Goal: Task Accomplishment & Management: Use online tool/utility

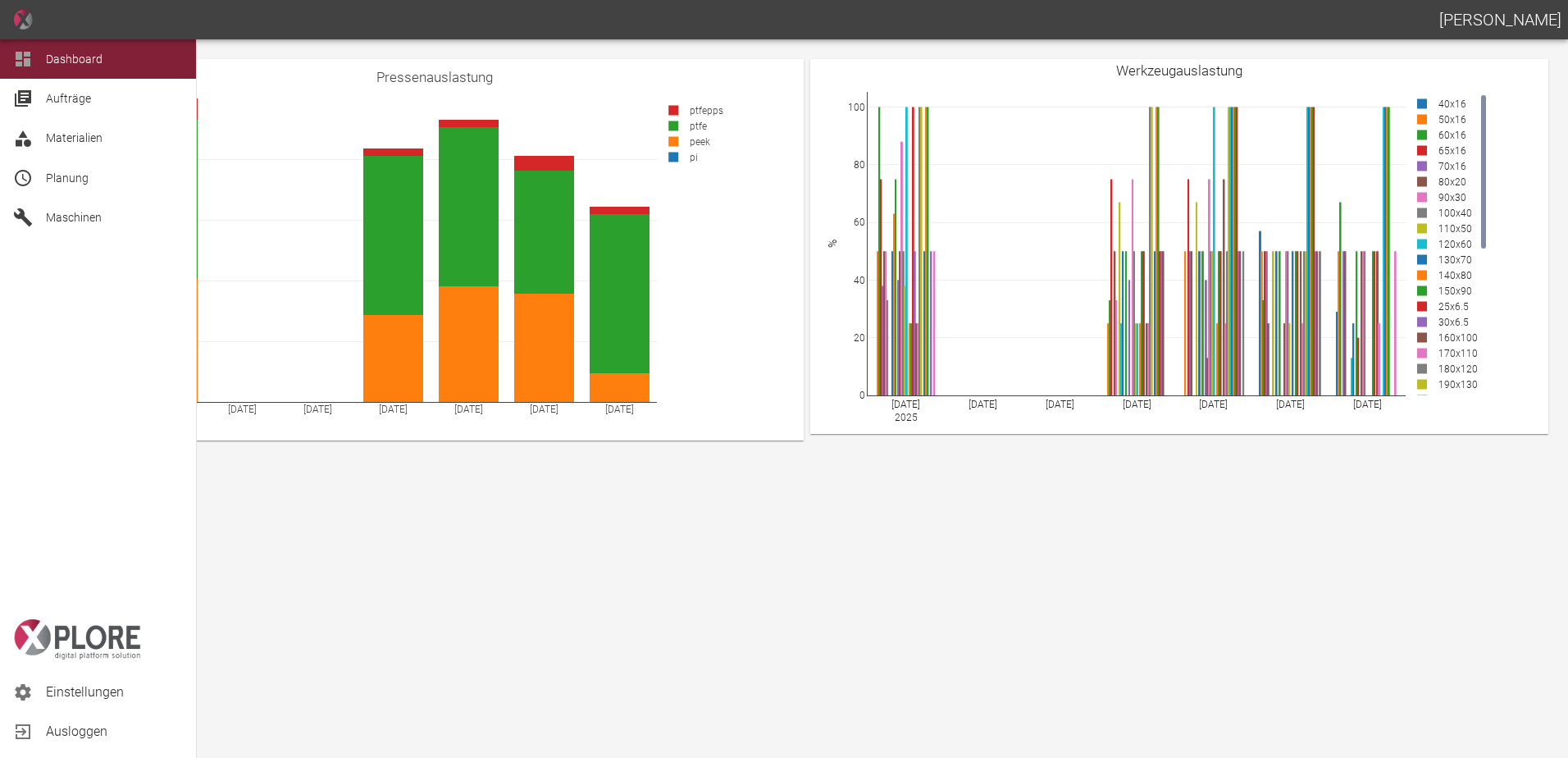
click at [37, 182] on div at bounding box center [26, 178] width 25 height 20
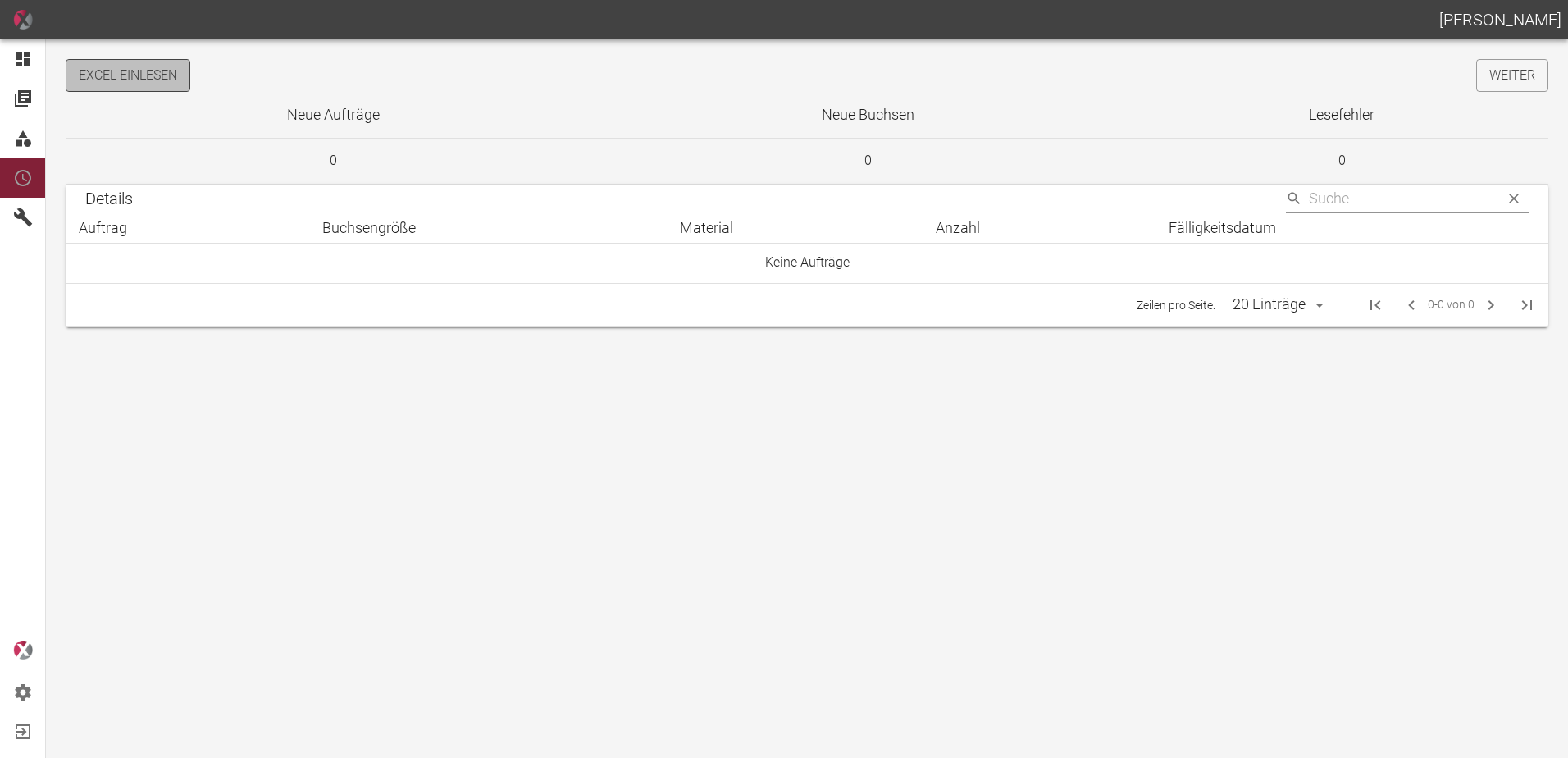
click at [168, 82] on button "Excel einlesen" at bounding box center [128, 75] width 124 height 33
click at [1508, 81] on link "Weiter" at bounding box center [1512, 75] width 72 height 33
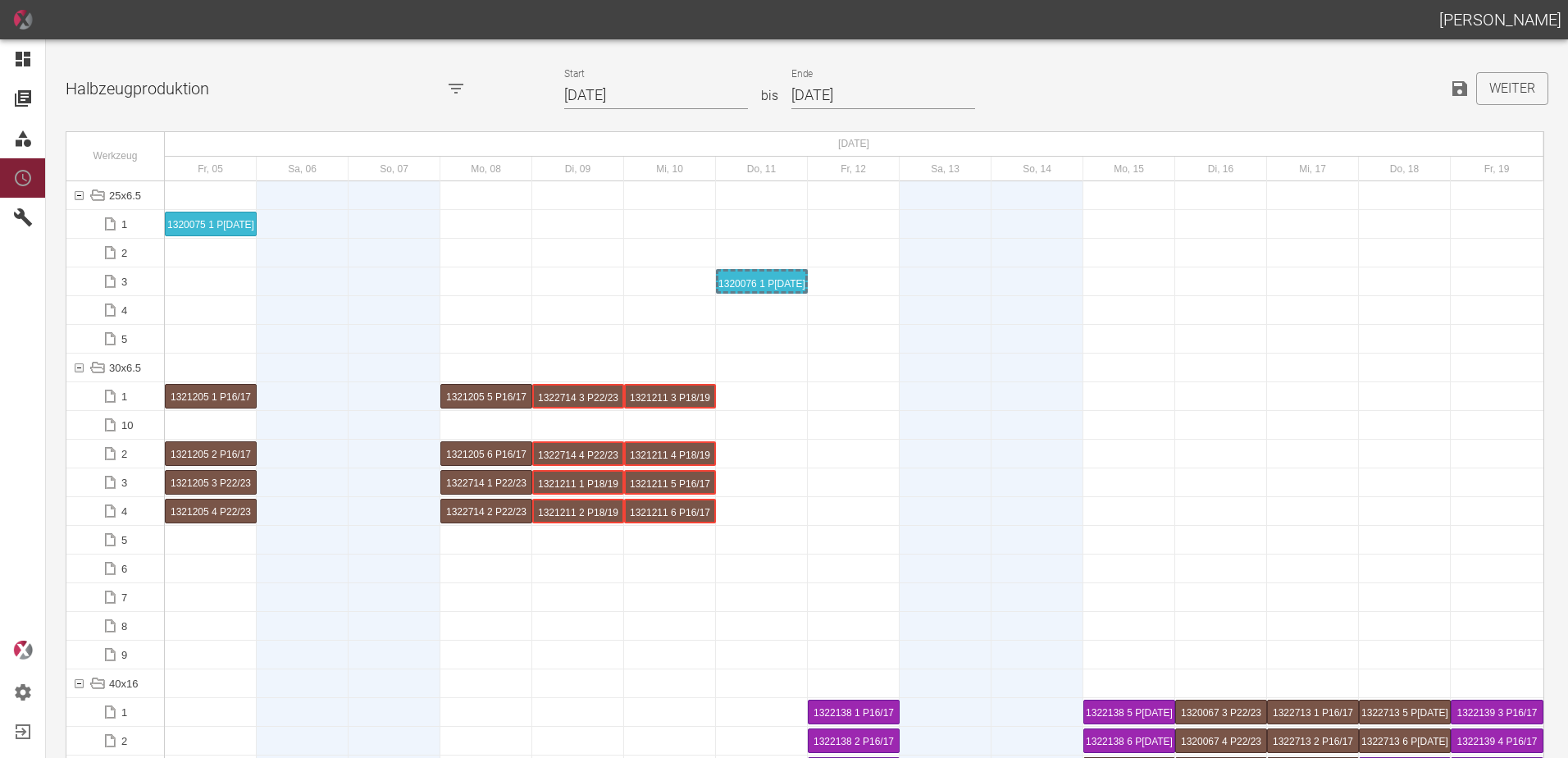
click at [654, 95] on input "[DATE]" at bounding box center [656, 96] width 184 height 28
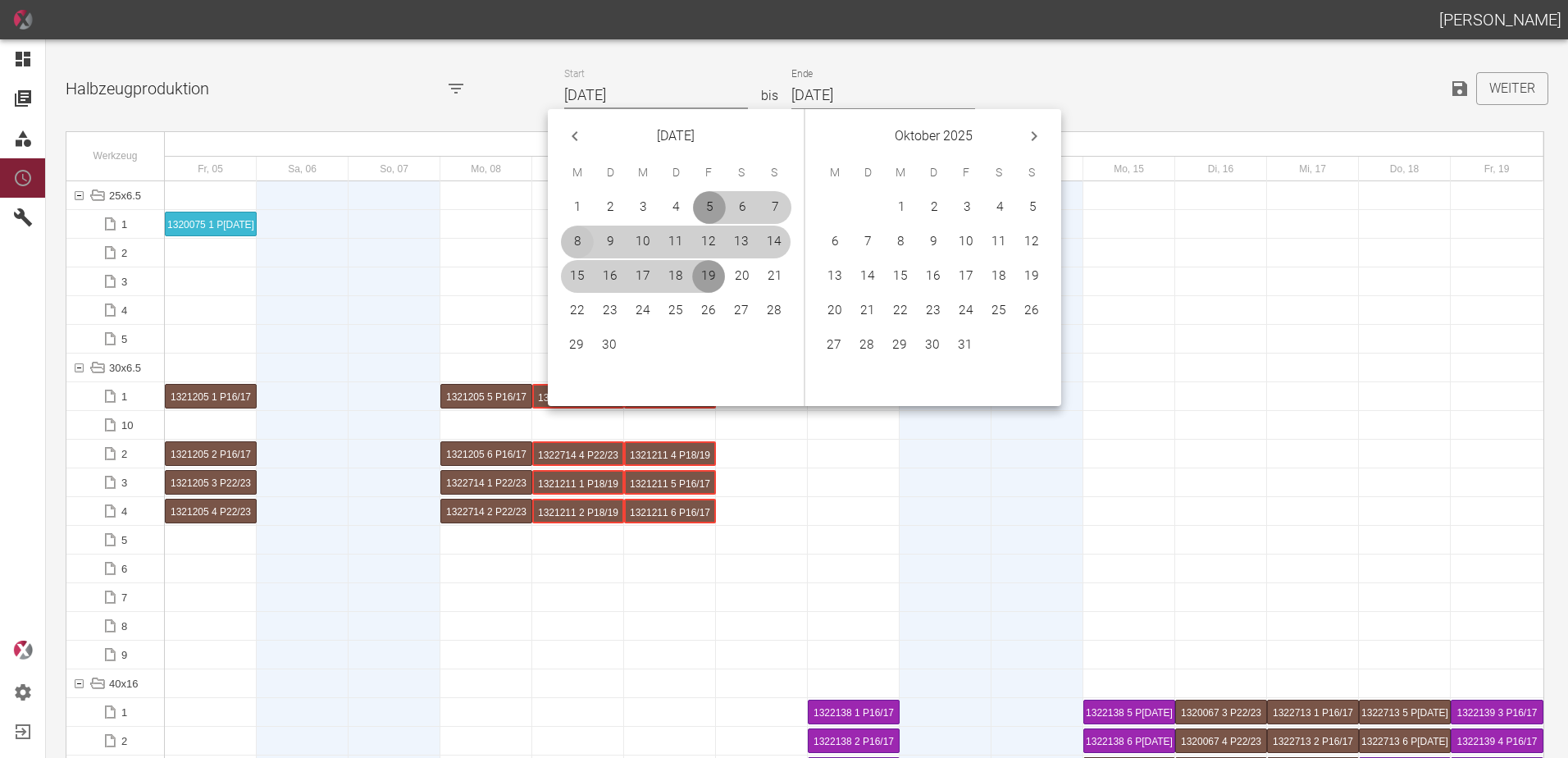
click at [573, 243] on button "8" at bounding box center [577, 241] width 33 height 33
type input "[DATE]"
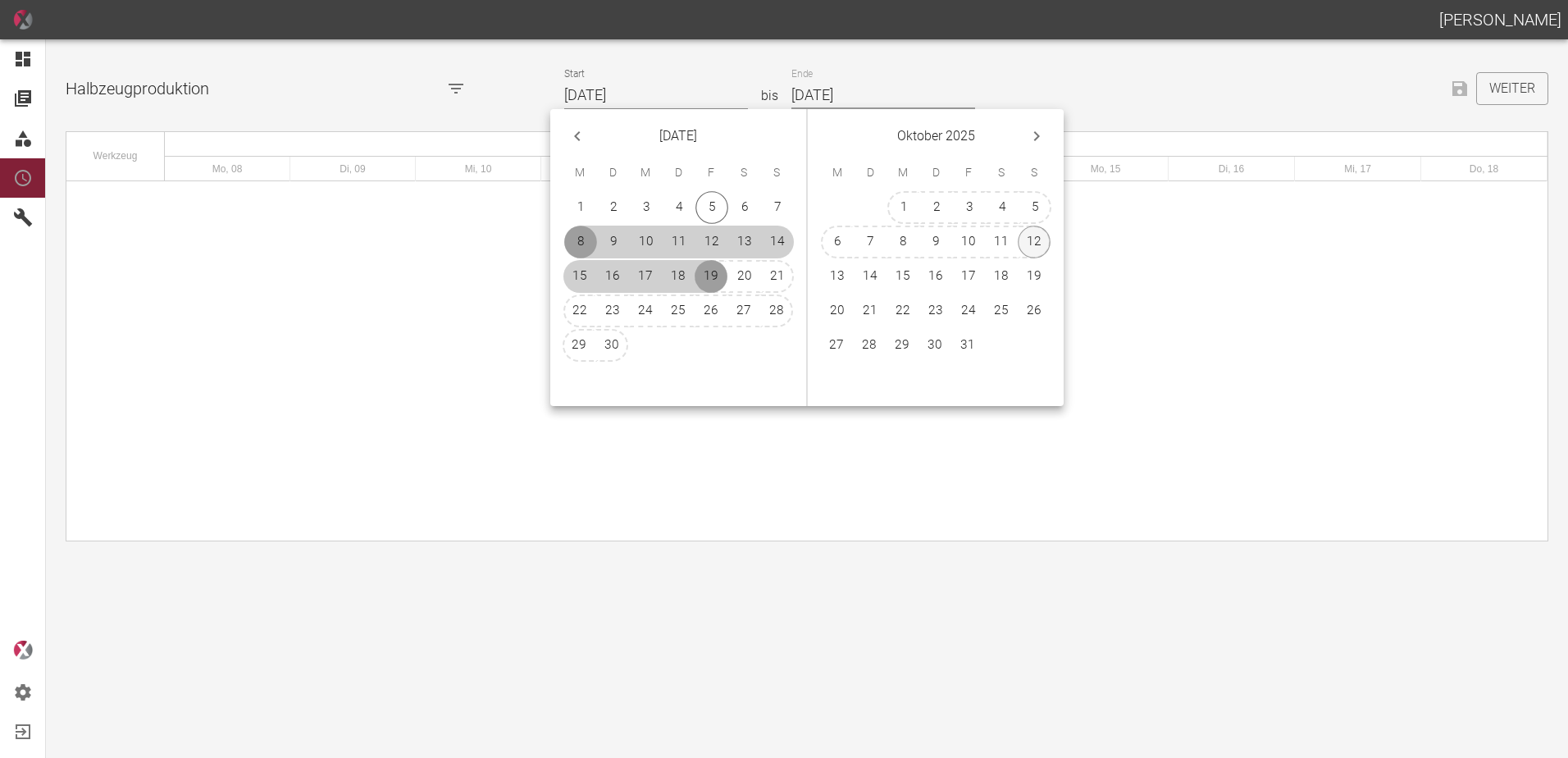
click at [1031, 235] on button "12" at bounding box center [1034, 241] width 33 height 33
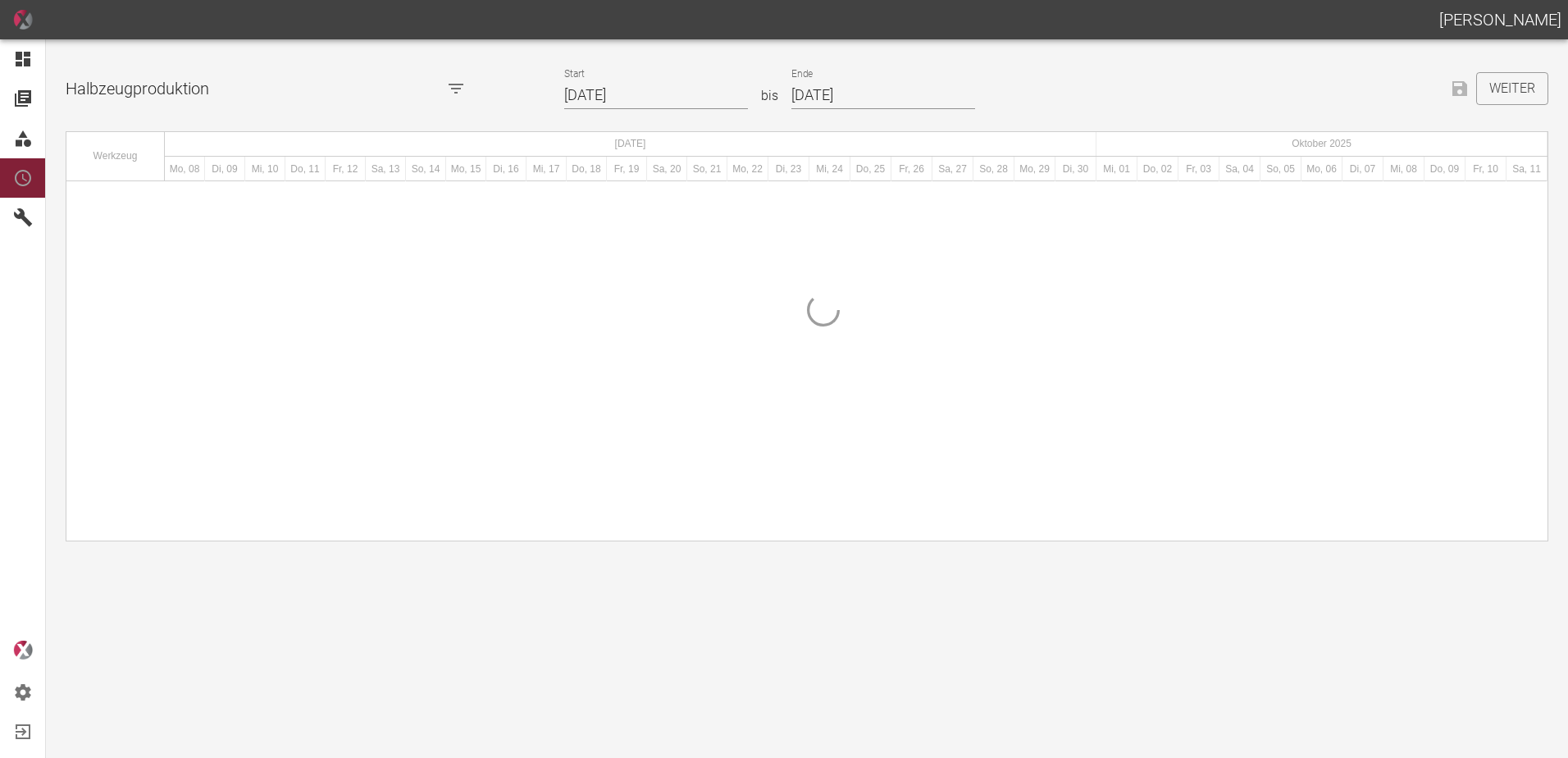
type input "[DATE]"
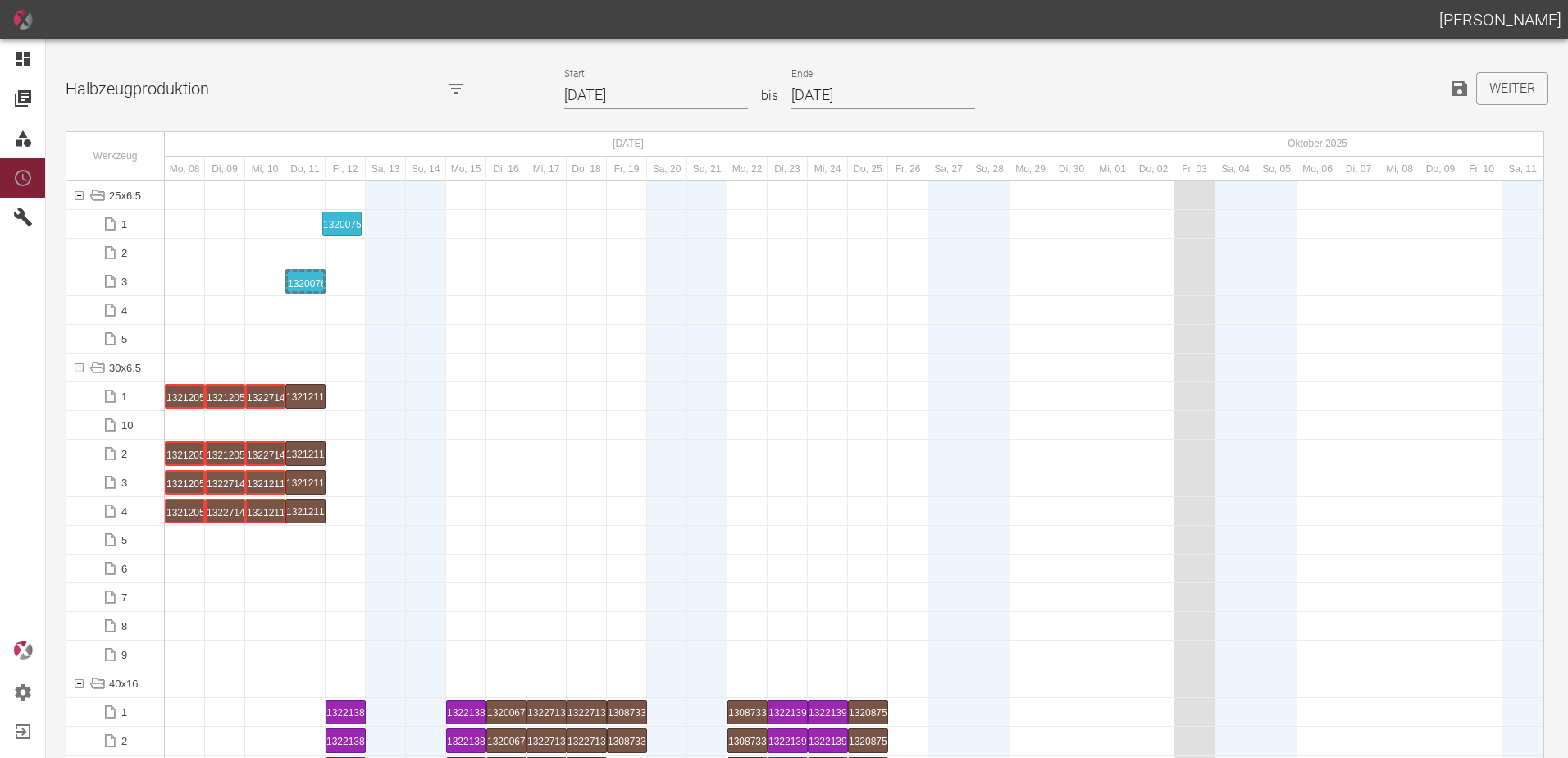
drag, startPoint x: 175, startPoint y: 232, endPoint x: 330, endPoint y: 222, distance: 155.3
click at [342, 222] on div "1320075 1 P[DATE]" at bounding box center [346, 224] width 35 height 20
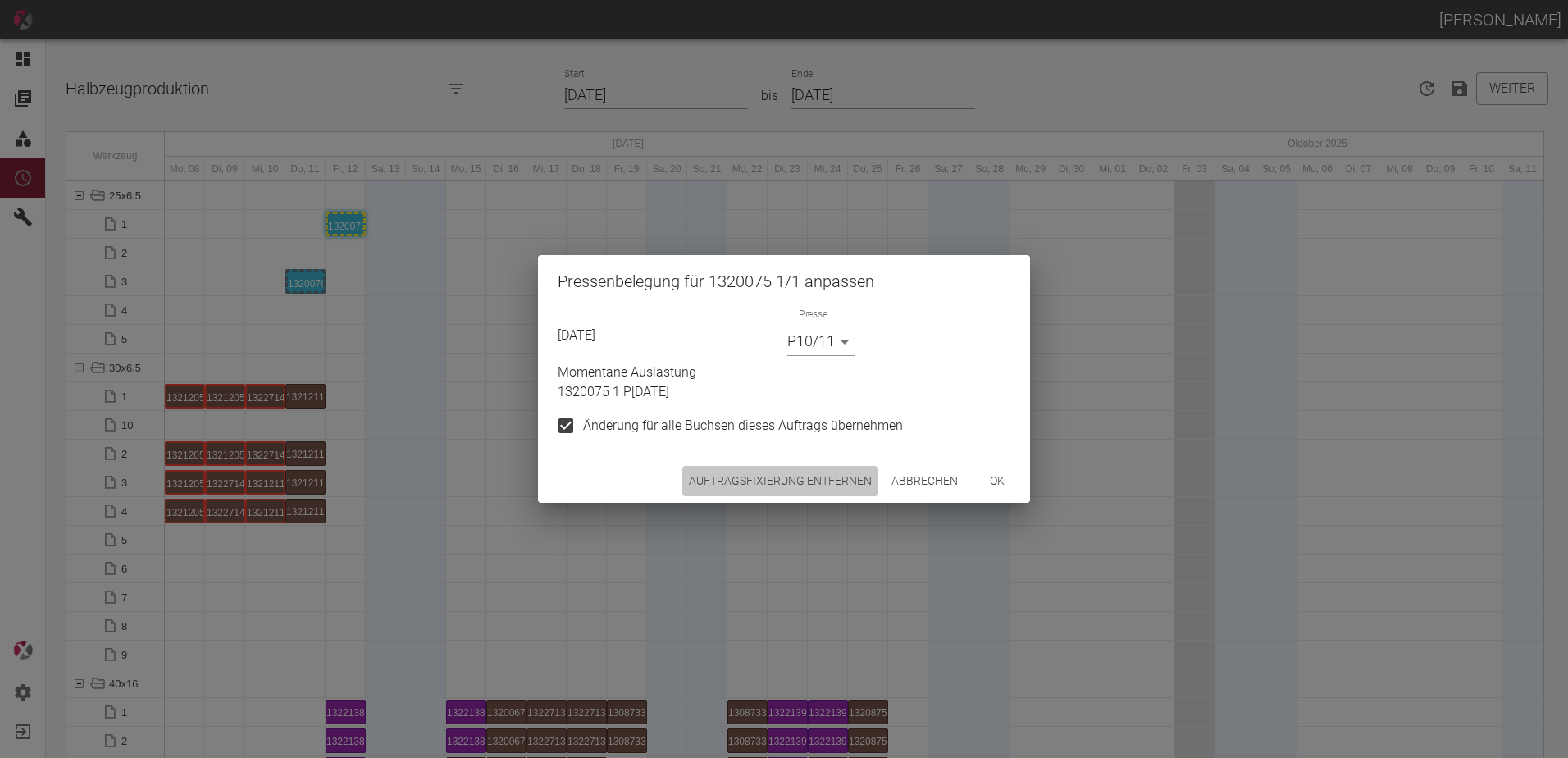
click at [740, 490] on button "Auftragsfixierung entfernen" at bounding box center [780, 481] width 196 height 30
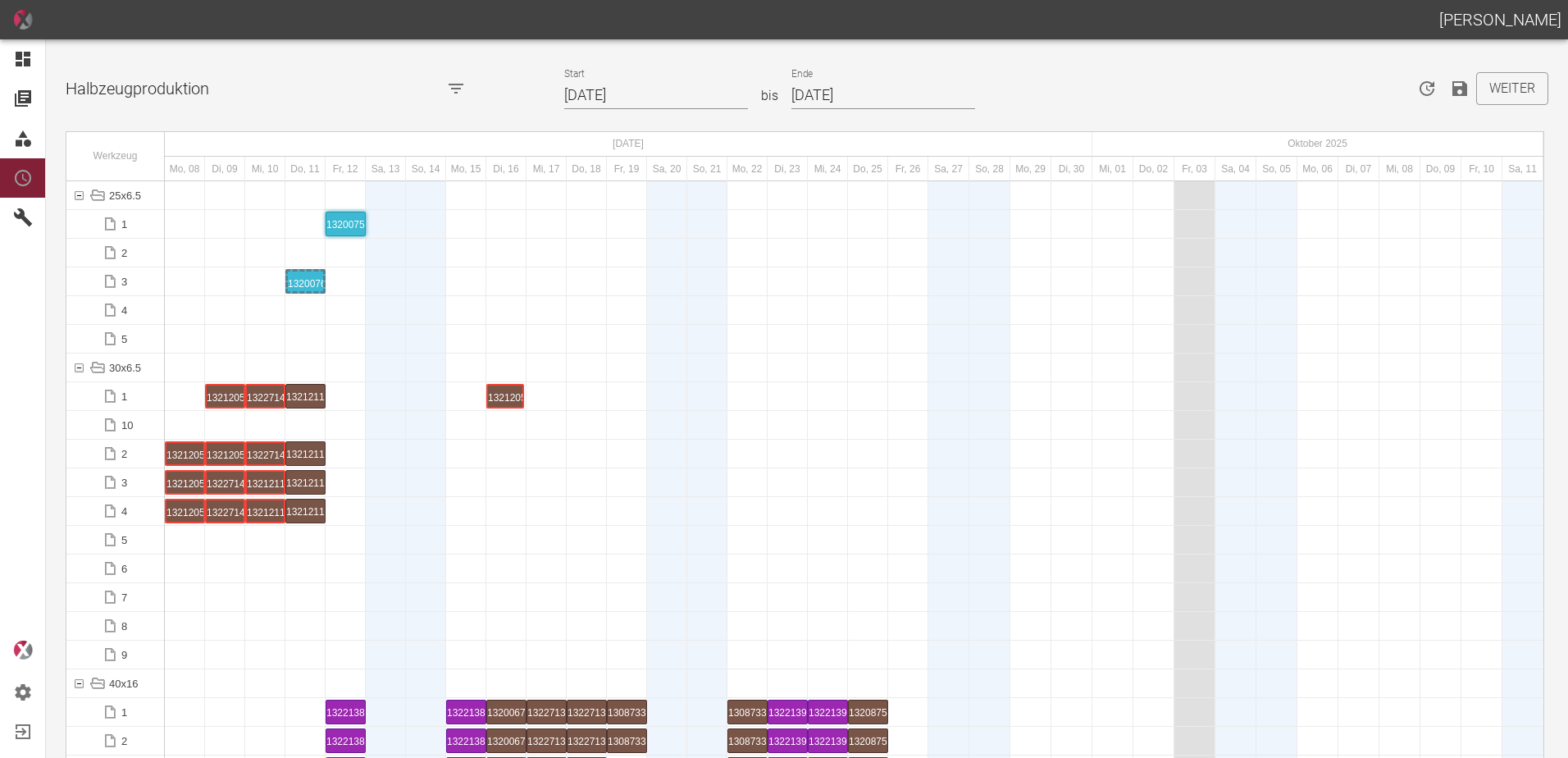
drag, startPoint x: 179, startPoint y: 398, endPoint x: 503, endPoint y: 380, distance: 324.5
drag, startPoint x: 176, startPoint y: 489, endPoint x: 492, endPoint y: 467, distance: 316.8
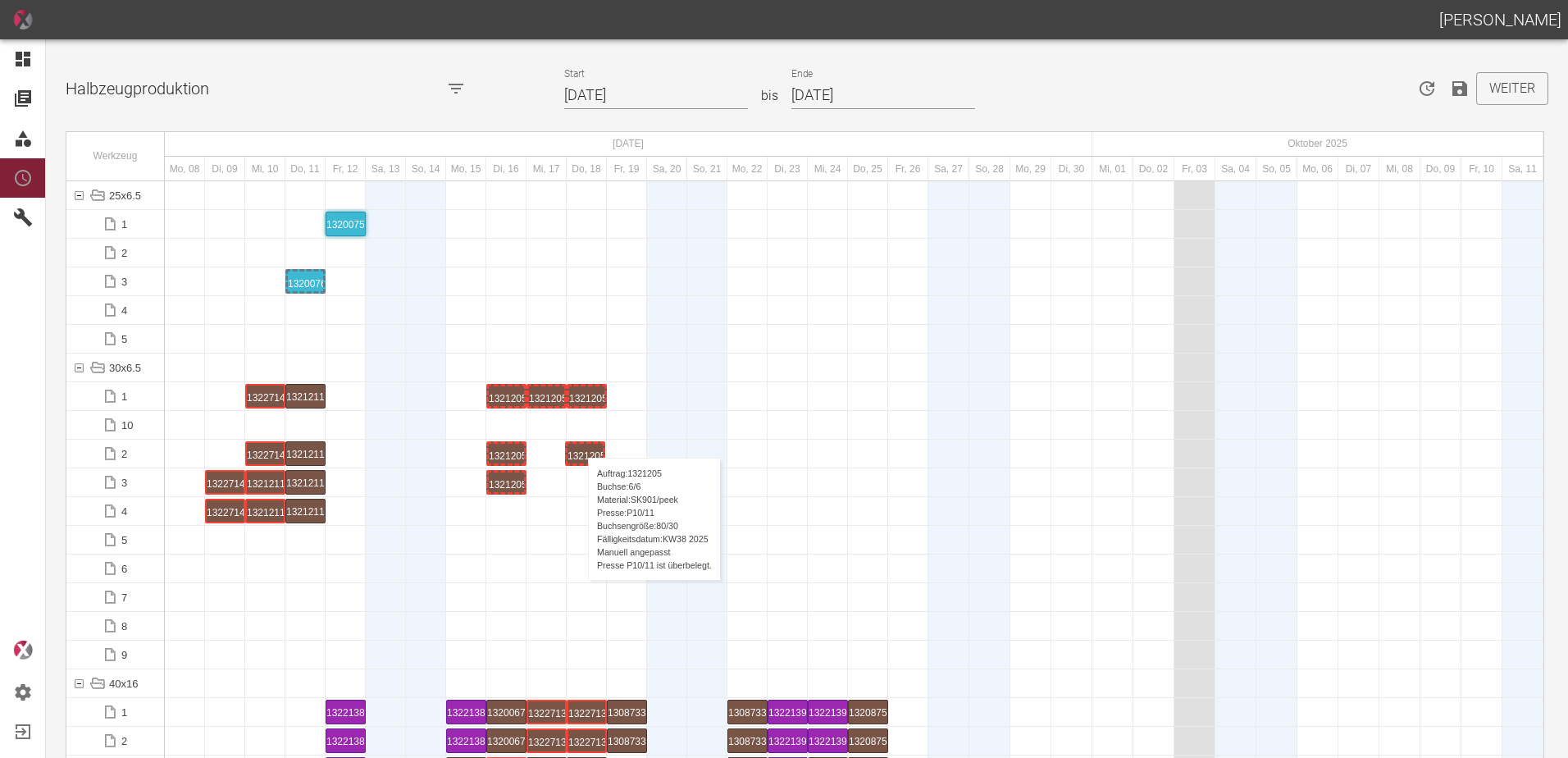
drag, startPoint x: 222, startPoint y: 455, endPoint x: 587, endPoint y: 438, distance: 365.4
click at [570, 392] on div "1321205 5 P[DATE]" at bounding box center [587, 396] width 35 height 20
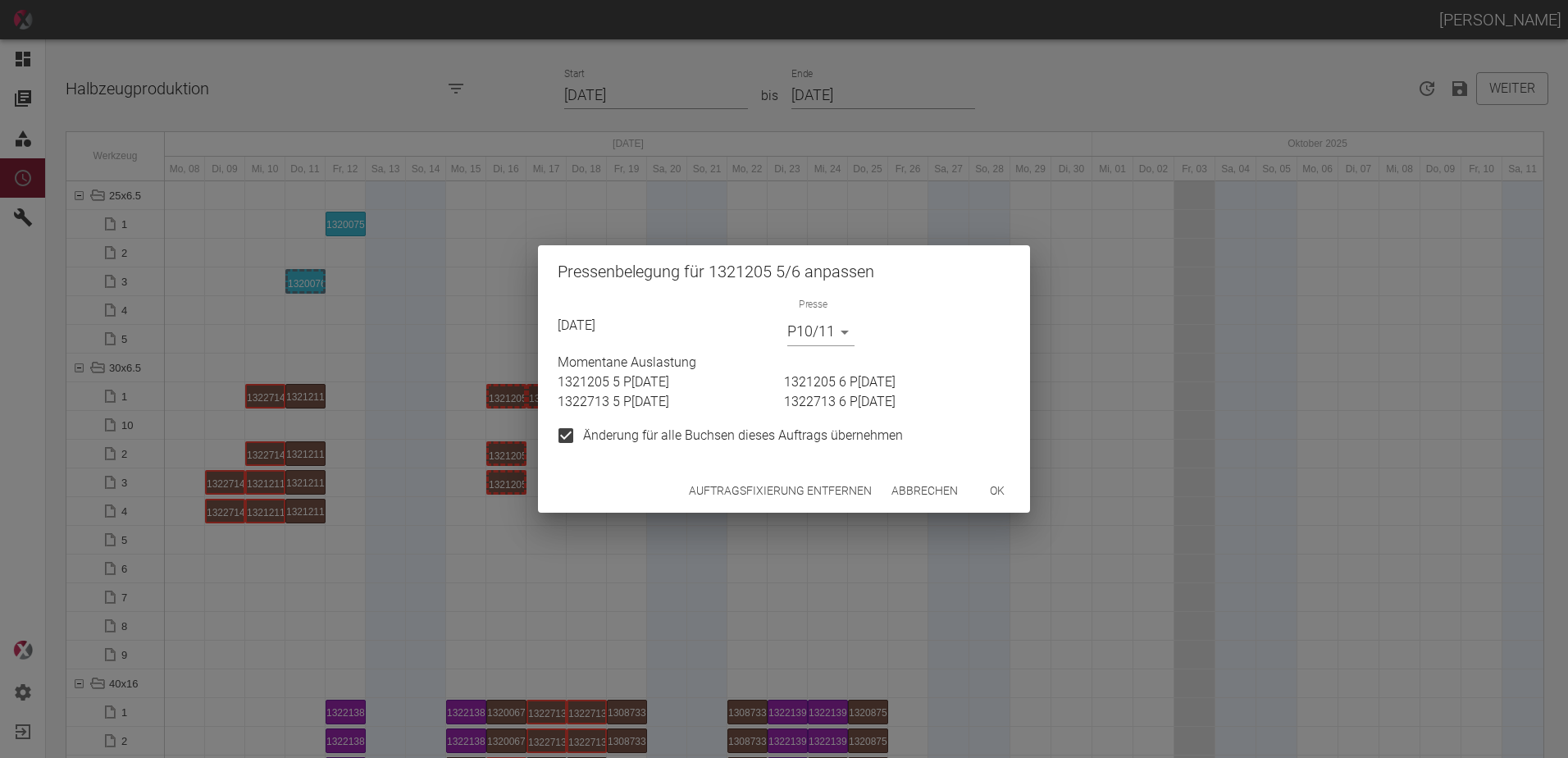
click at [721, 483] on button "Auftragsfixierung entfernen" at bounding box center [780, 491] width 196 height 30
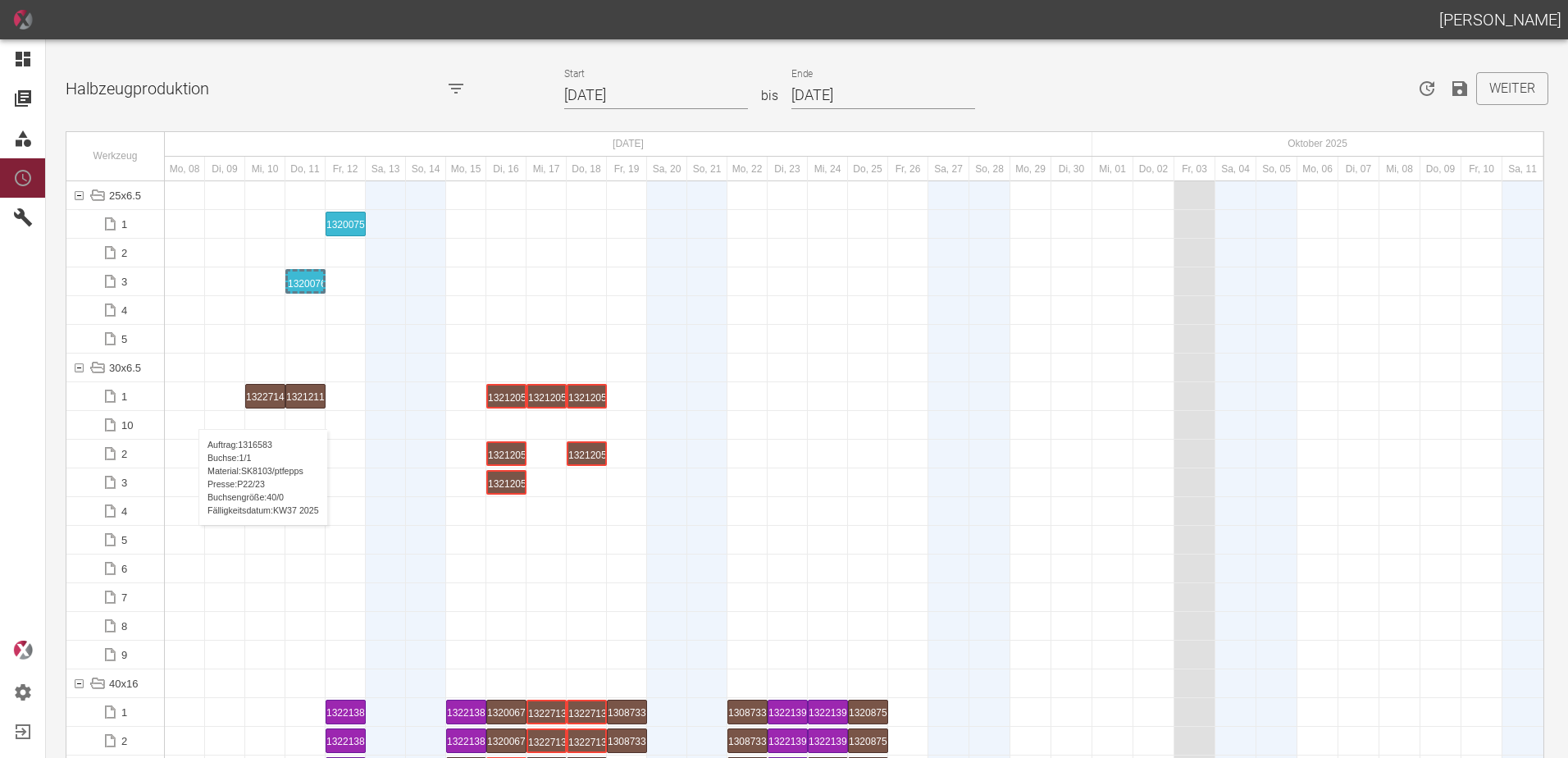
scroll to position [1969, 0]
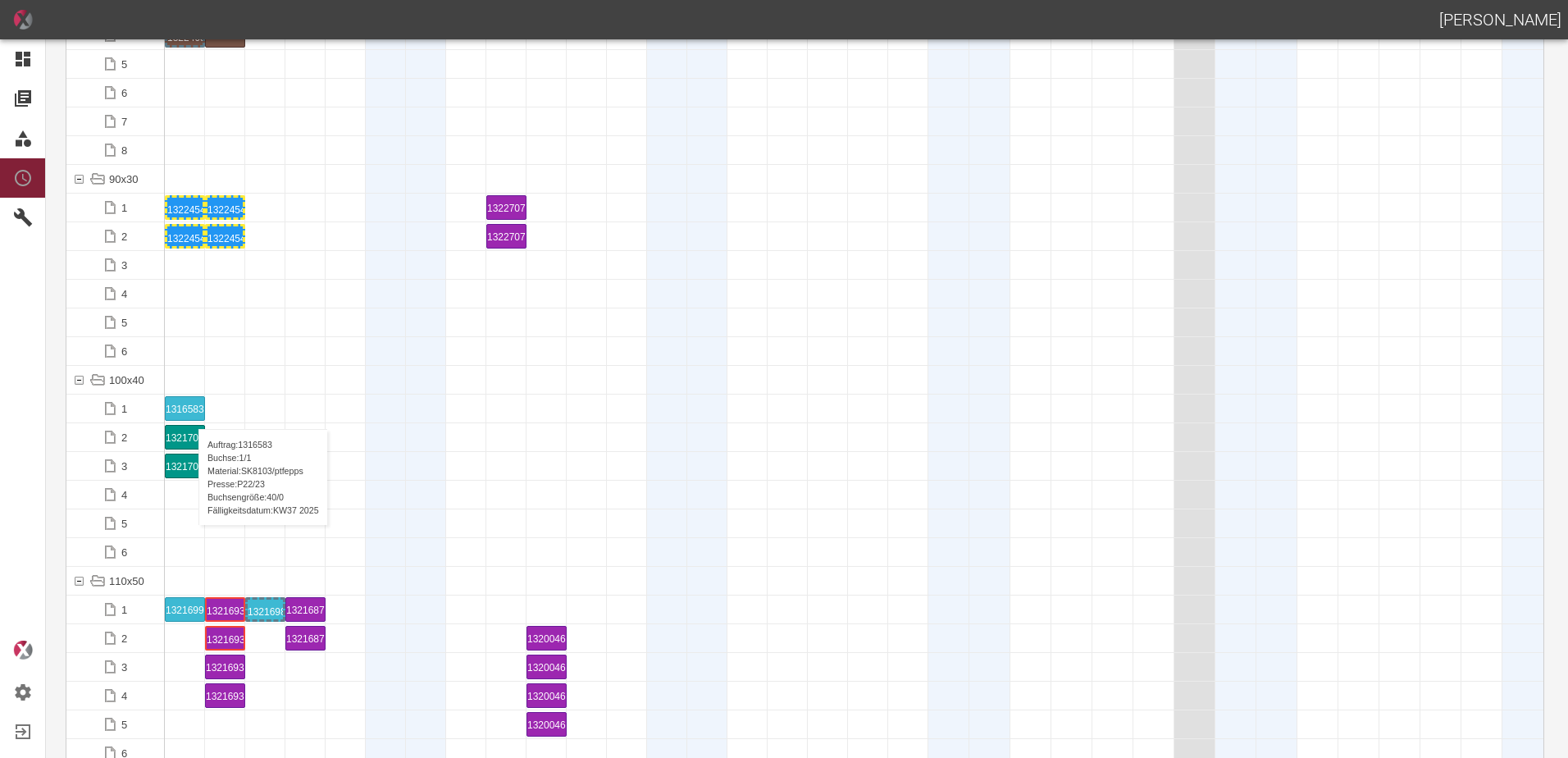
click at [190, 413] on div "1316583 1 P22/23" at bounding box center [185, 408] width 38 height 23
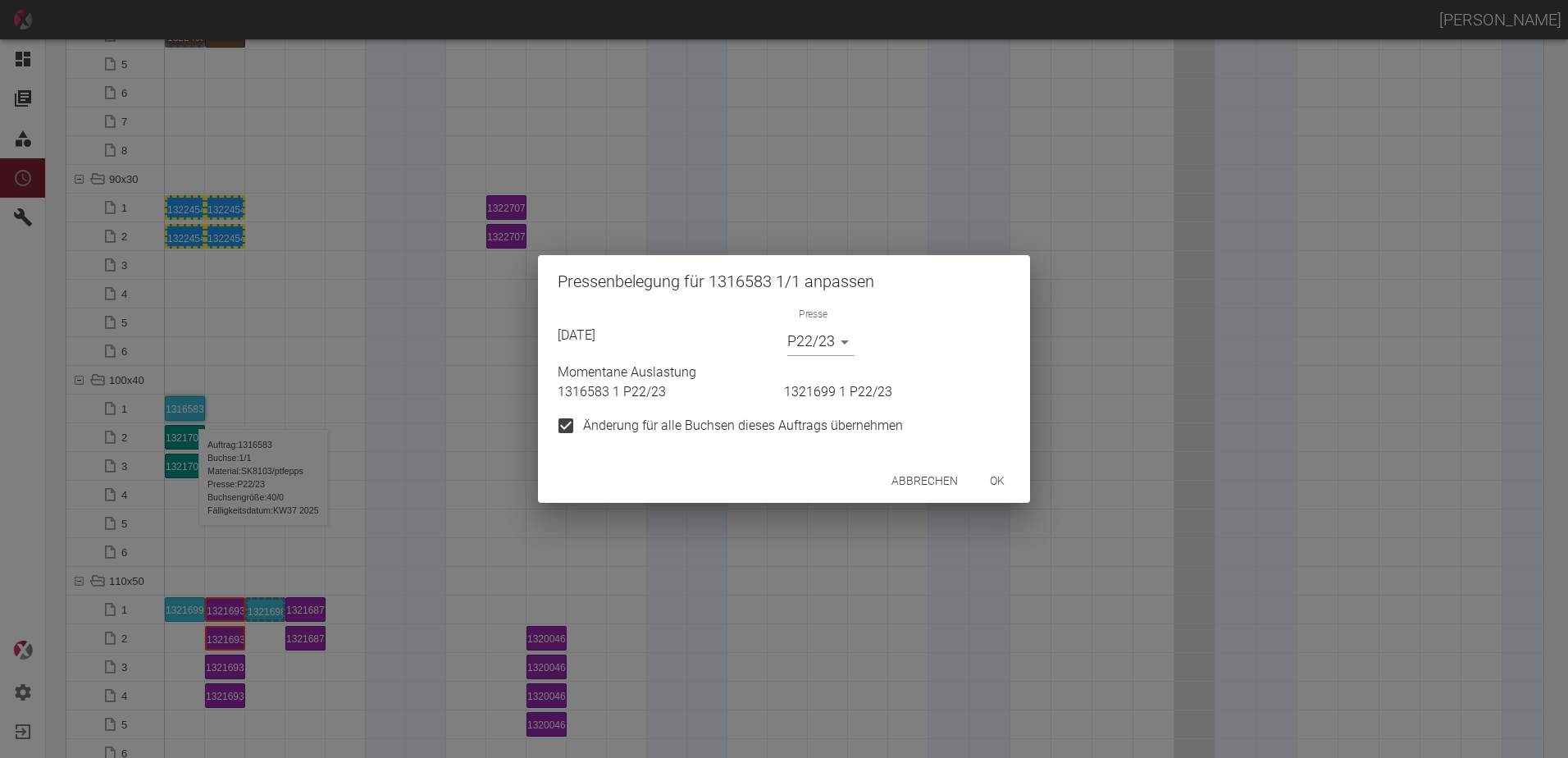
click at [818, 342] on body "ALEXANDER WERNECKE Dashboard Aufträge Materialien Planung Maschinen Einstellung…" at bounding box center [784, 379] width 1568 height 758
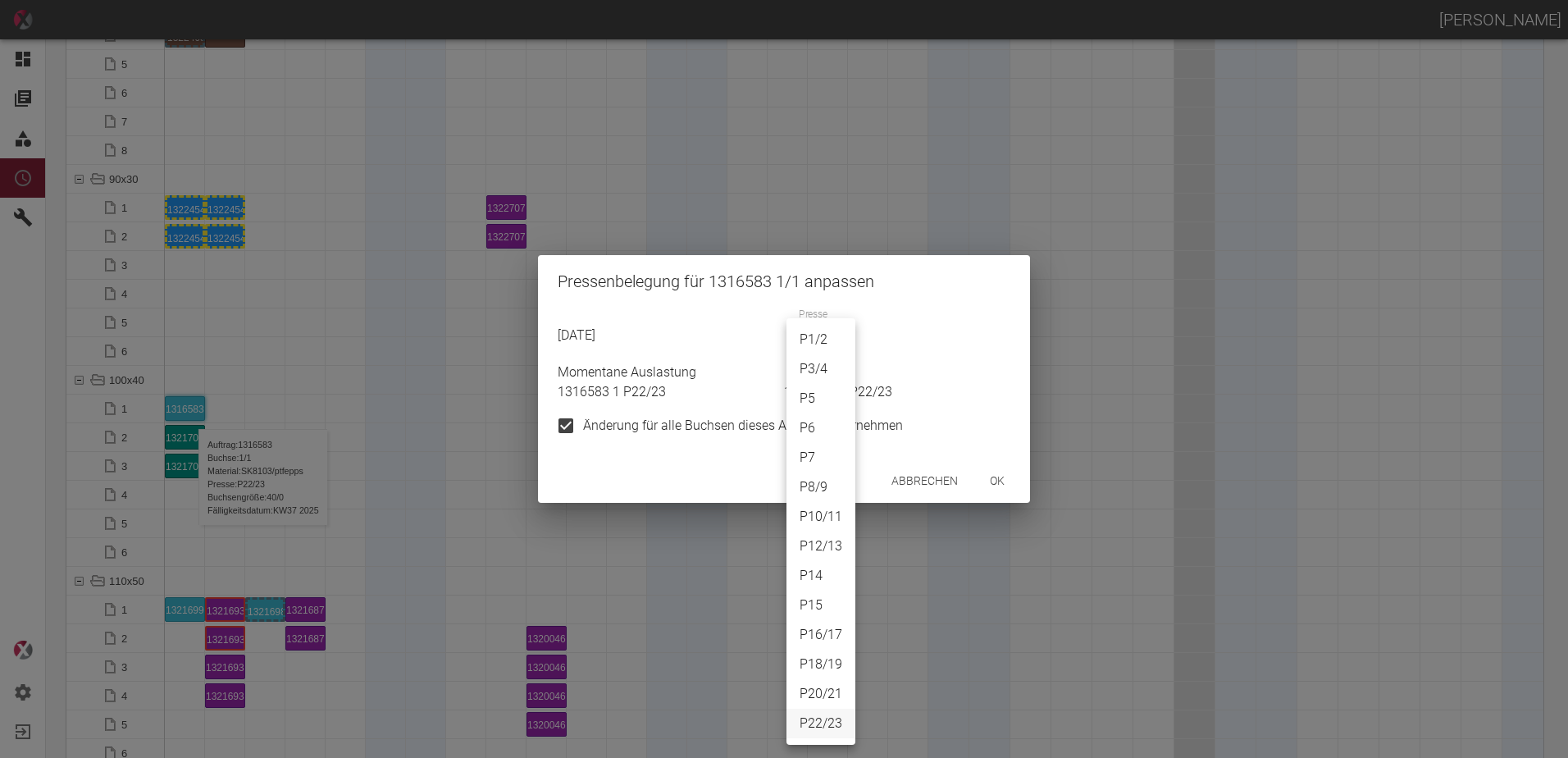
click at [830, 372] on li "P3/4" at bounding box center [821, 368] width 69 height 29
type input "P3/4"
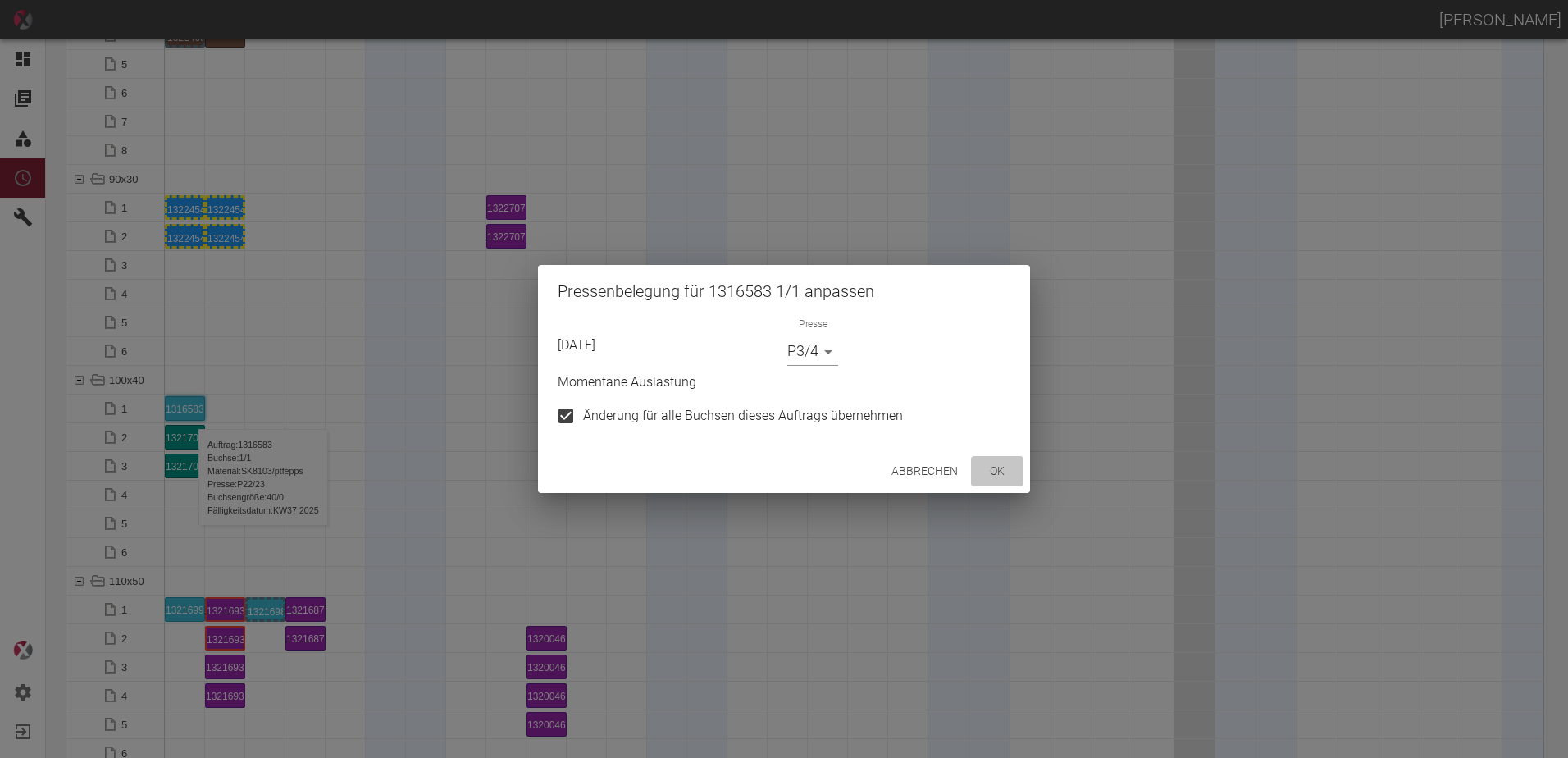
drag, startPoint x: 989, startPoint y: 474, endPoint x: 278, endPoint y: 470, distance: 711.0
click at [989, 473] on button "ok" at bounding box center [997, 471] width 52 height 30
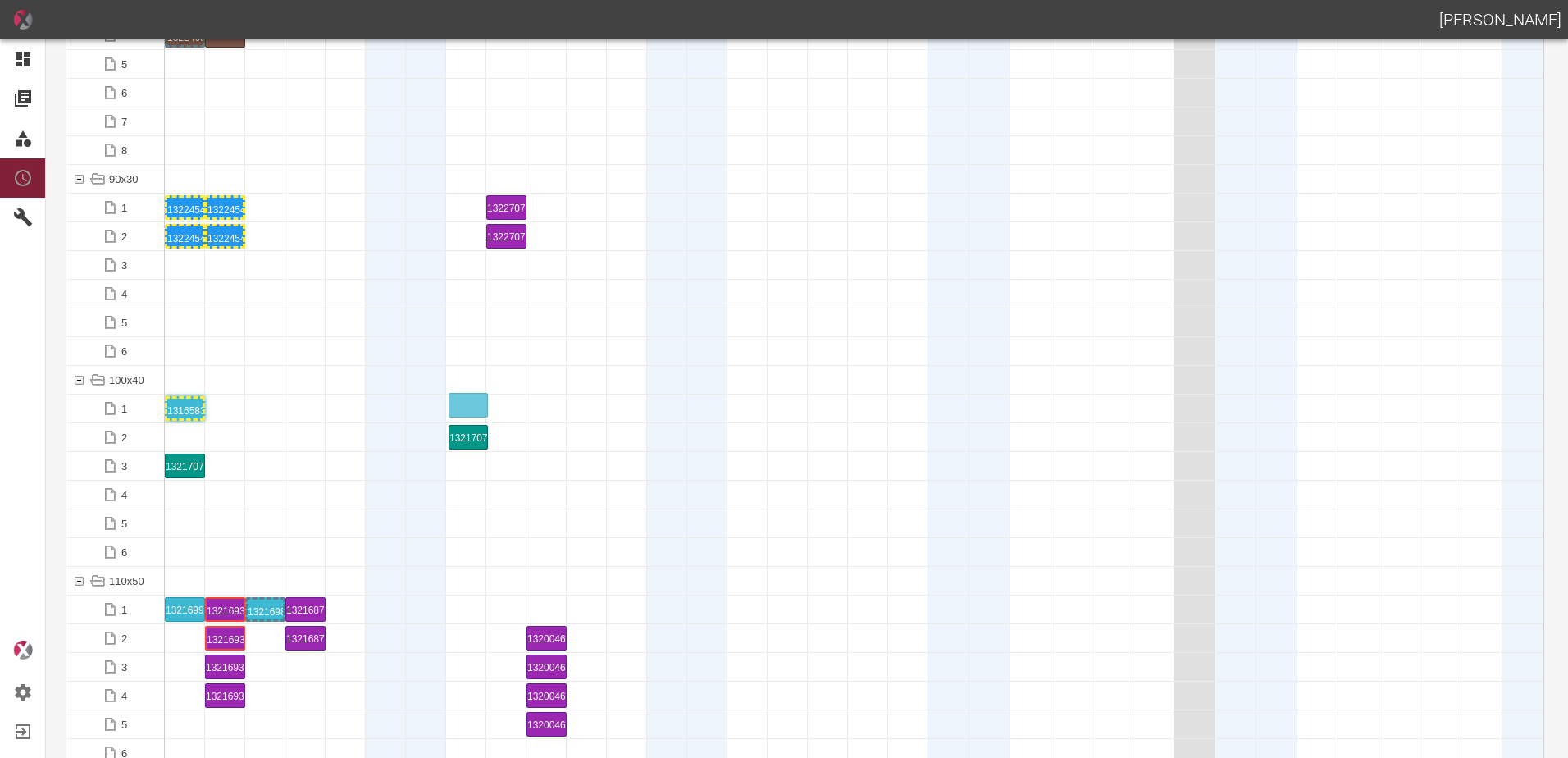
click at [459, 407] on div "1321707 1 P16/17" at bounding box center [467, 408] width 35 height 20
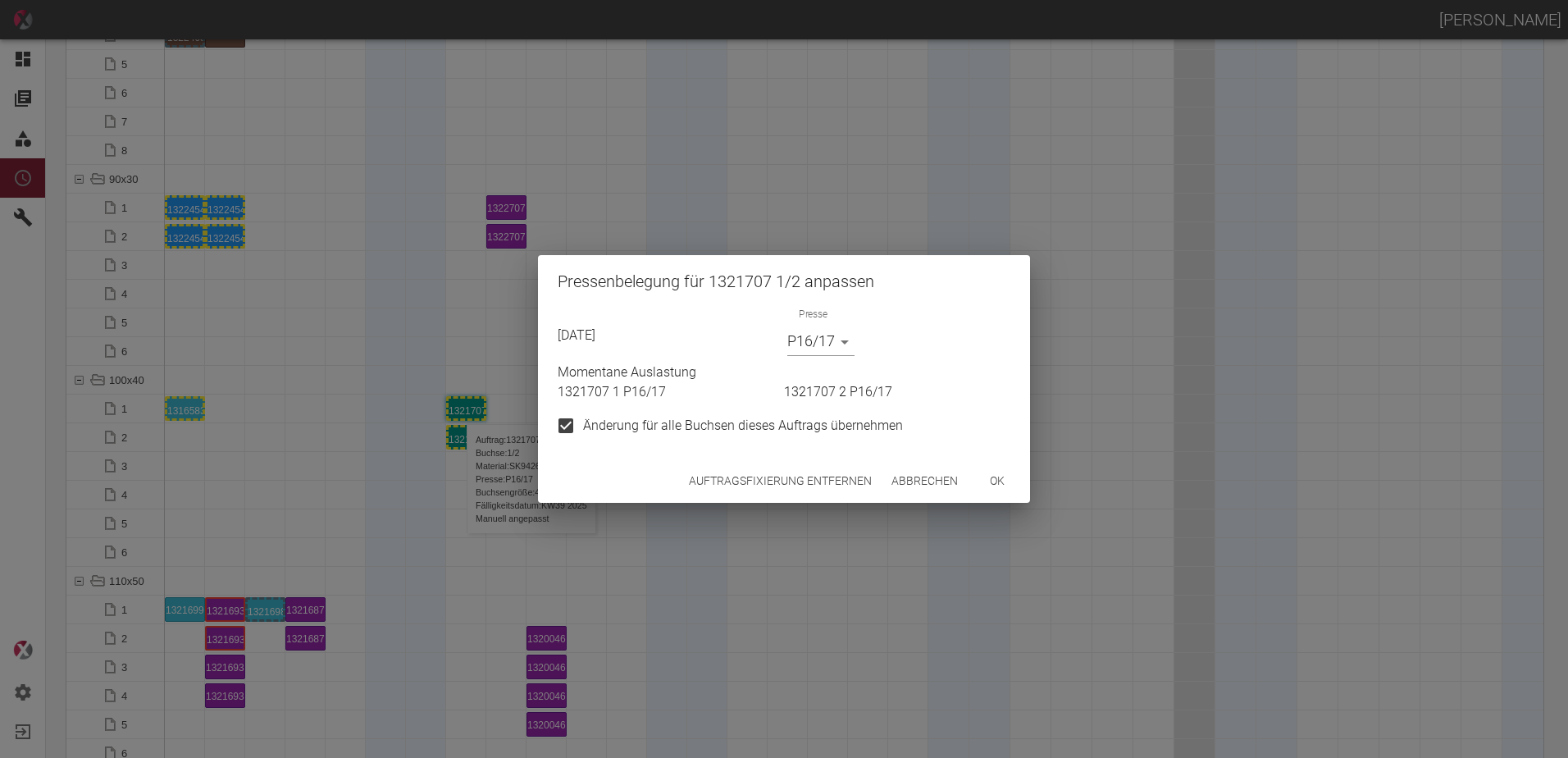
click at [778, 463] on div "Auftragsfixierung entfernen Abbrechen ok" at bounding box center [784, 481] width 492 height 43
click at [774, 474] on button "Auftragsfixierung entfernen" at bounding box center [780, 481] width 196 height 30
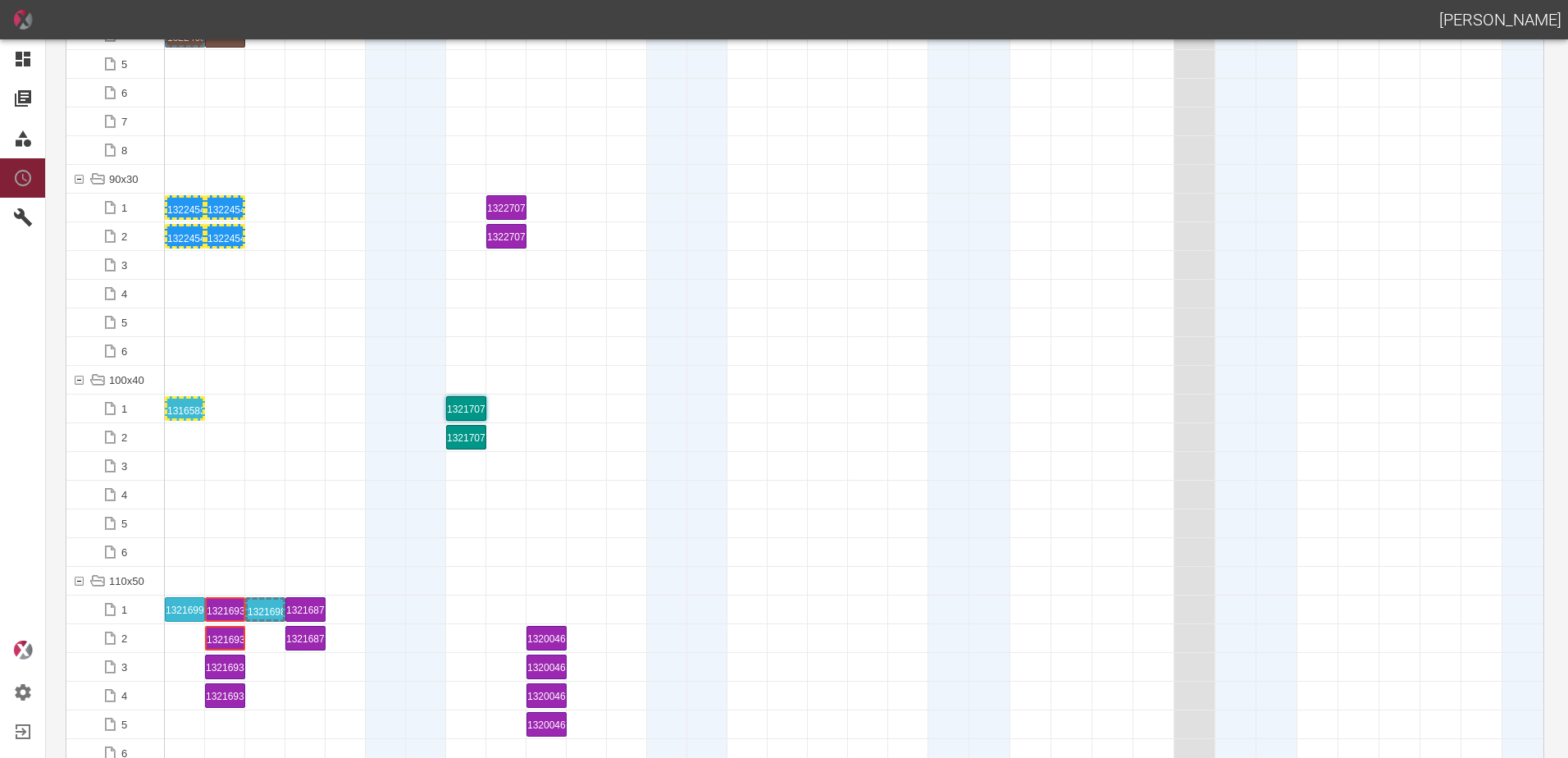
click at [255, 454] on div at bounding box center [264, 465] width 40 height 28
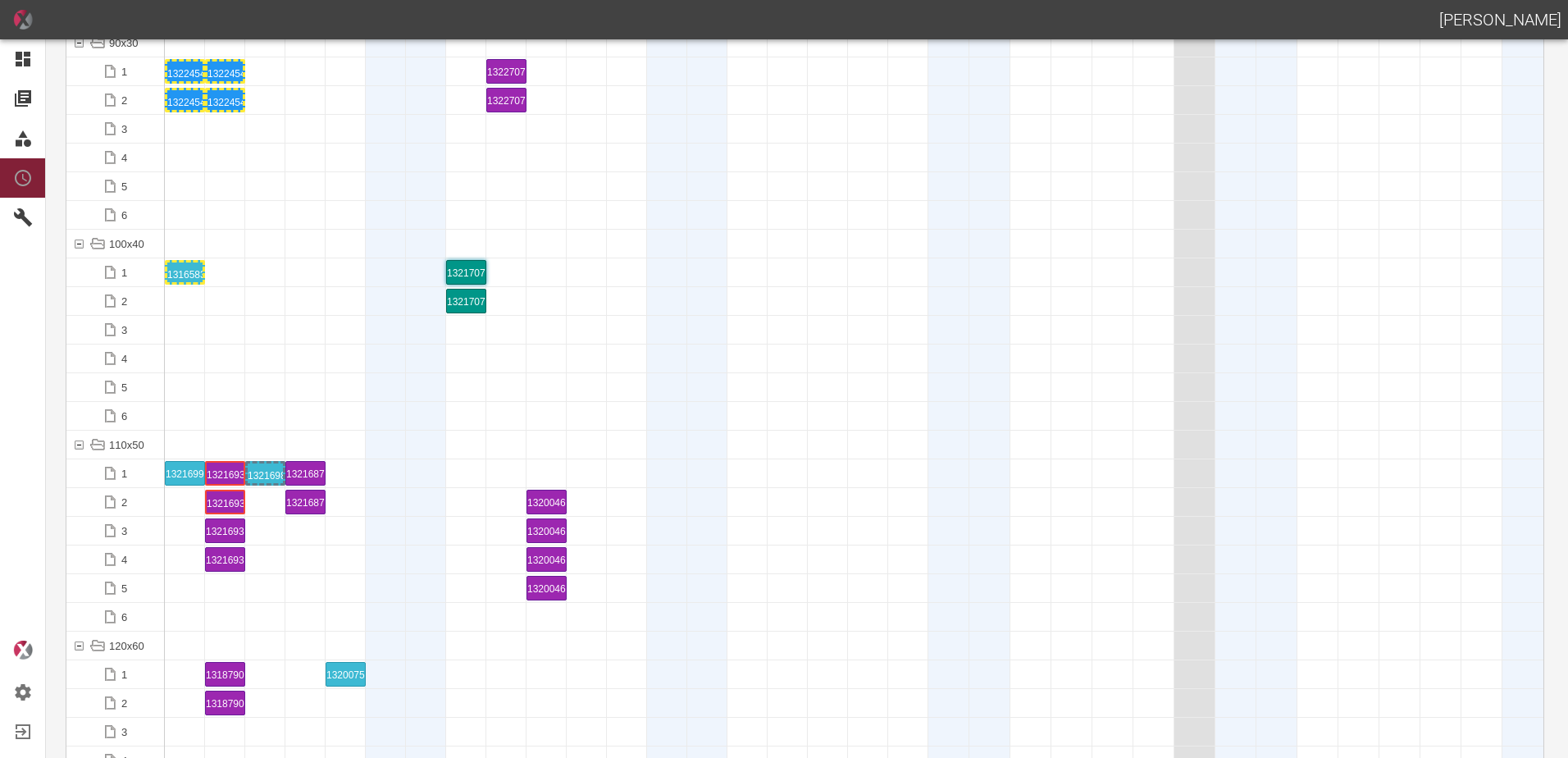
scroll to position [2215, 0]
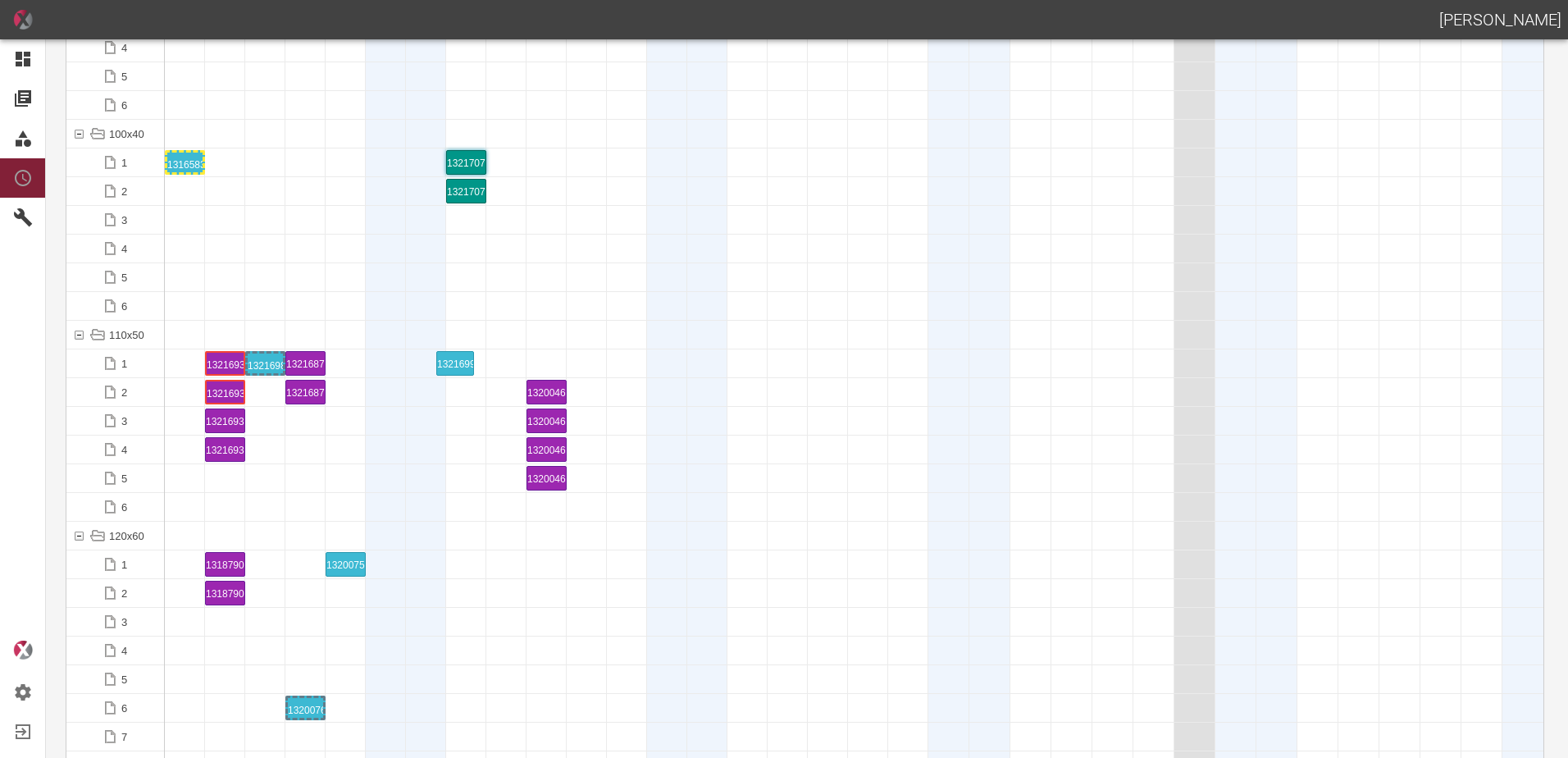
drag, startPoint x: 184, startPoint y: 357, endPoint x: 453, endPoint y: 345, distance: 269.3
click at [466, 354] on div "1321699 1 P22/23" at bounding box center [467, 363] width 35 height 20
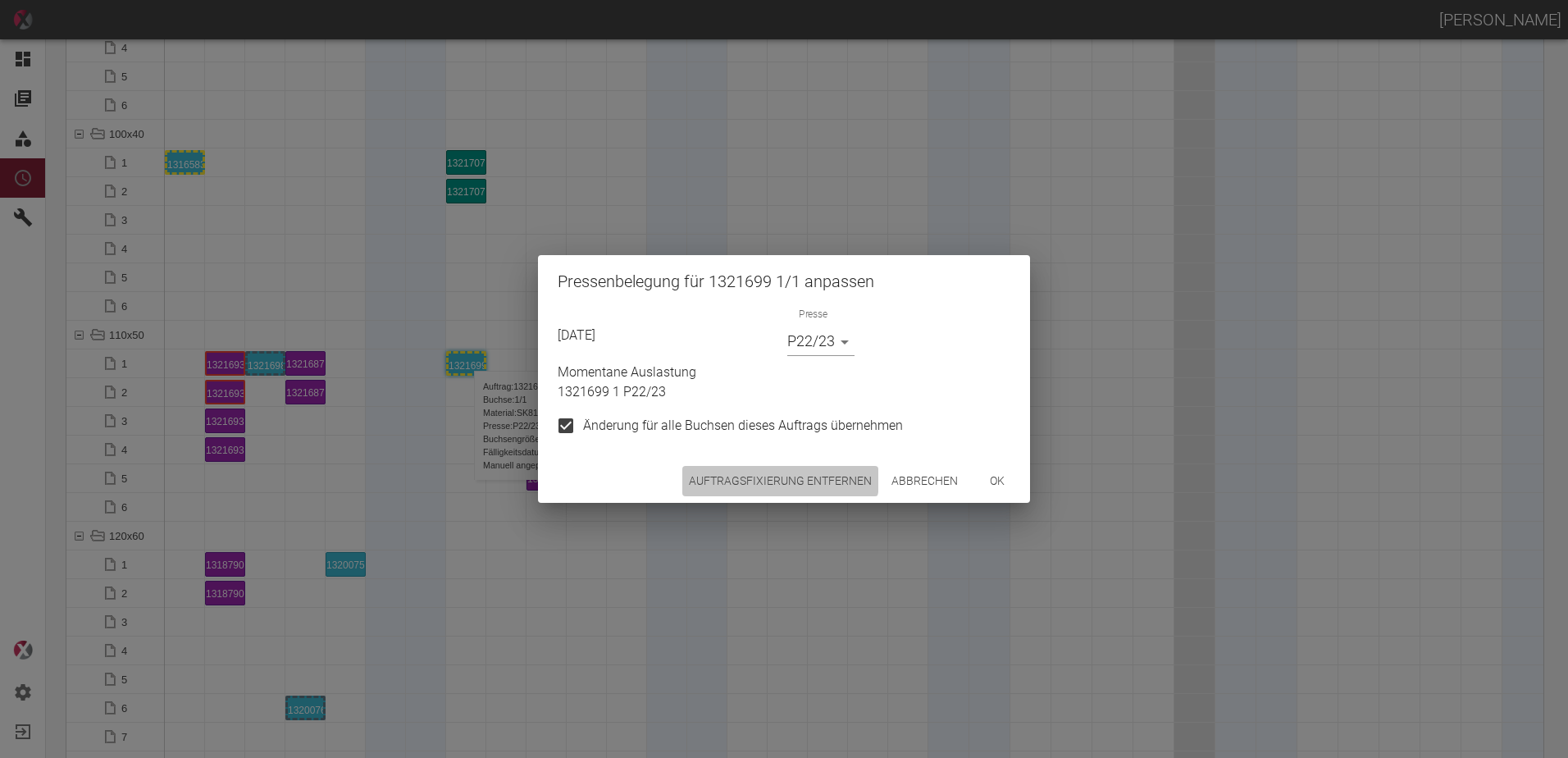
click at [745, 471] on button "Auftragsfixierung entfernen" at bounding box center [780, 481] width 196 height 30
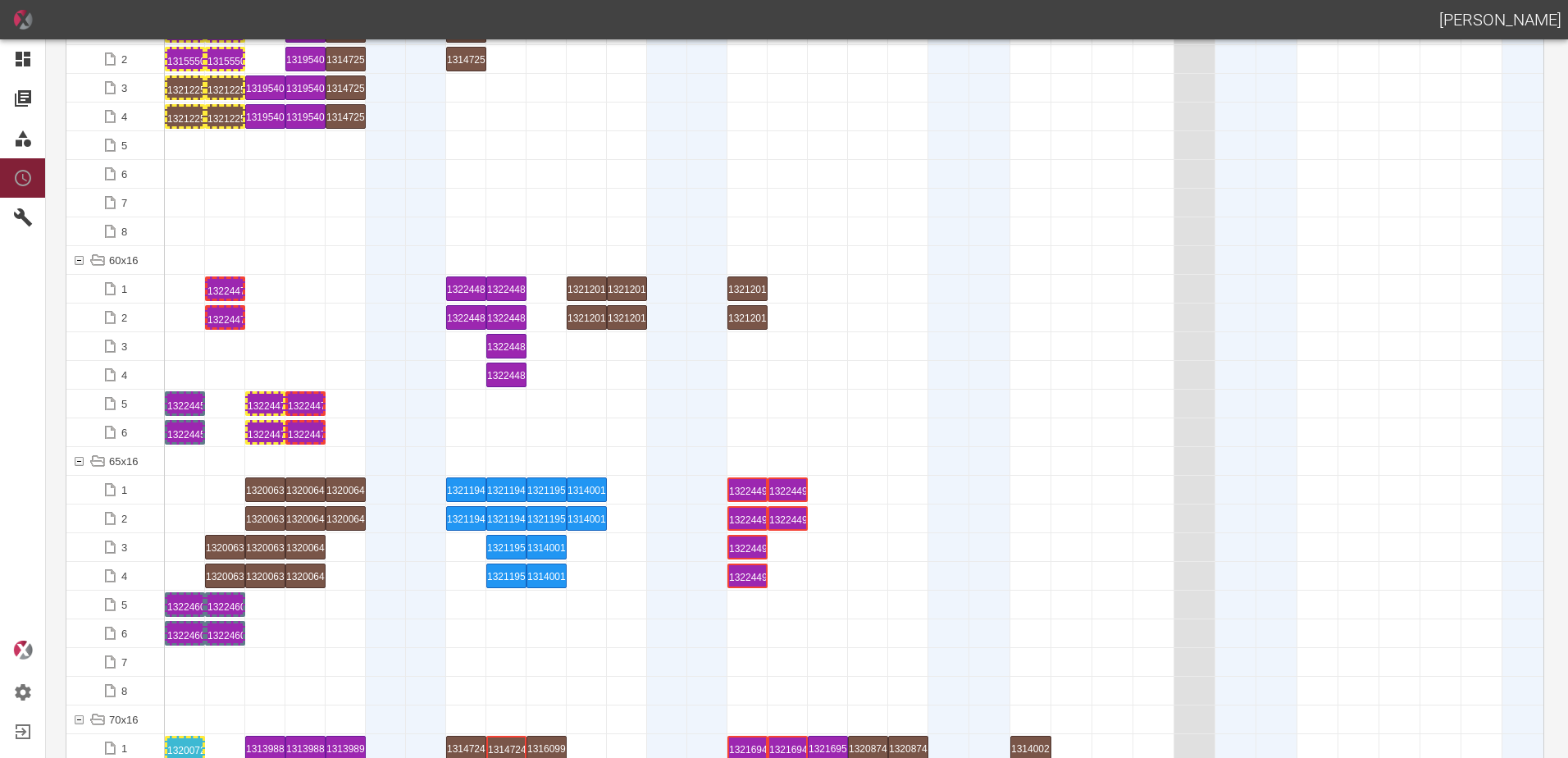
scroll to position [903, 0]
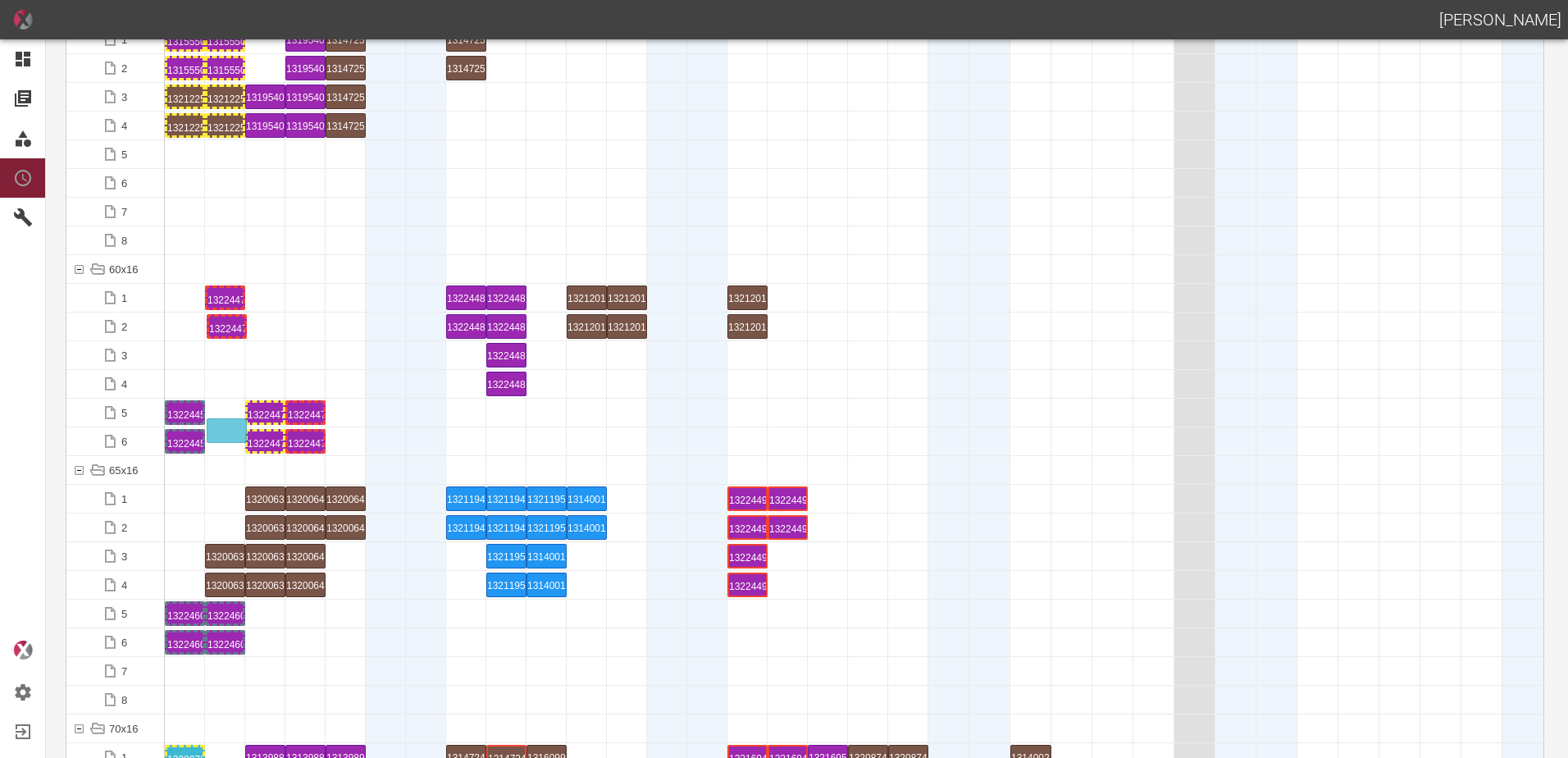
drag, startPoint x: 220, startPoint y: 328, endPoint x: 220, endPoint y: 420, distance: 92.0
drag, startPoint x: 228, startPoint y: 294, endPoint x: 231, endPoint y: 403, distance: 109.0
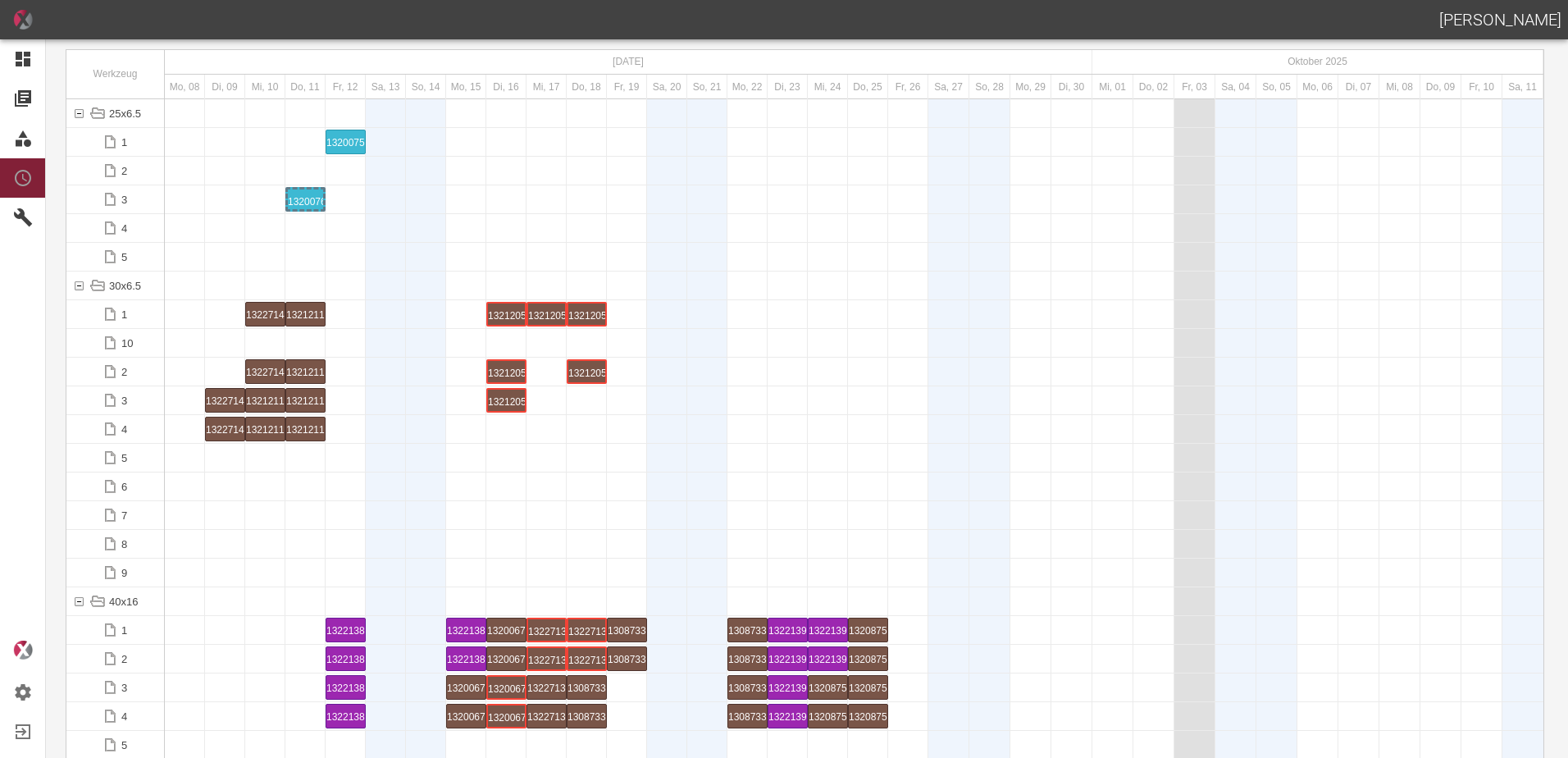
scroll to position [0, 0]
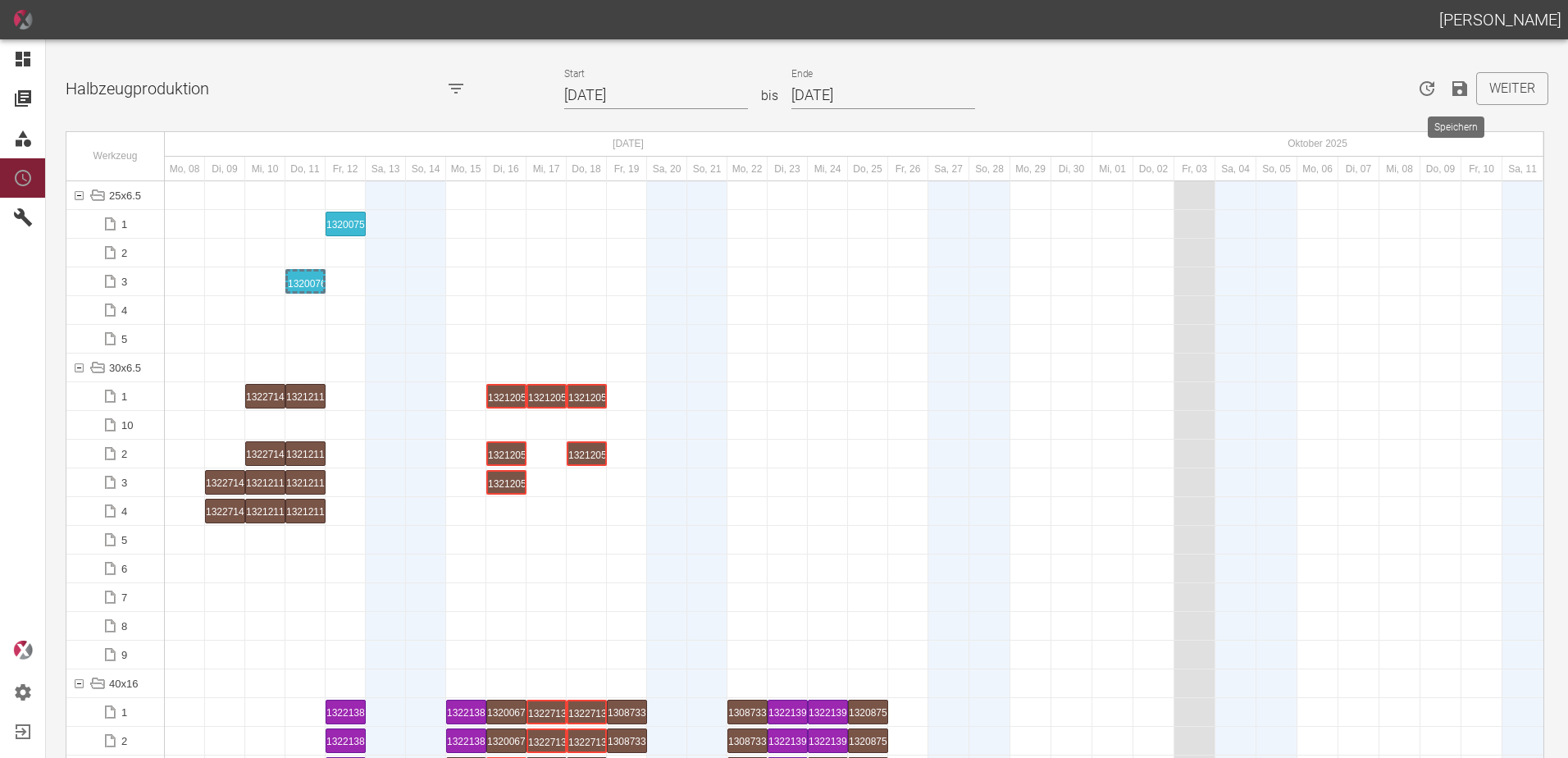
click at [1457, 88] on icon "Speichern" at bounding box center [1460, 89] width 15 height 15
click at [966, 399] on div at bounding box center [949, 396] width 41 height 28
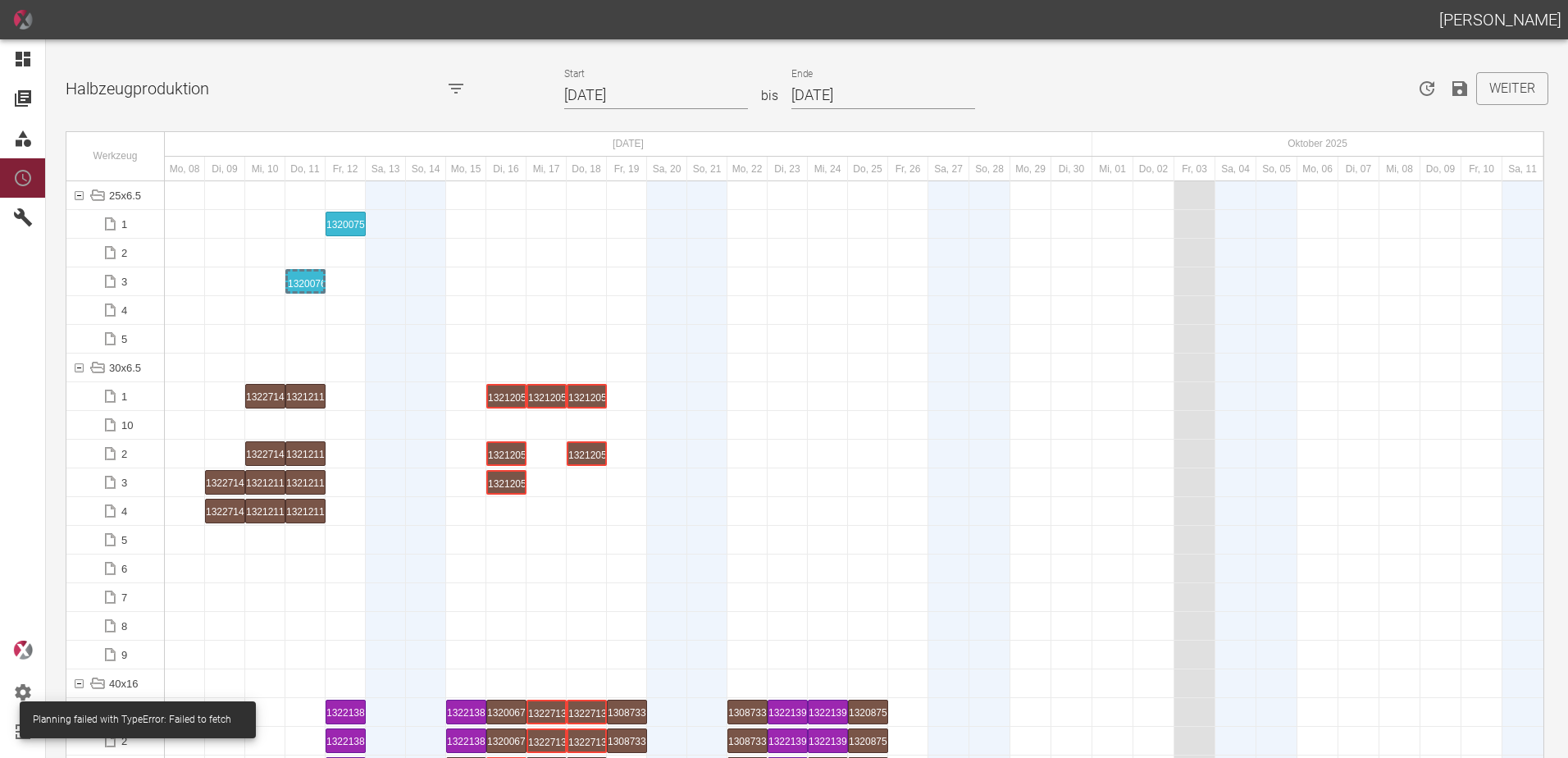
click at [1459, 95] on icon "Speichern" at bounding box center [1460, 89] width 15 height 15
click at [796, 391] on div at bounding box center [787, 396] width 40 height 28
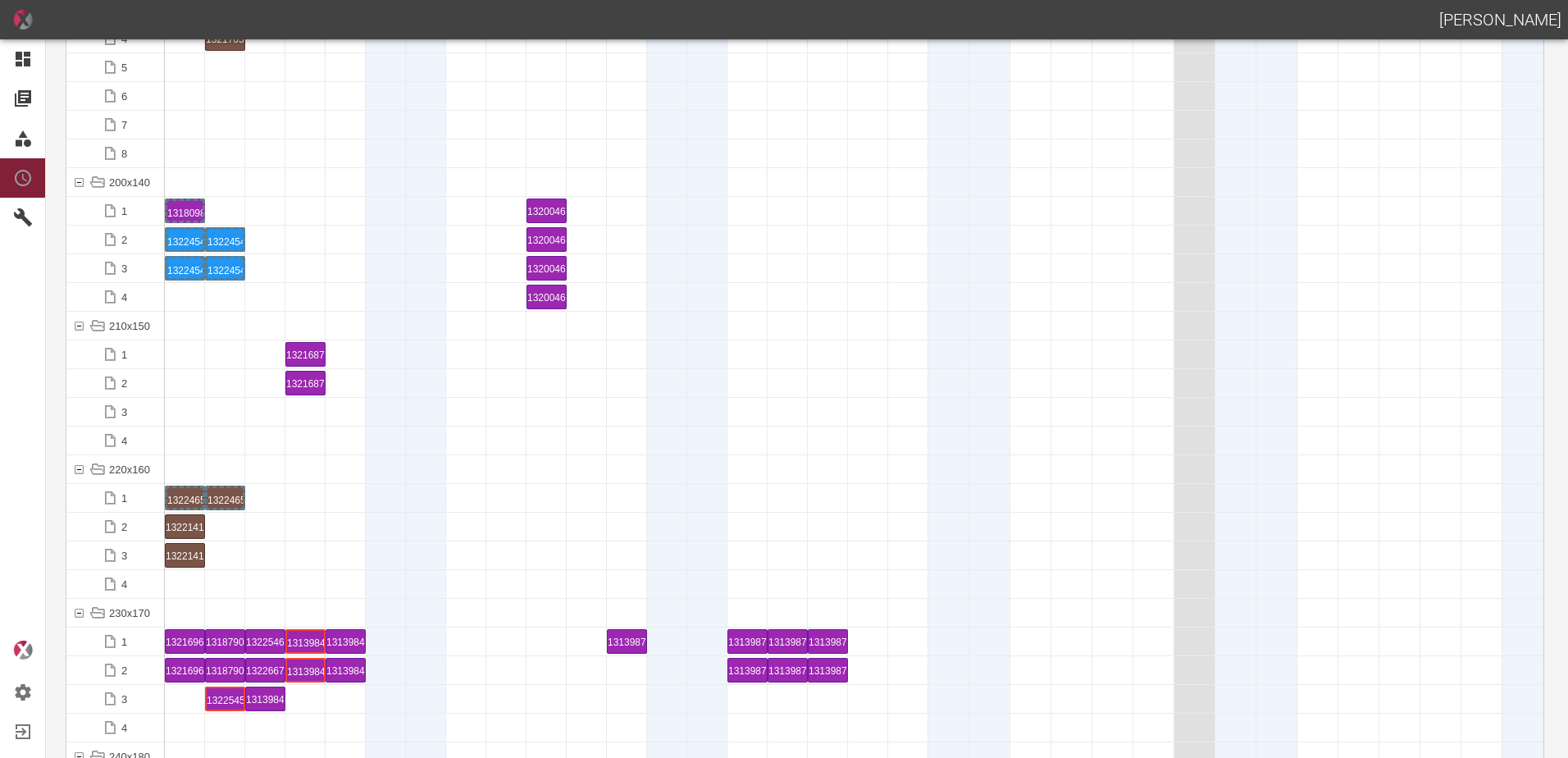
scroll to position [4677, 0]
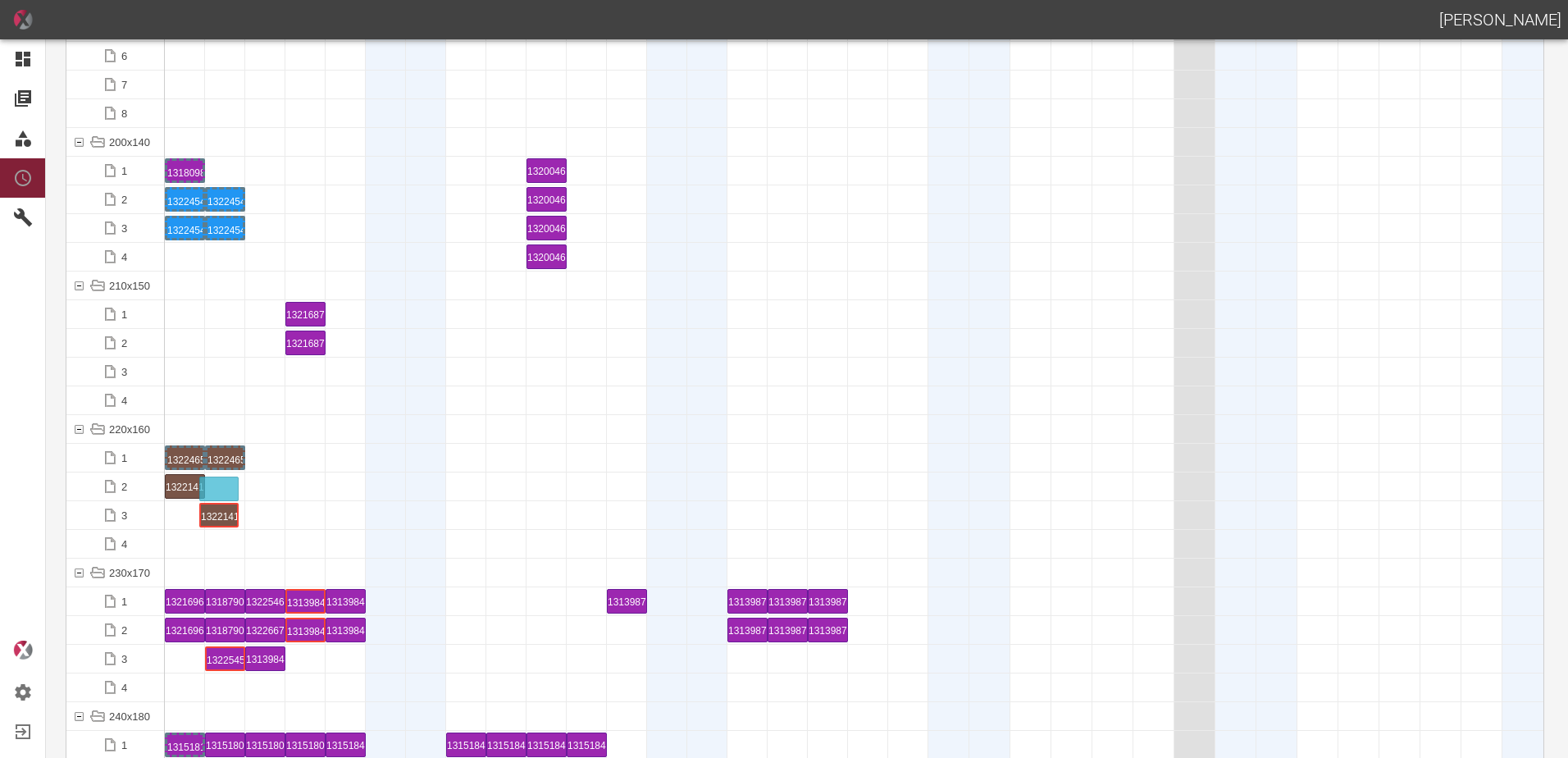
drag, startPoint x: 182, startPoint y: 516, endPoint x: 218, endPoint y: 479, distance: 51.6
click at [188, 477] on div "1322141 1 P6" at bounding box center [185, 486] width 35 height 20
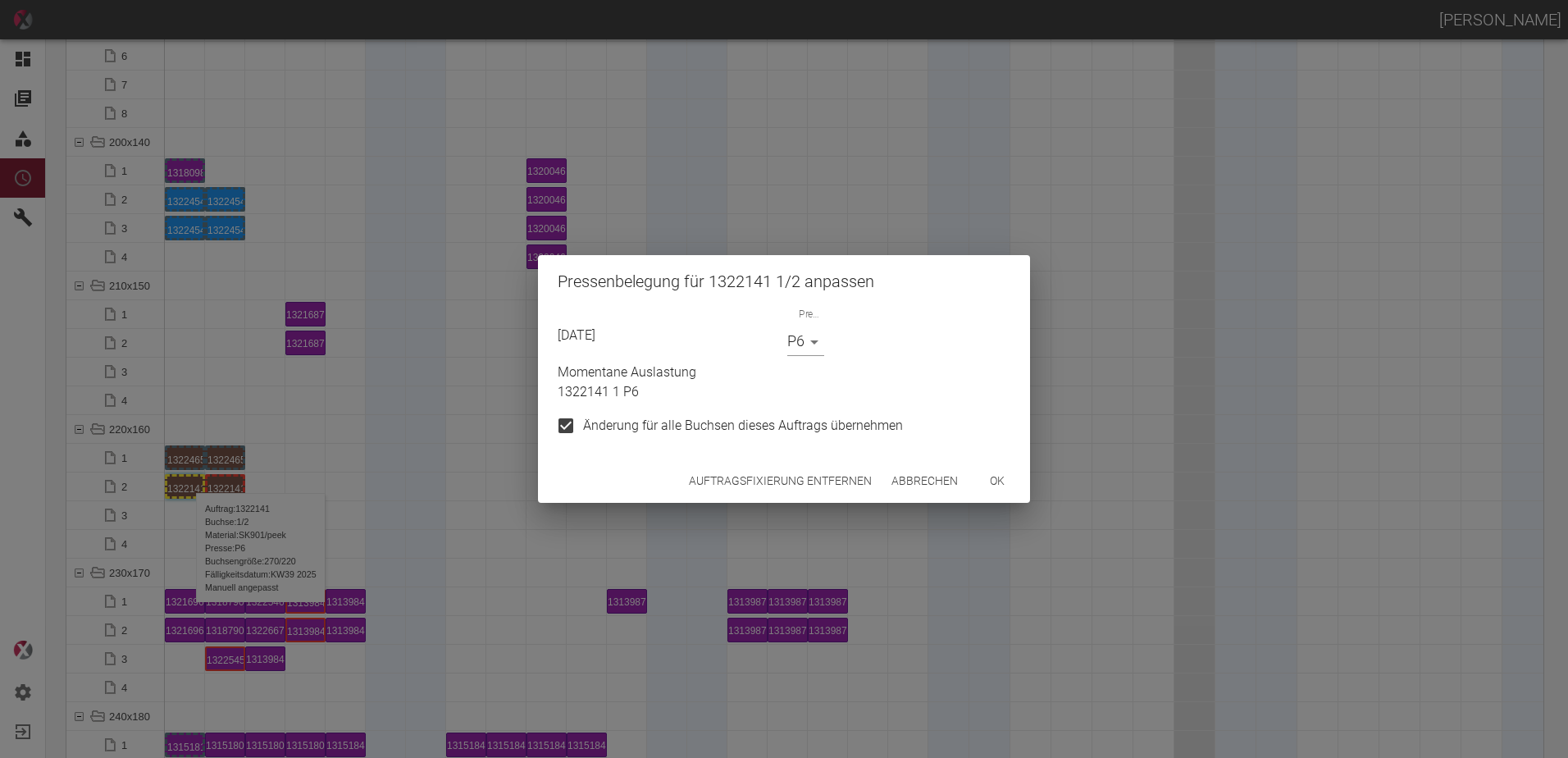
click at [808, 347] on body "ALEXANDER WERNECKE Dashboard Aufträge Materialien Planung Maschinen Einstellung…" at bounding box center [784, 379] width 1568 height 758
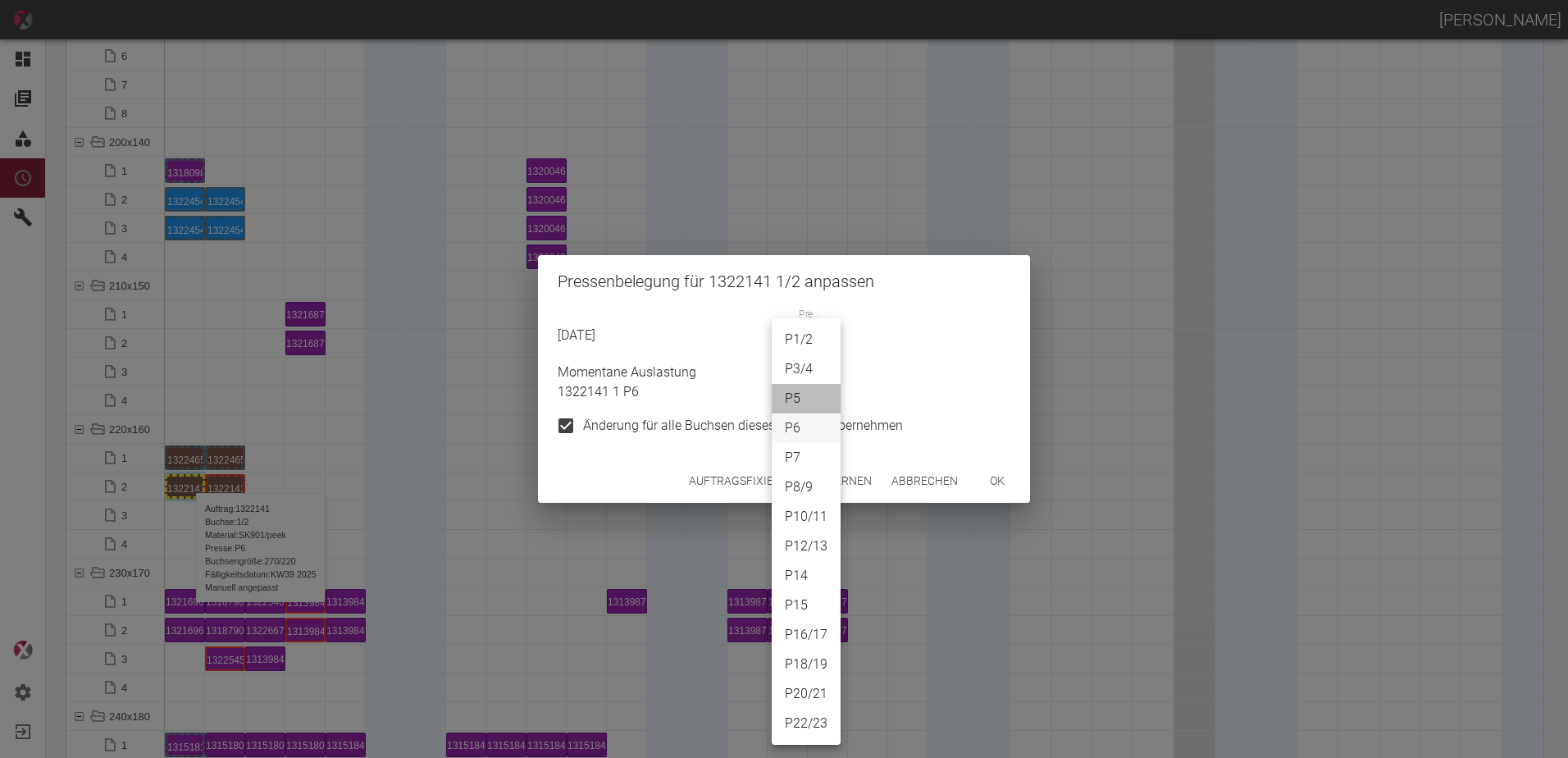
click at [800, 393] on li "P5" at bounding box center [807, 399] width 69 height 29
type input "P5"
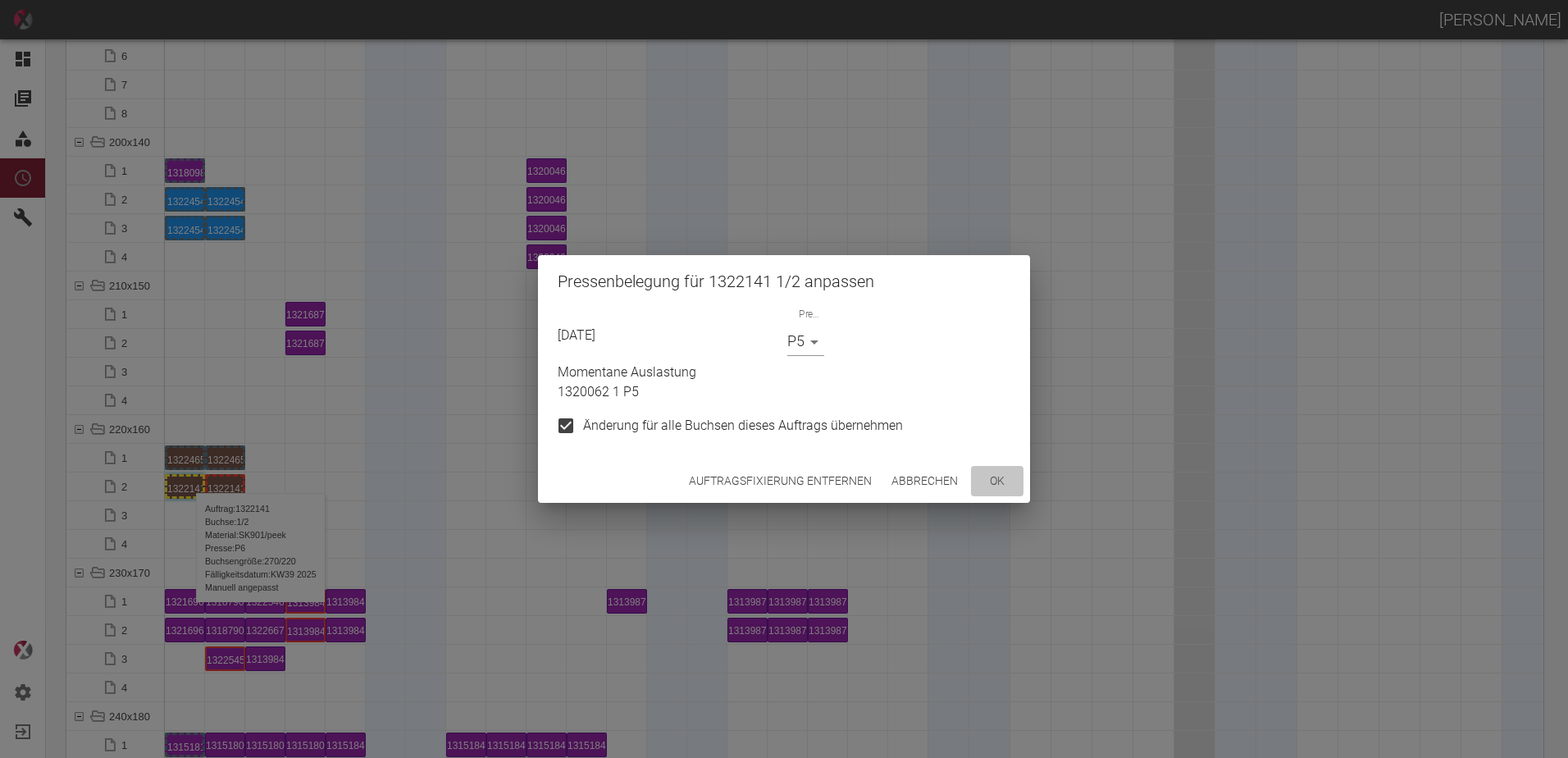
click at [994, 480] on button "ok" at bounding box center [997, 481] width 52 height 30
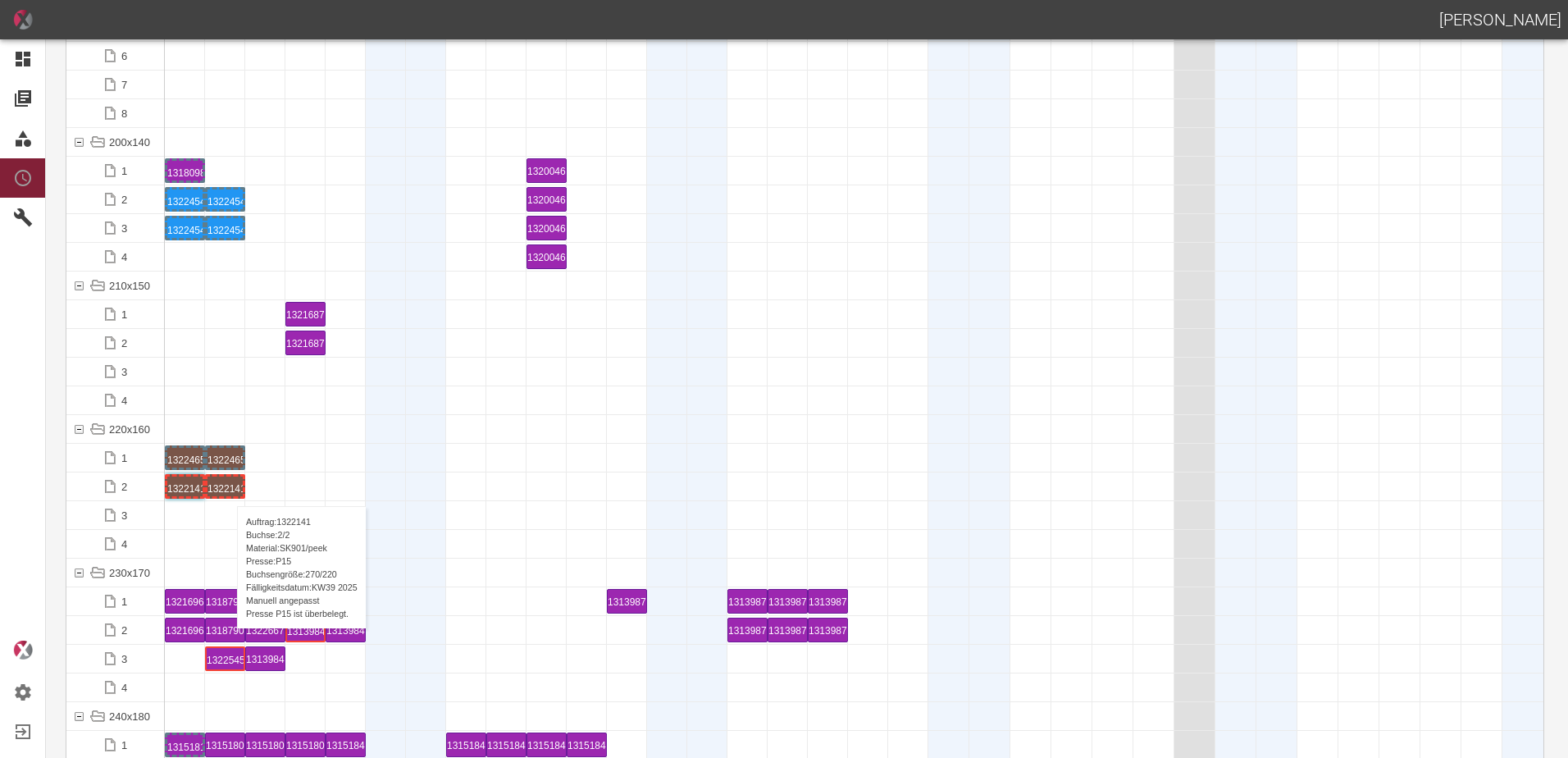
click at [229, 490] on div "1322141 2 P15" at bounding box center [225, 486] width 35 height 20
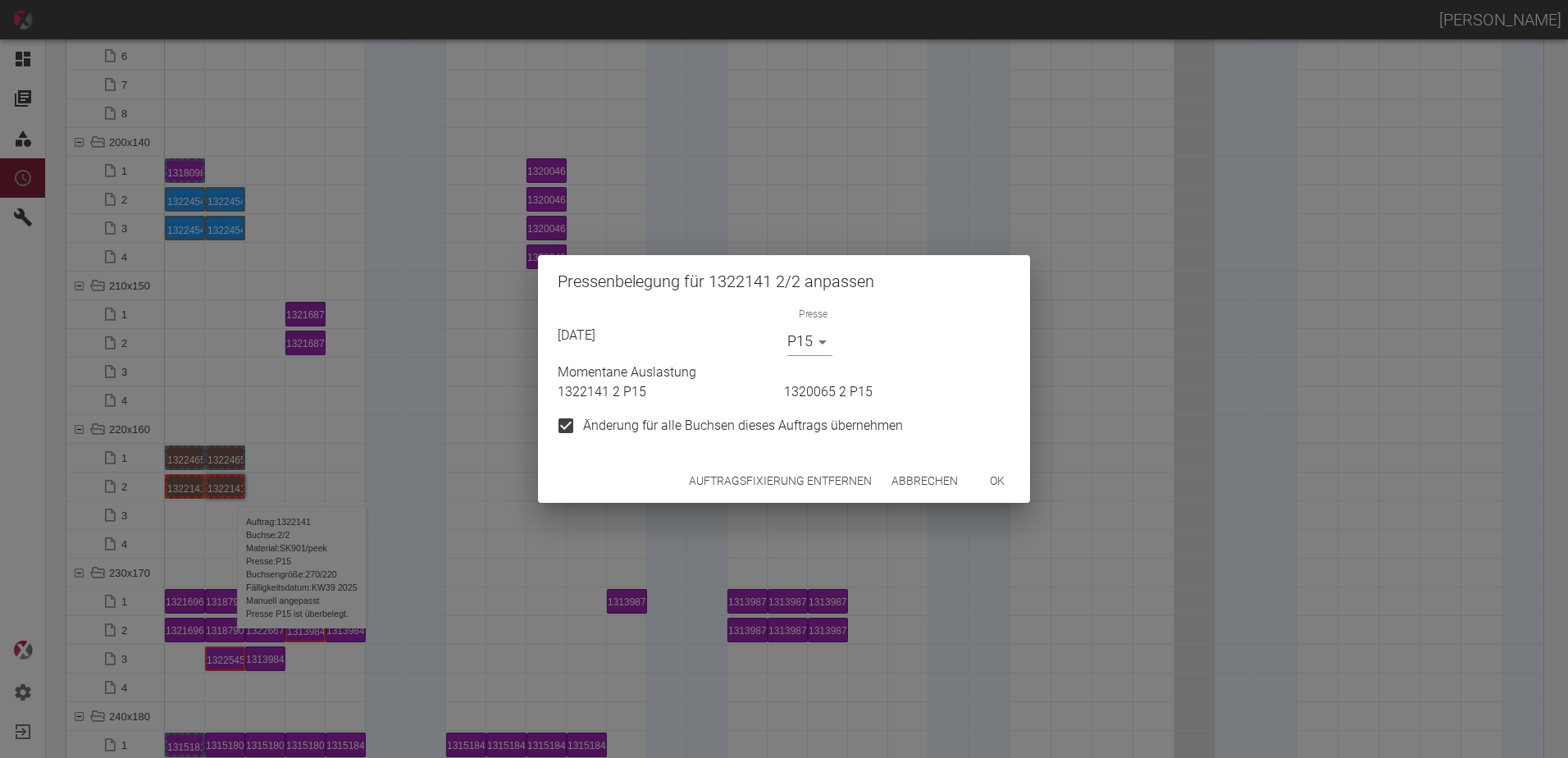
click at [805, 351] on body "ALEXANDER WERNECKE Dashboard Aufträge Materialien Planung Maschinen Einstellung…" at bounding box center [784, 379] width 1568 height 758
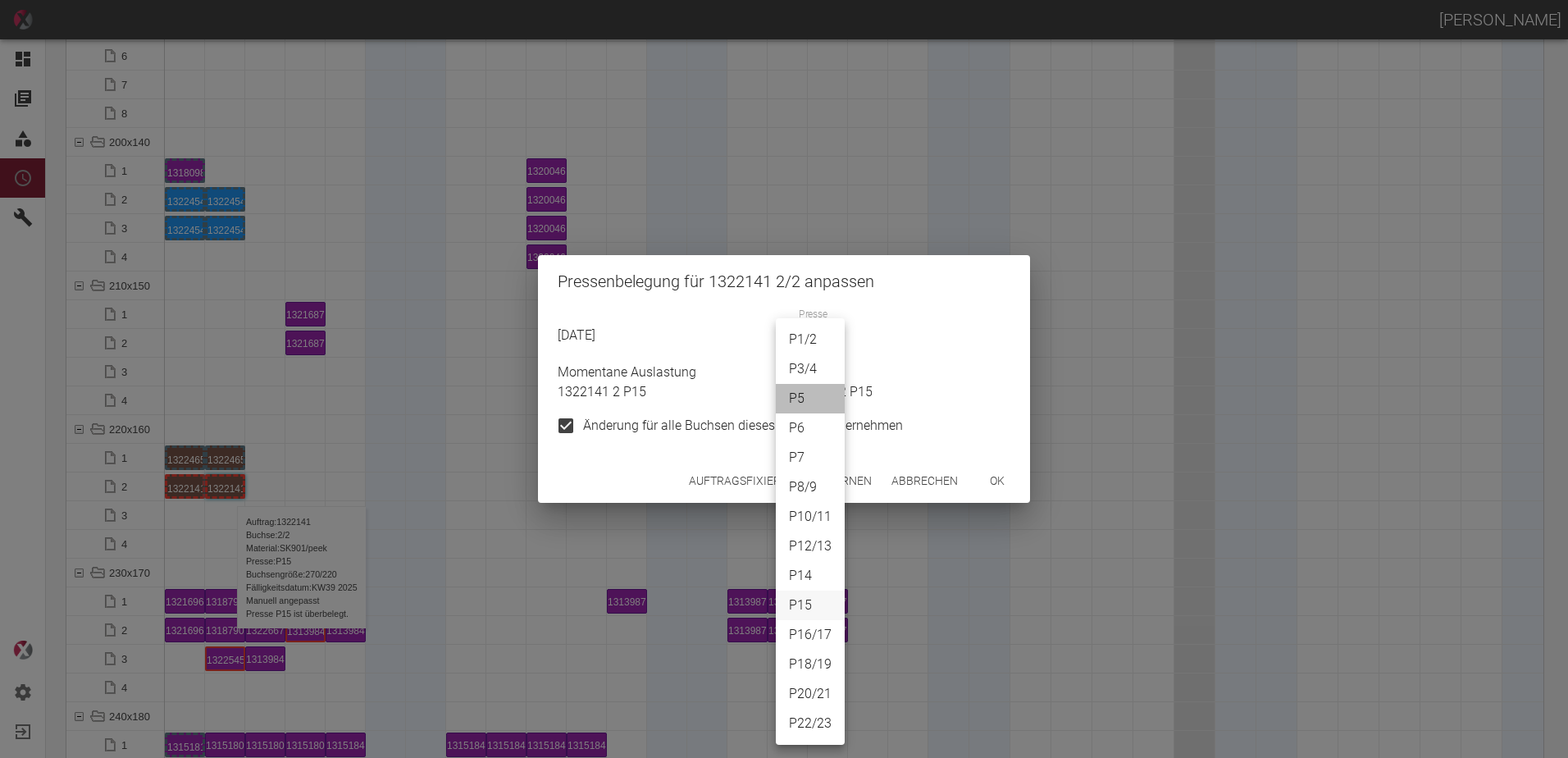
click at [806, 390] on li "P5" at bounding box center [810, 399] width 69 height 29
type input "P5"
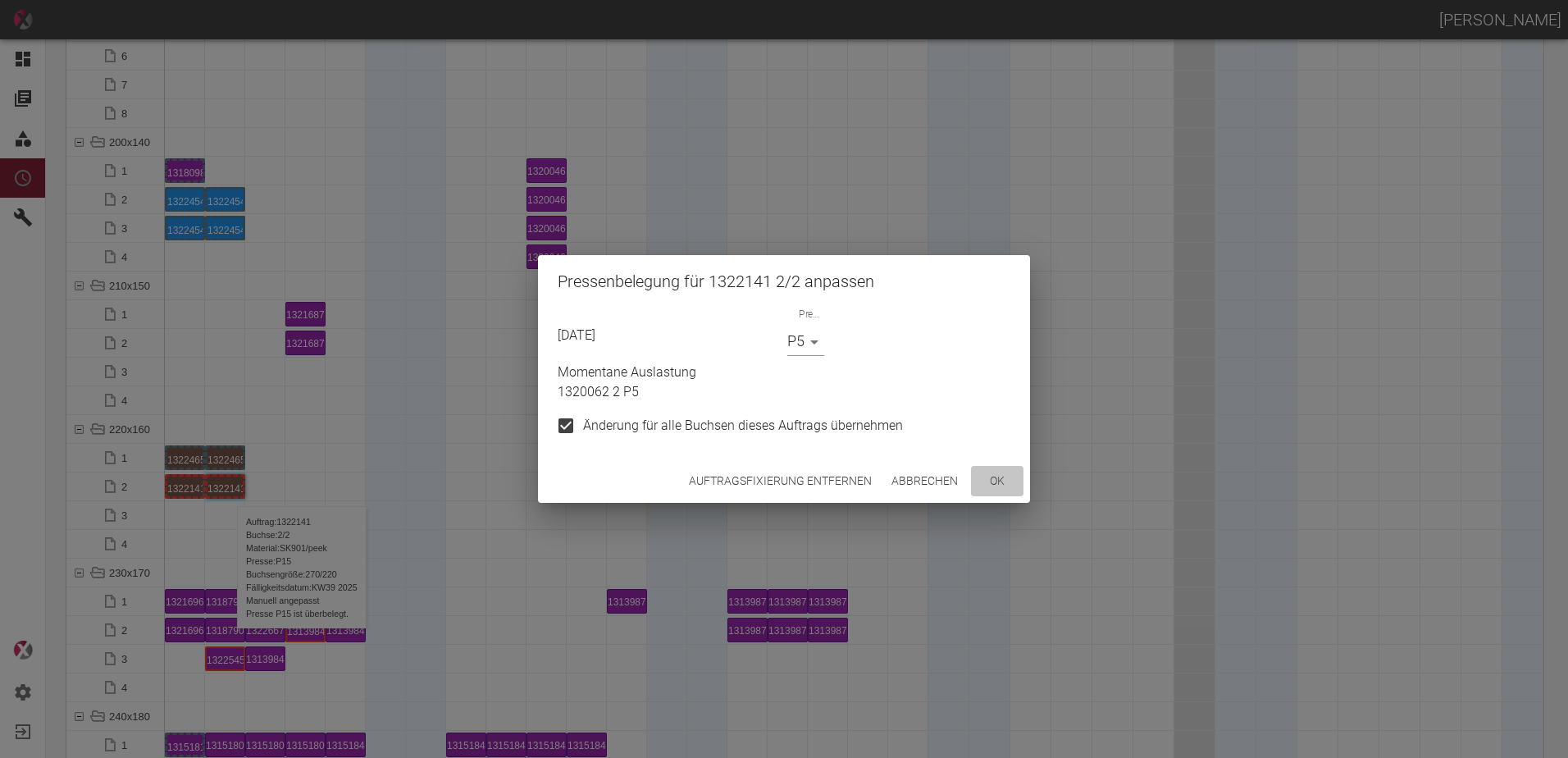
click at [997, 485] on button "ok" at bounding box center [997, 481] width 52 height 30
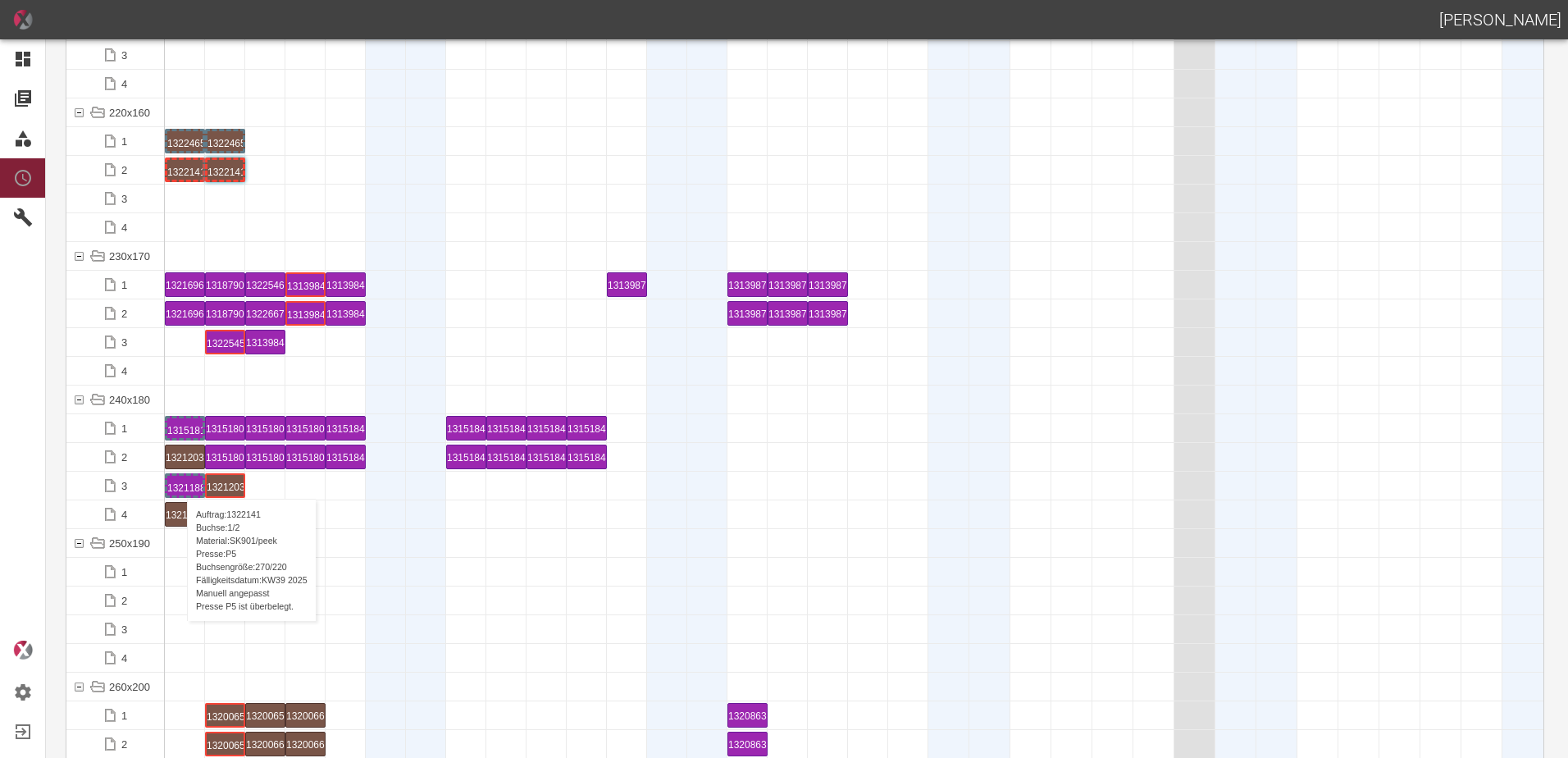
scroll to position [5004, 0]
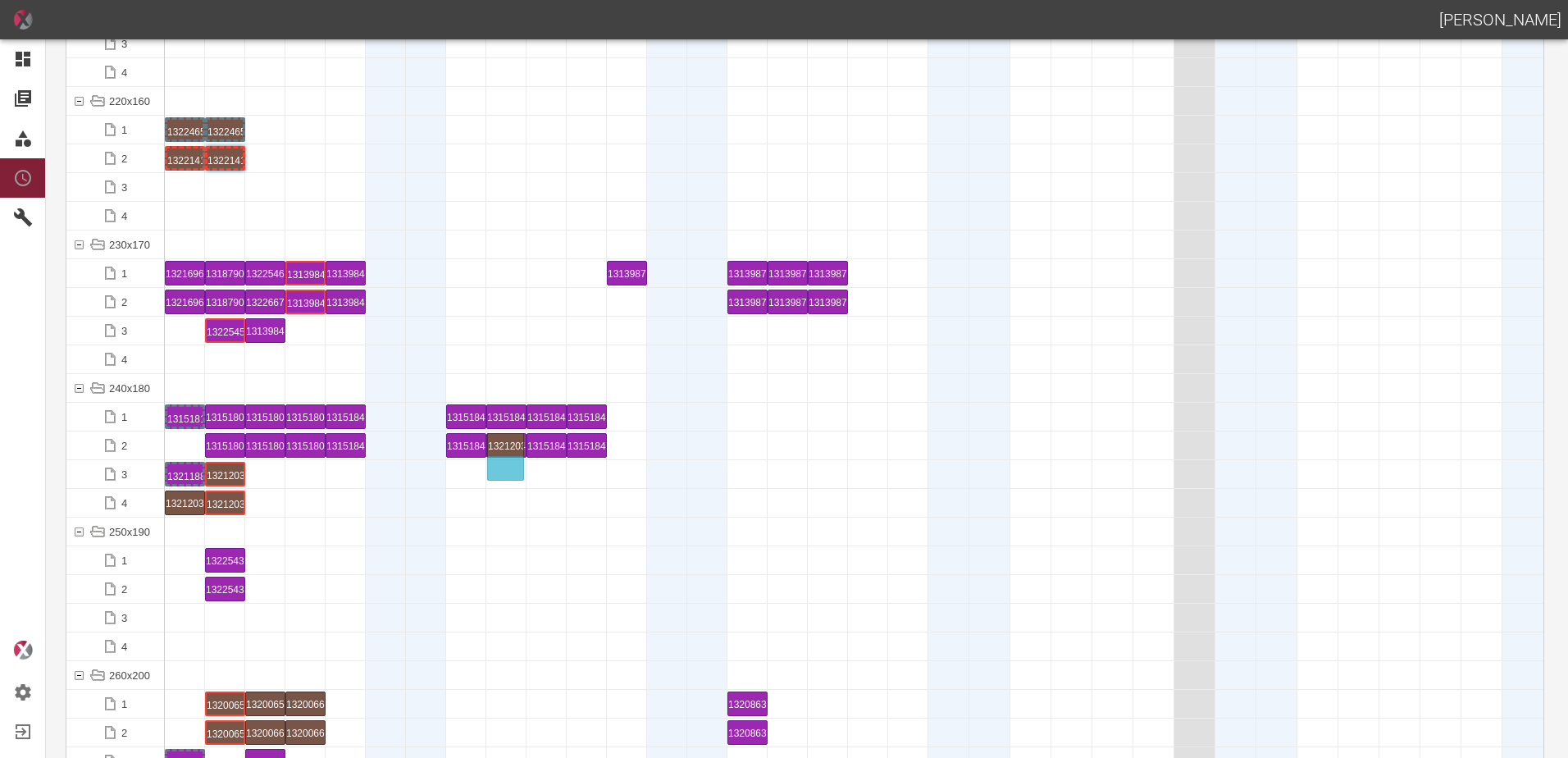
drag, startPoint x: 178, startPoint y: 440, endPoint x: 483, endPoint y: 458, distance: 305.5
drag, startPoint x: 181, startPoint y: 503, endPoint x: 492, endPoint y: 486, distance: 311.5
drag, startPoint x: 227, startPoint y: 473, endPoint x: 548, endPoint y: 452, distance: 321.7
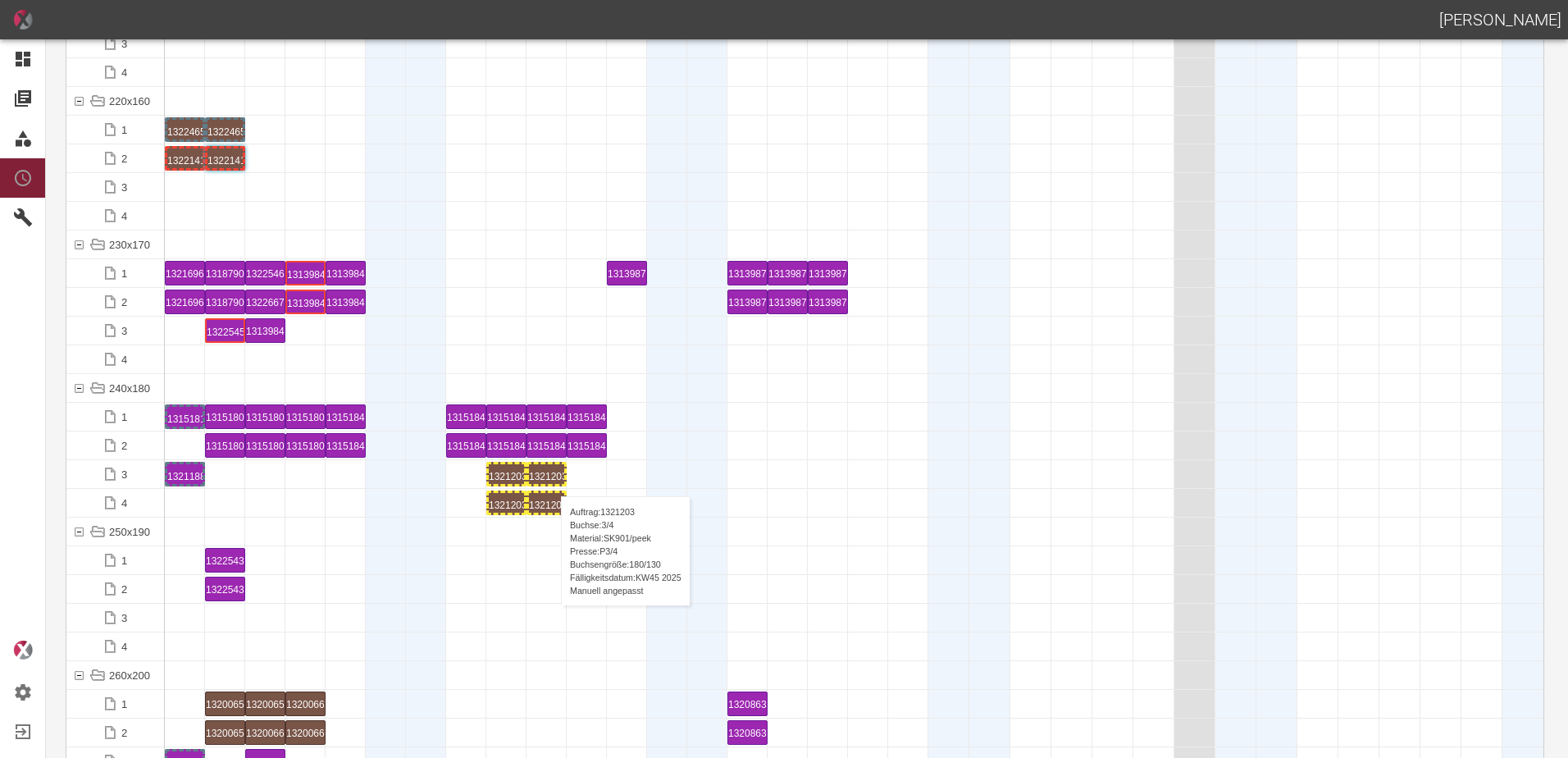
drag, startPoint x: 251, startPoint y: 502, endPoint x: 555, endPoint y: 480, distance: 304.8
click at [551, 473] on div "1321203 3 P[DATE]" at bounding box center [547, 474] width 35 height 20
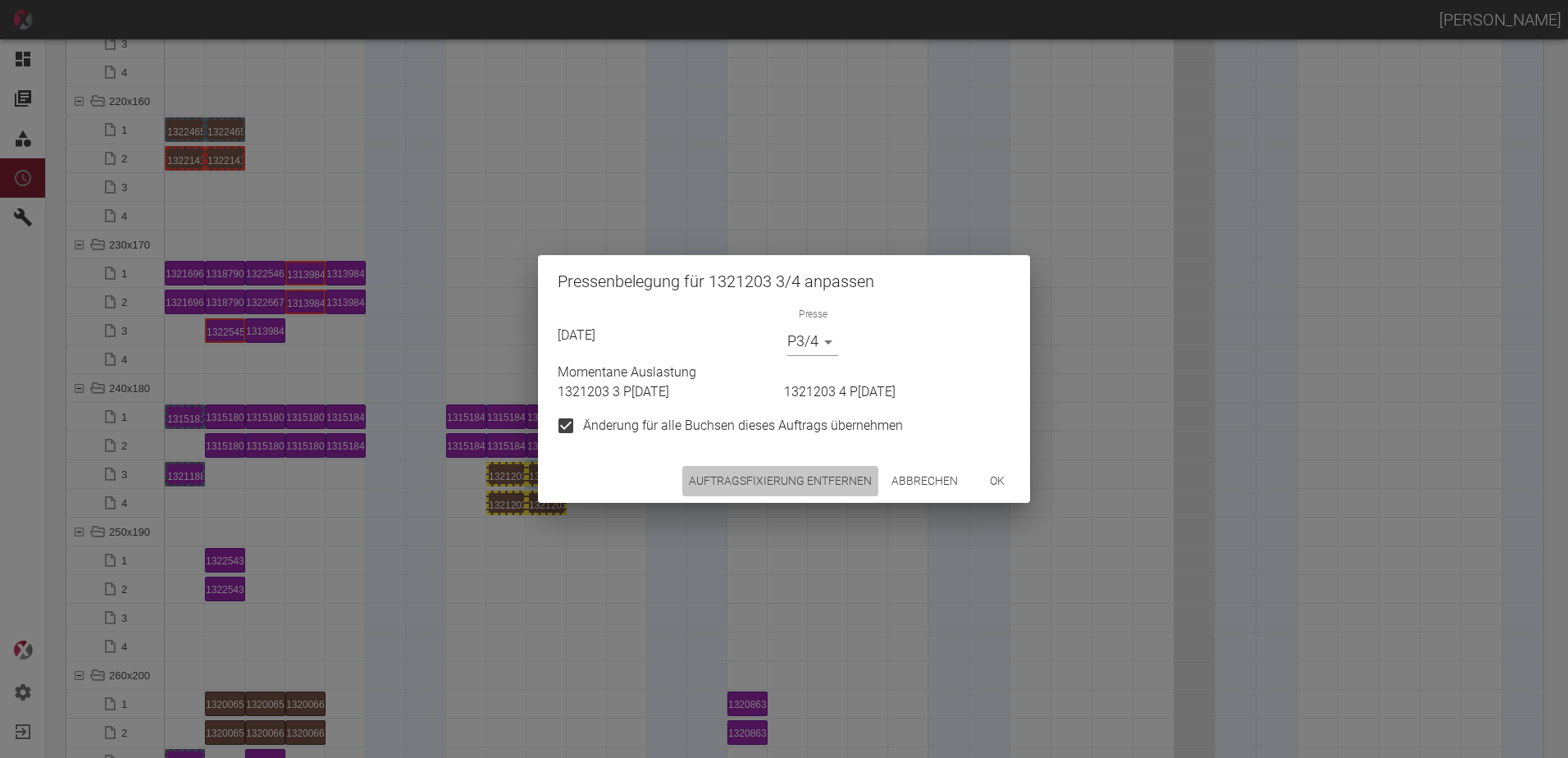
click at [744, 473] on button "Auftragsfixierung entfernen" at bounding box center [780, 481] width 196 height 30
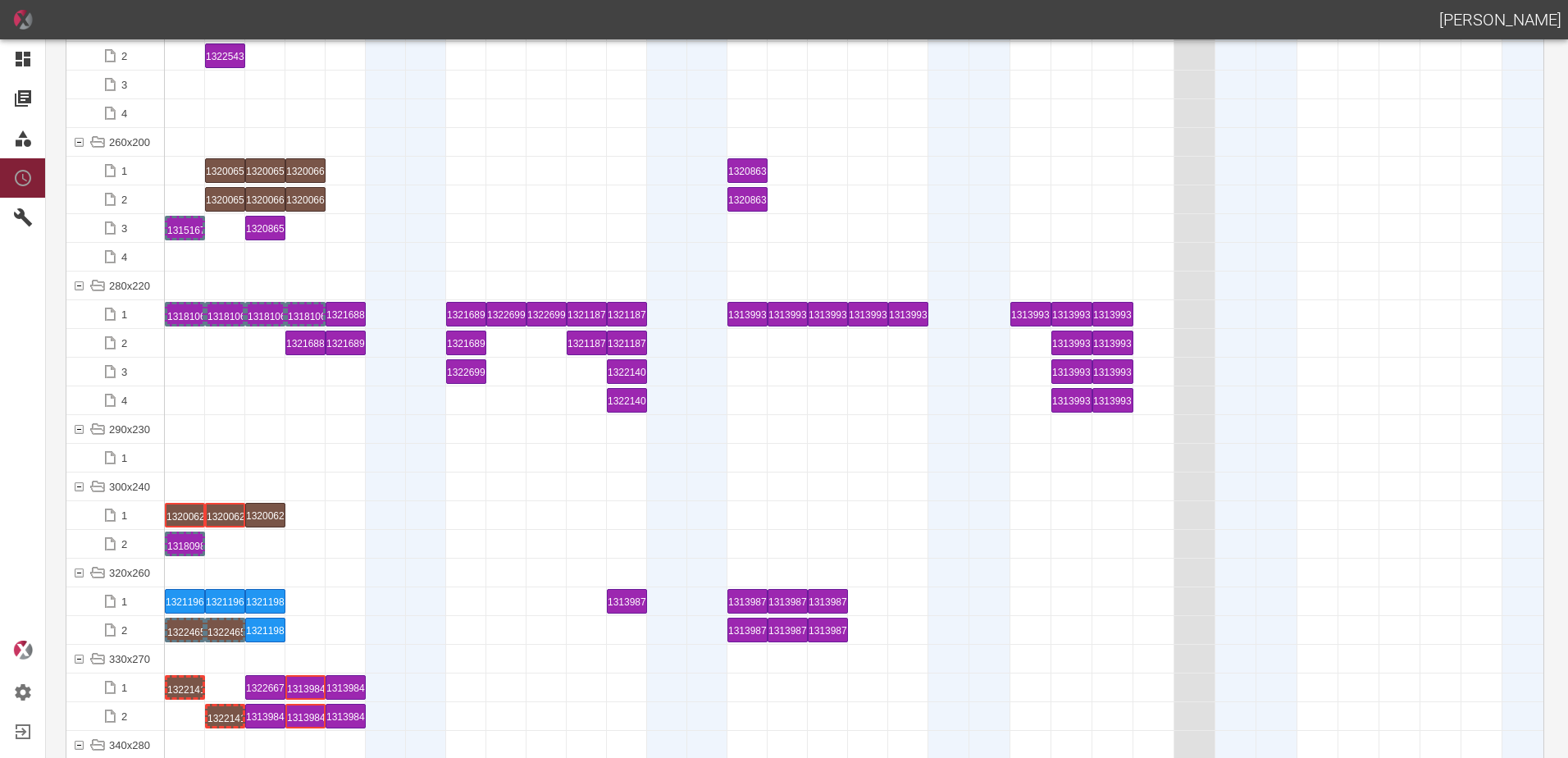
scroll to position [5578, 0]
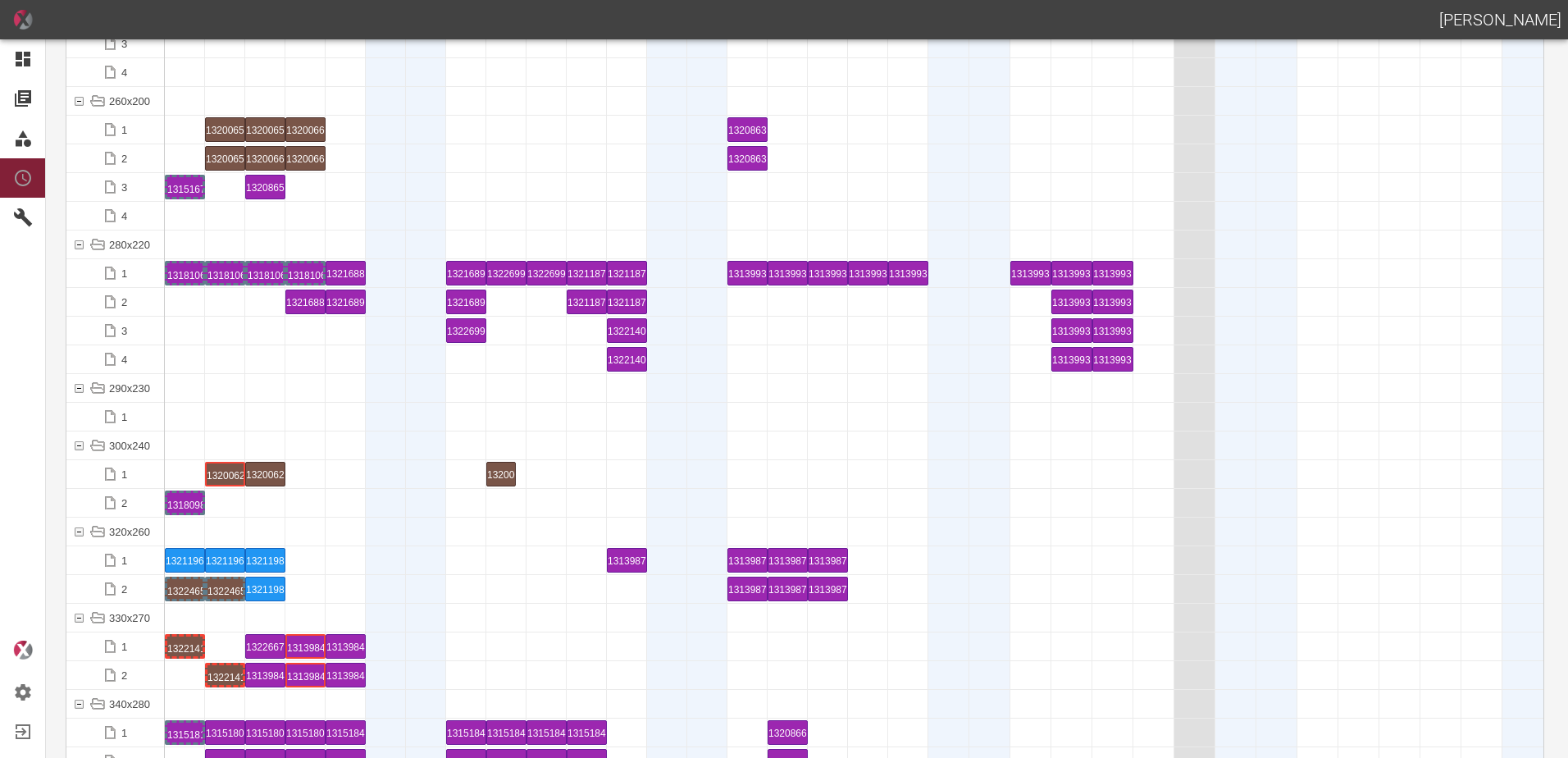
drag, startPoint x: 188, startPoint y: 471, endPoint x: 483, endPoint y: 454, distance: 295.5
drag, startPoint x: 223, startPoint y: 470, endPoint x: 546, endPoint y: 447, distance: 323.8
drag, startPoint x: 273, startPoint y: 473, endPoint x: 567, endPoint y: 454, distance: 294.6
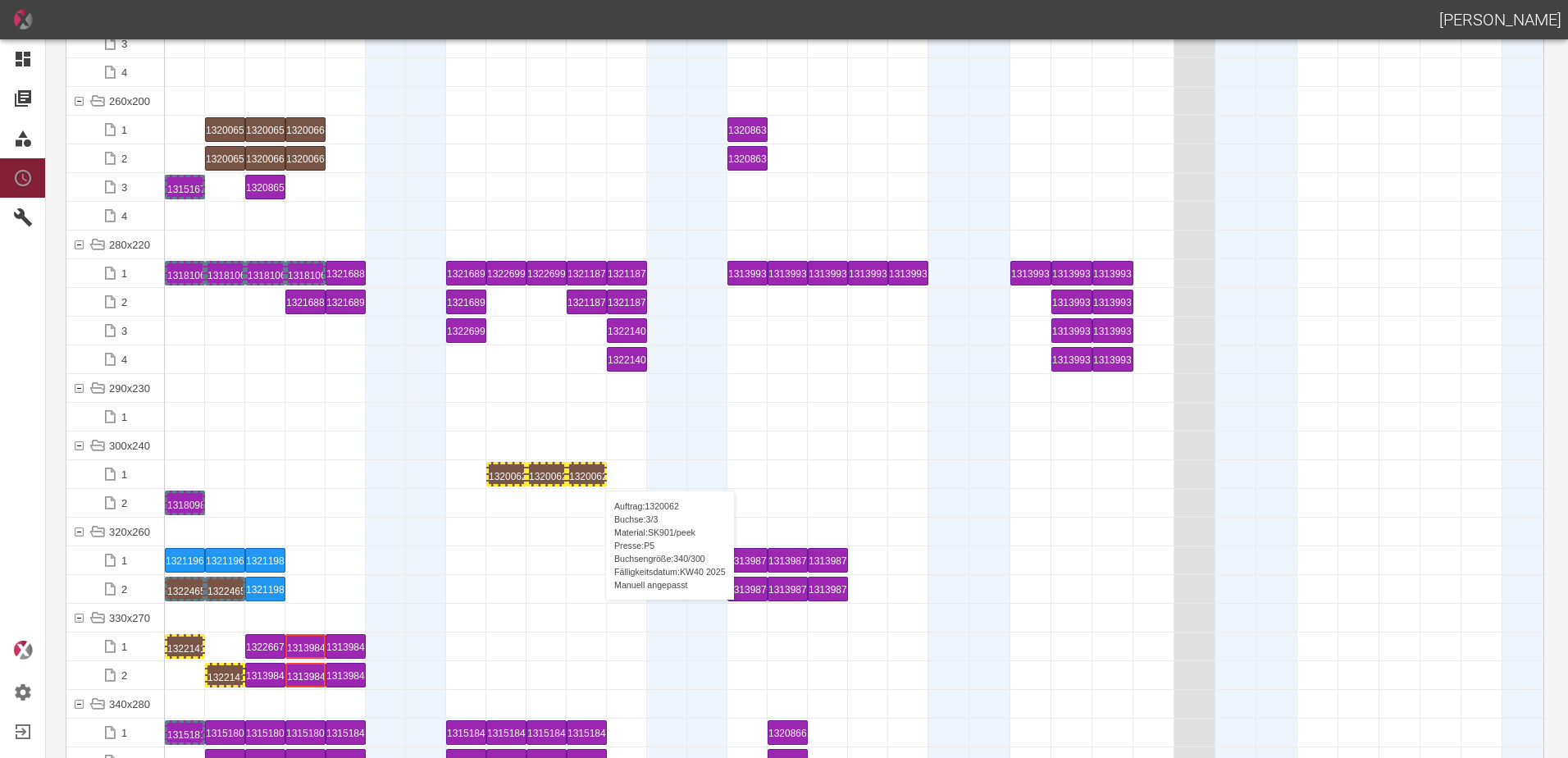
click at [597, 474] on div "1320062 3 P5" at bounding box center [587, 474] width 35 height 20
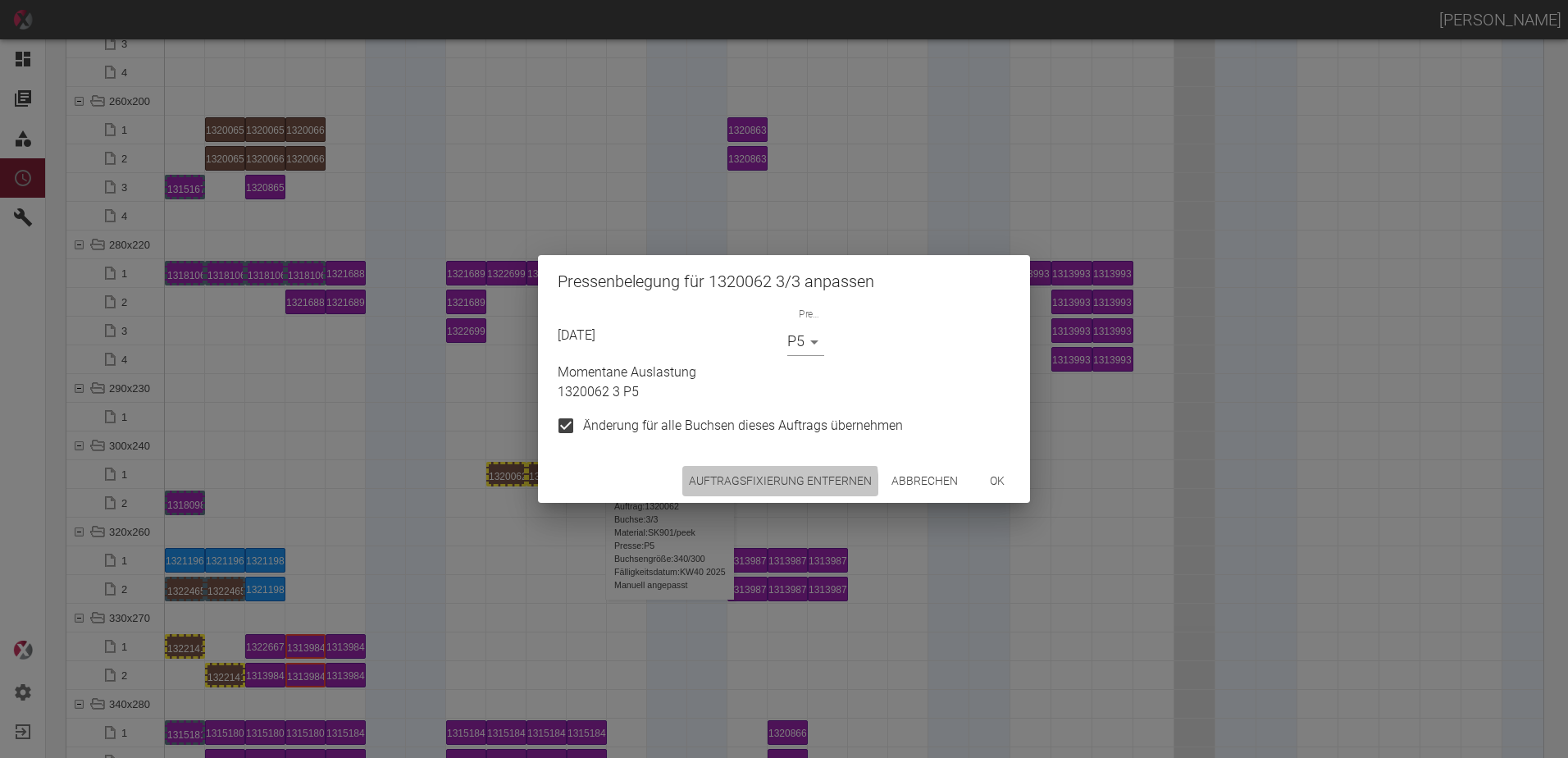
click at [697, 493] on button "Auftragsfixierung entfernen" at bounding box center [780, 481] width 196 height 30
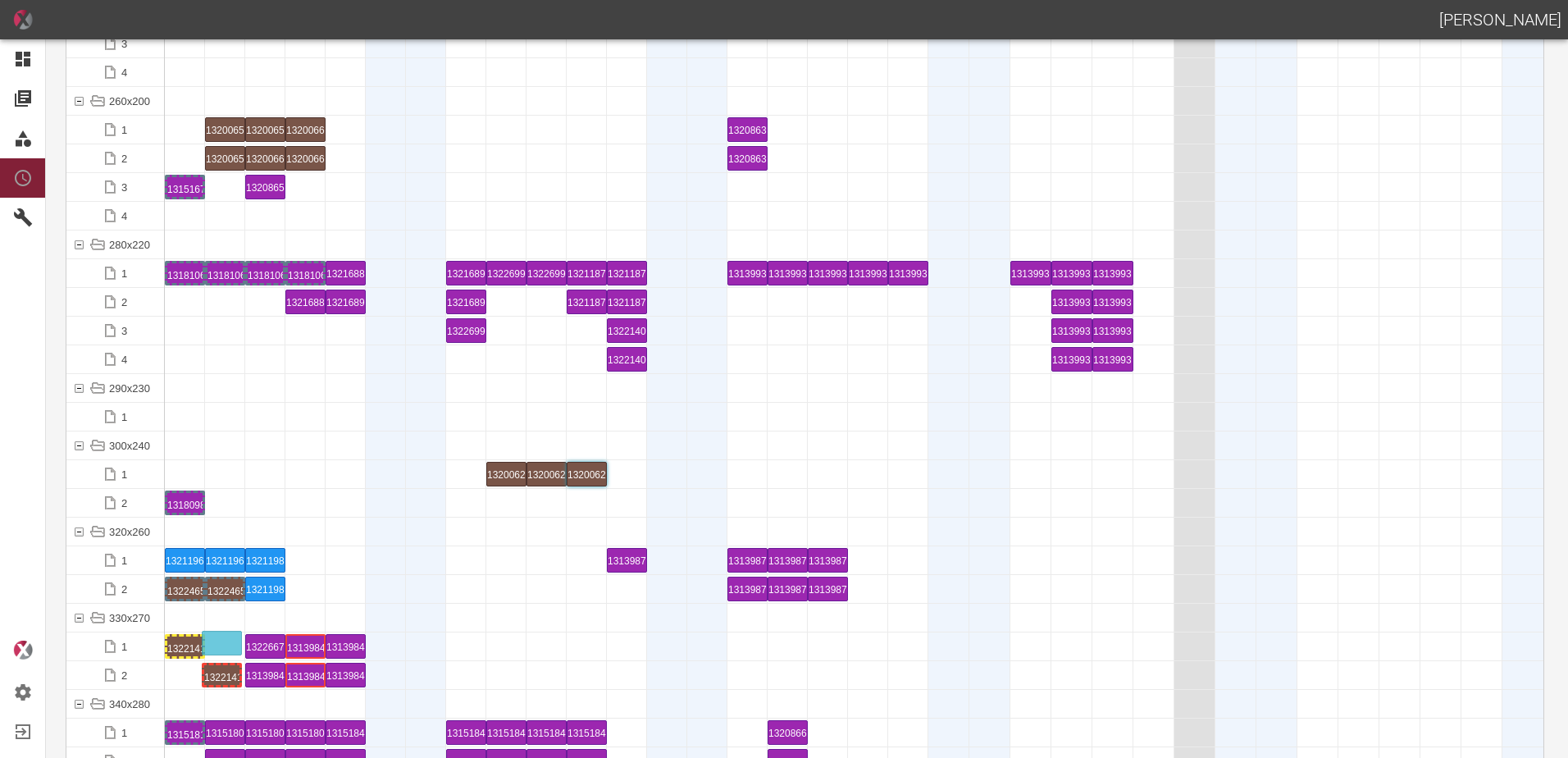
drag, startPoint x: 229, startPoint y: 670, endPoint x: 222, endPoint y: 632, distance: 38.6
drag, startPoint x: 230, startPoint y: 553, endPoint x: 514, endPoint y: 546, distance: 284.1
click at [548, 557] on div "1321196 2 P5" at bounding box center [547, 560] width 35 height 20
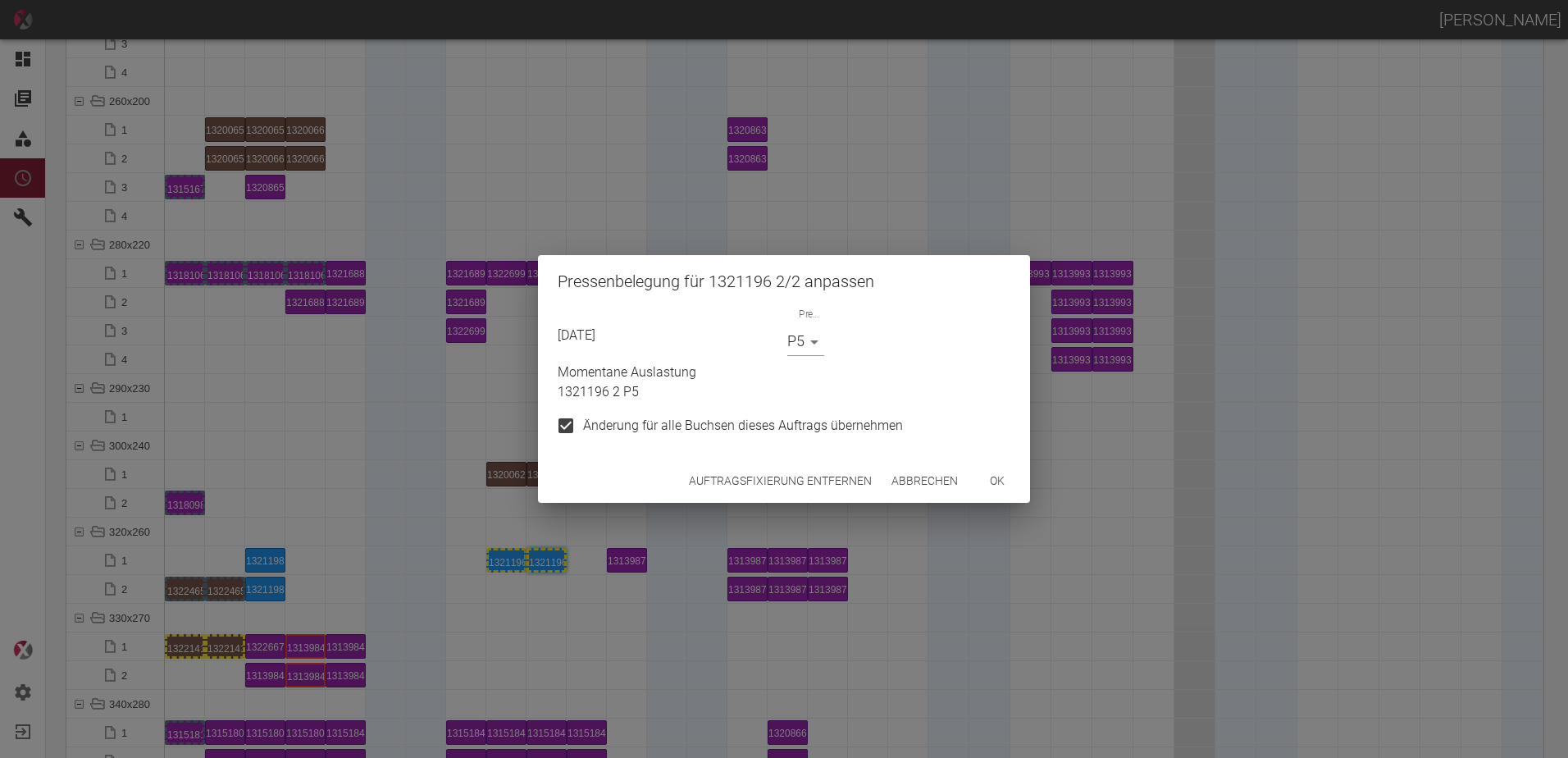
click at [737, 480] on button "Auftragsfixierung entfernen" at bounding box center [780, 481] width 196 height 30
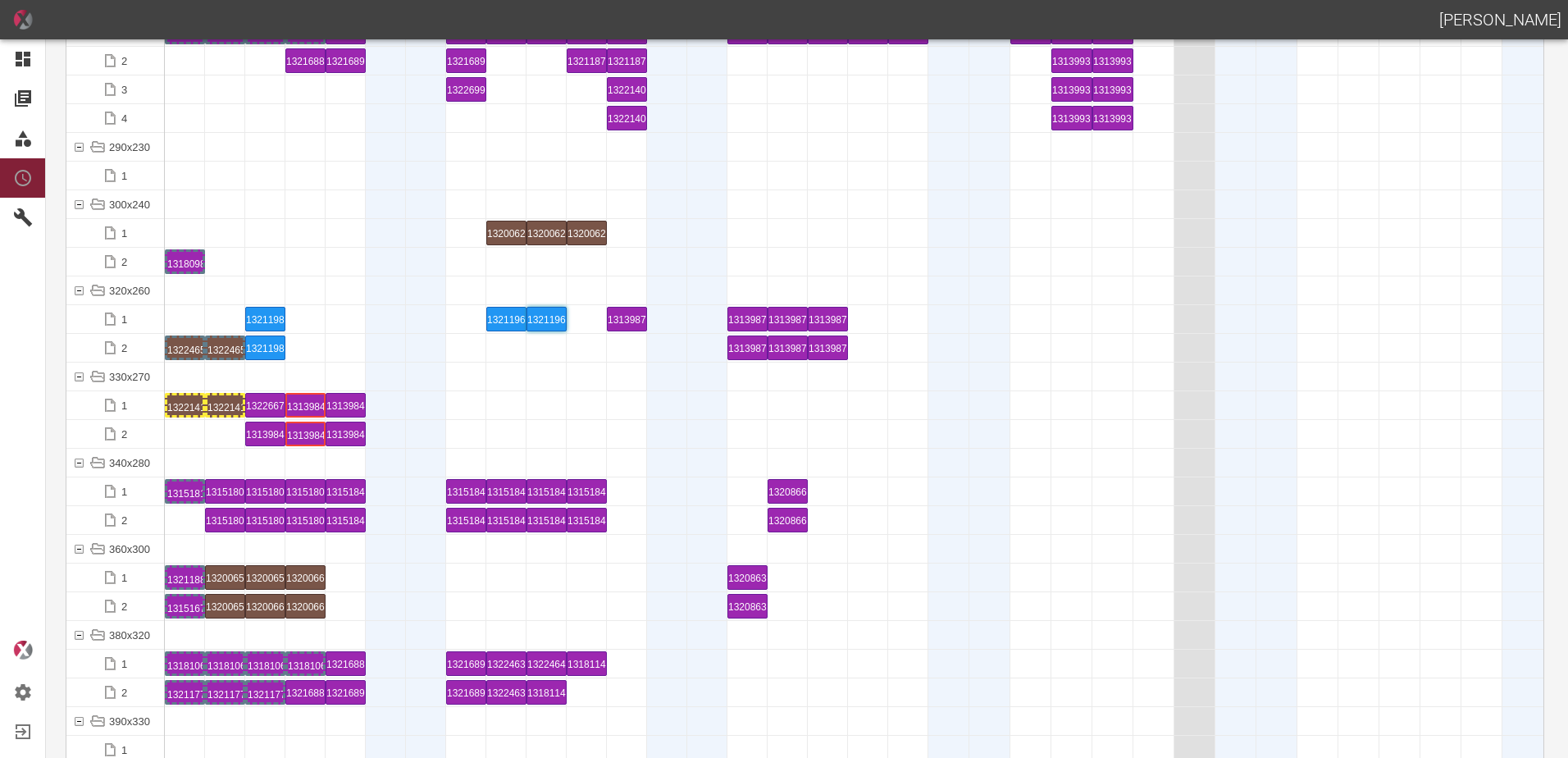
scroll to position [5907, 0]
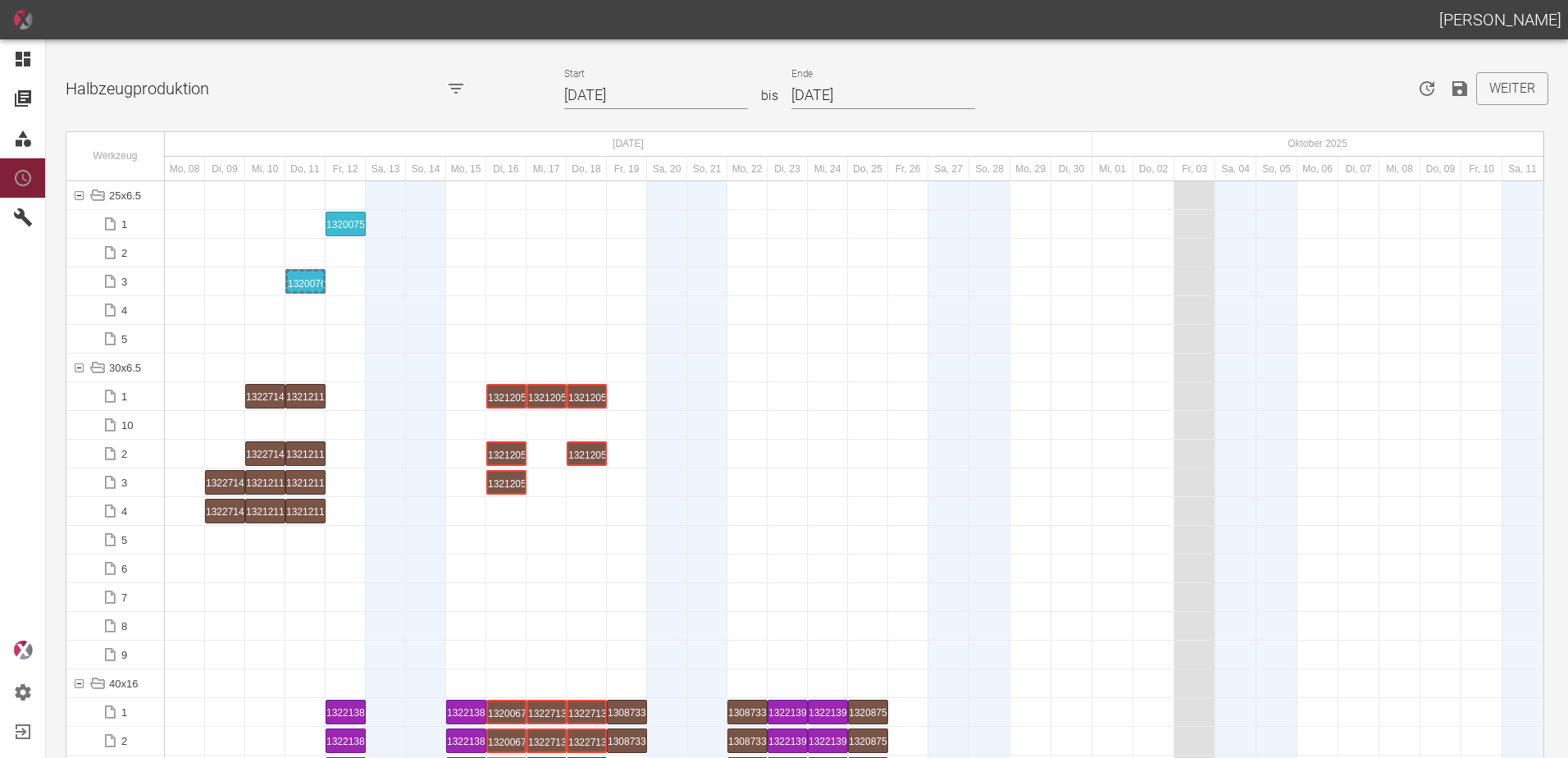
scroll to position [6071, 0]
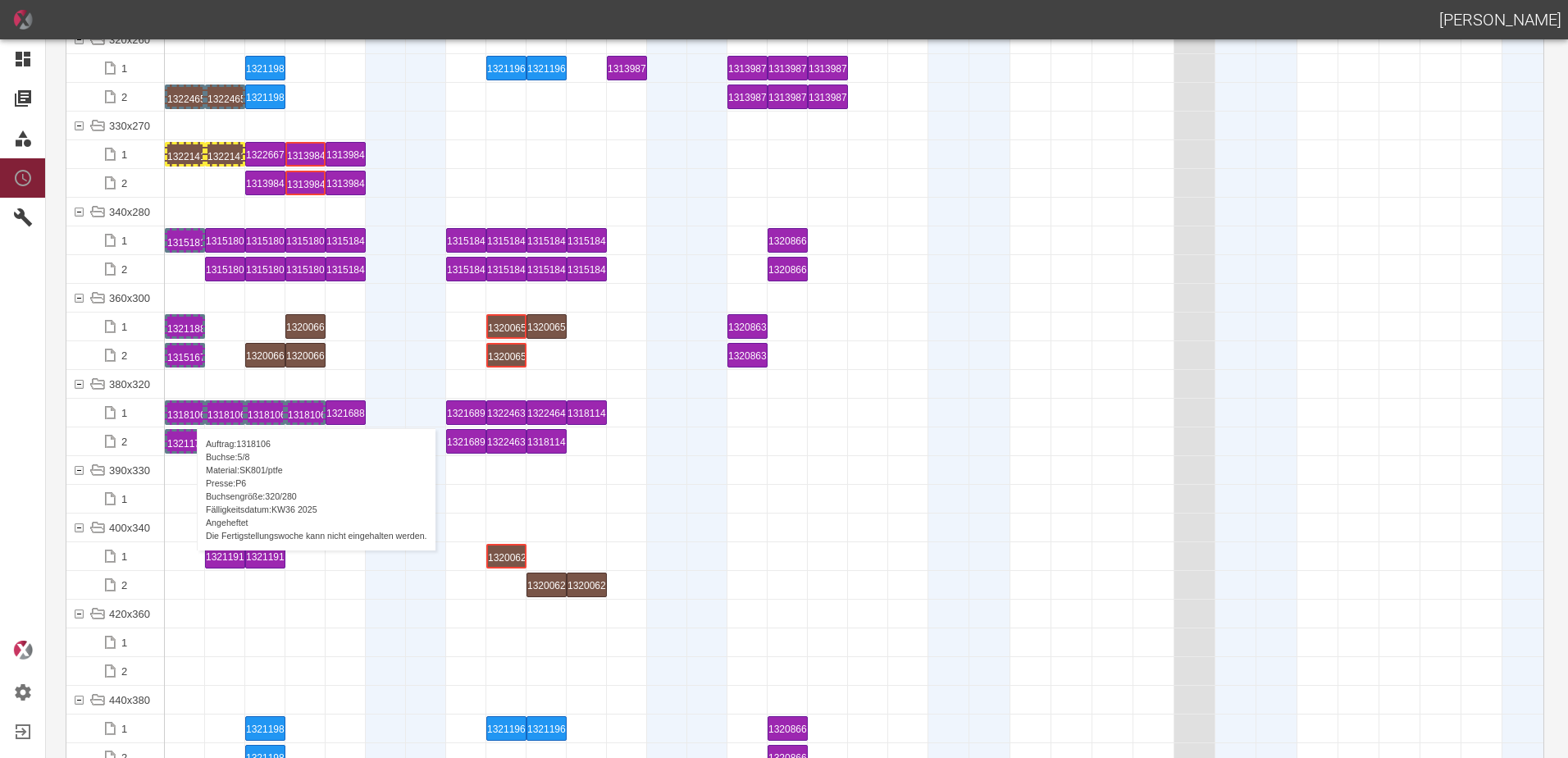
click at [189, 412] on div "1318106 5 P6" at bounding box center [185, 413] width 35 height 20
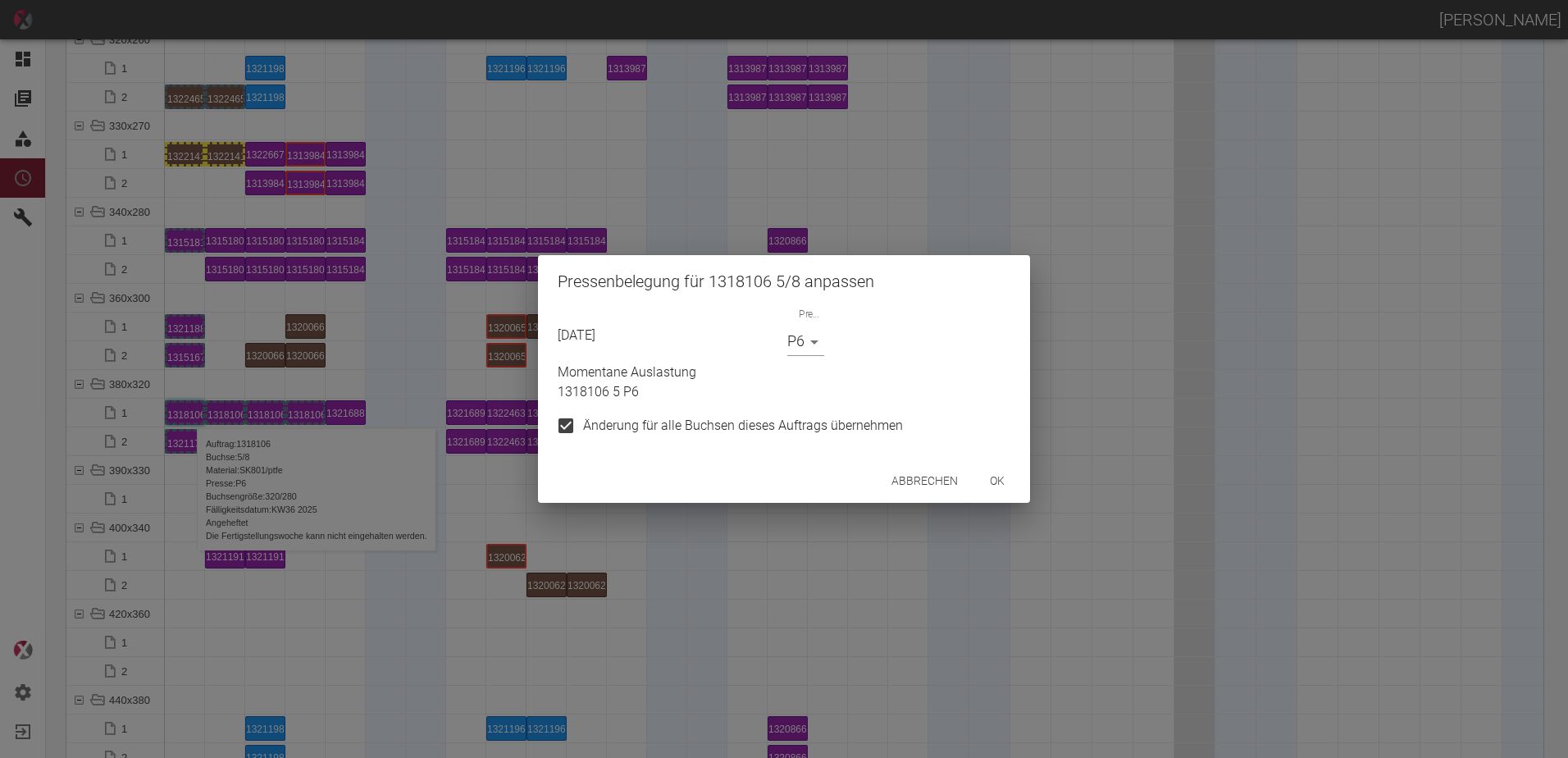
click at [785, 341] on div "Presse P6 P6" at bounding box center [895, 332] width 230 height 49
click at [800, 356] on body "ALEXANDER WERNECKE Dashboard Aufträge Materialien Planung Maschinen Einstellung…" at bounding box center [784, 379] width 1568 height 758
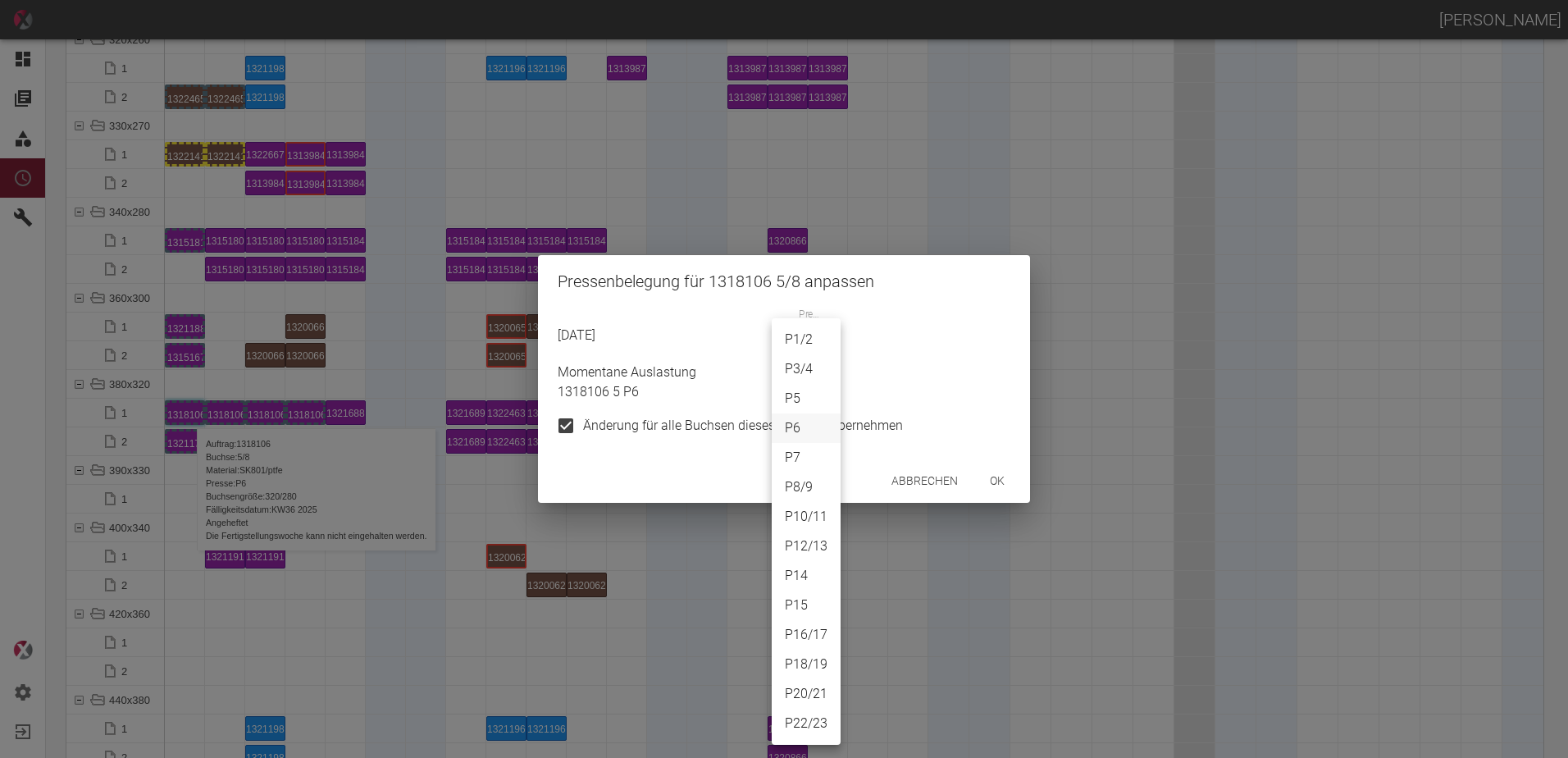
click at [785, 450] on li "P7" at bounding box center [807, 457] width 69 height 29
type input "P7"
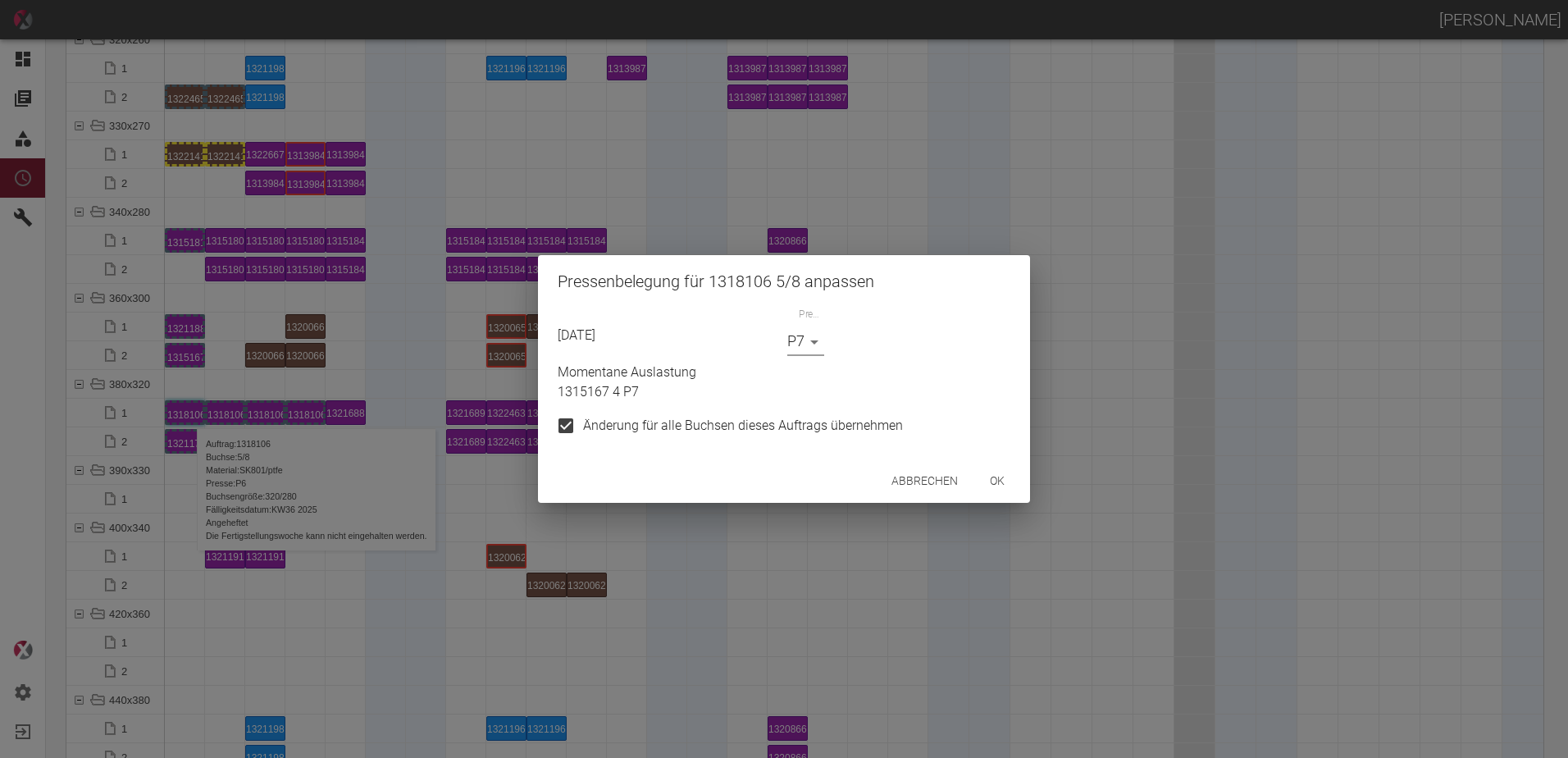
click at [1006, 471] on button "ok" at bounding box center [997, 481] width 52 height 30
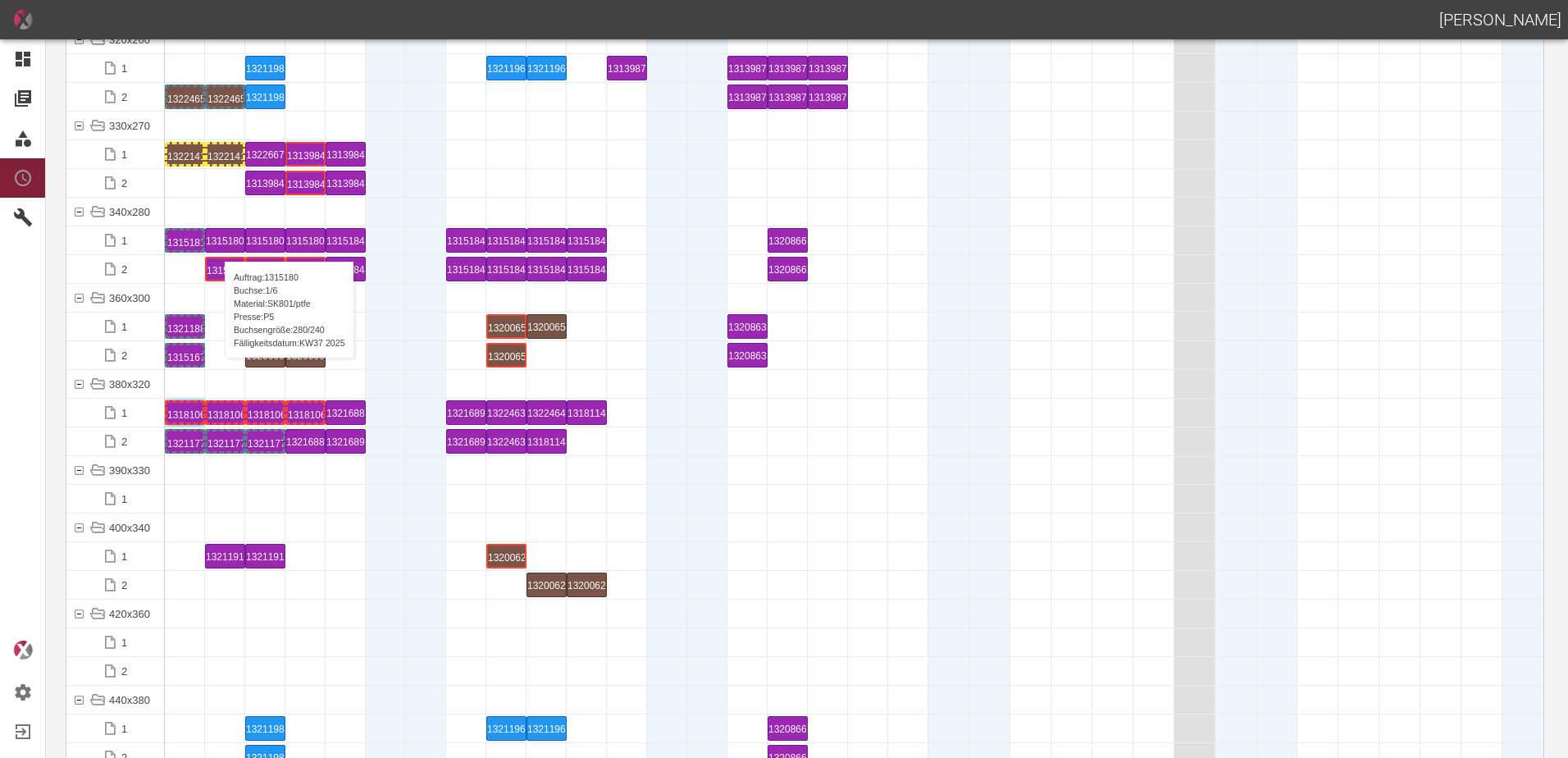
click at [217, 245] on div "1315180 1 P5" at bounding box center [225, 241] width 38 height 23
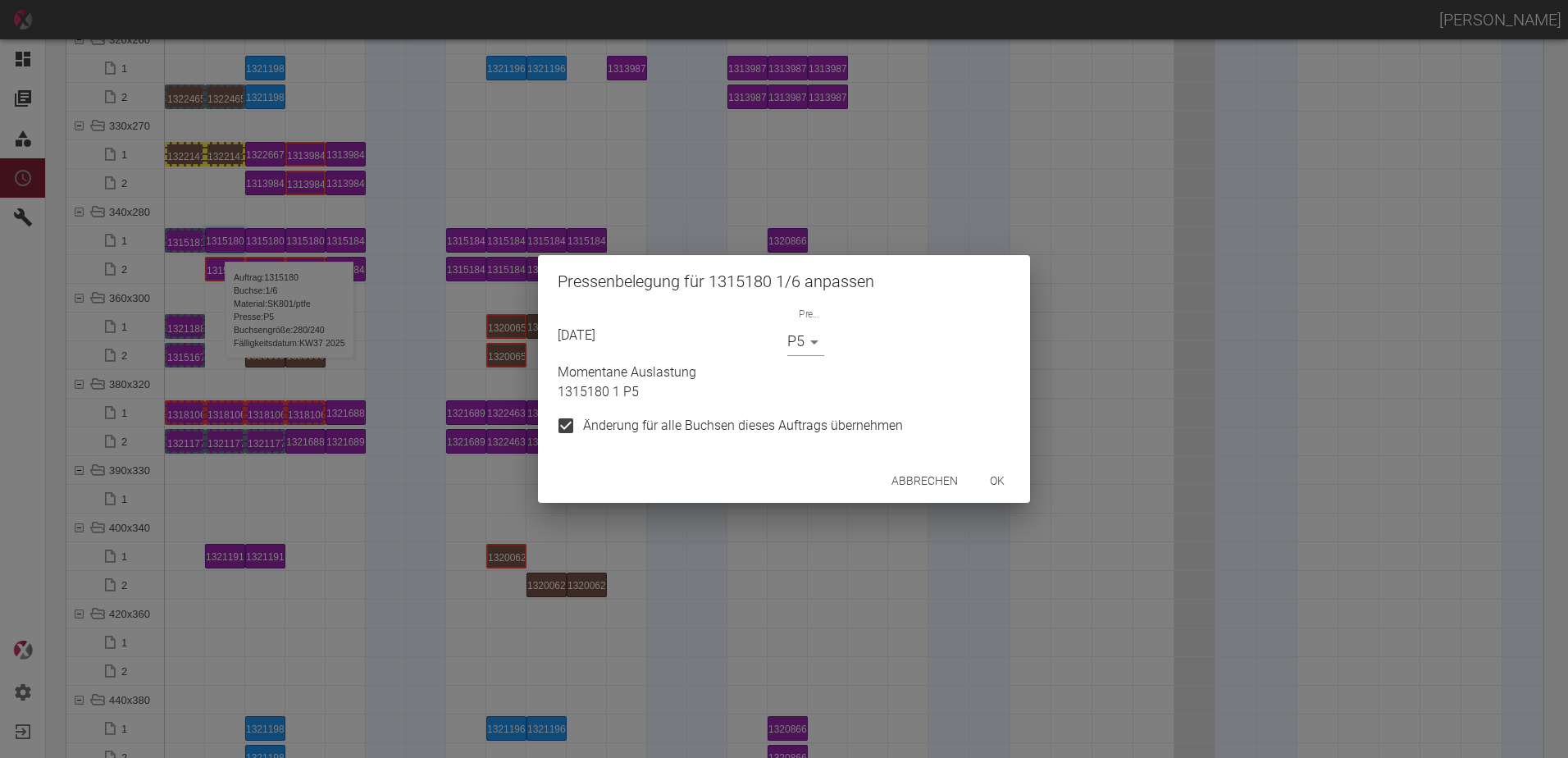
click at [1001, 474] on button "ok" at bounding box center [997, 481] width 52 height 30
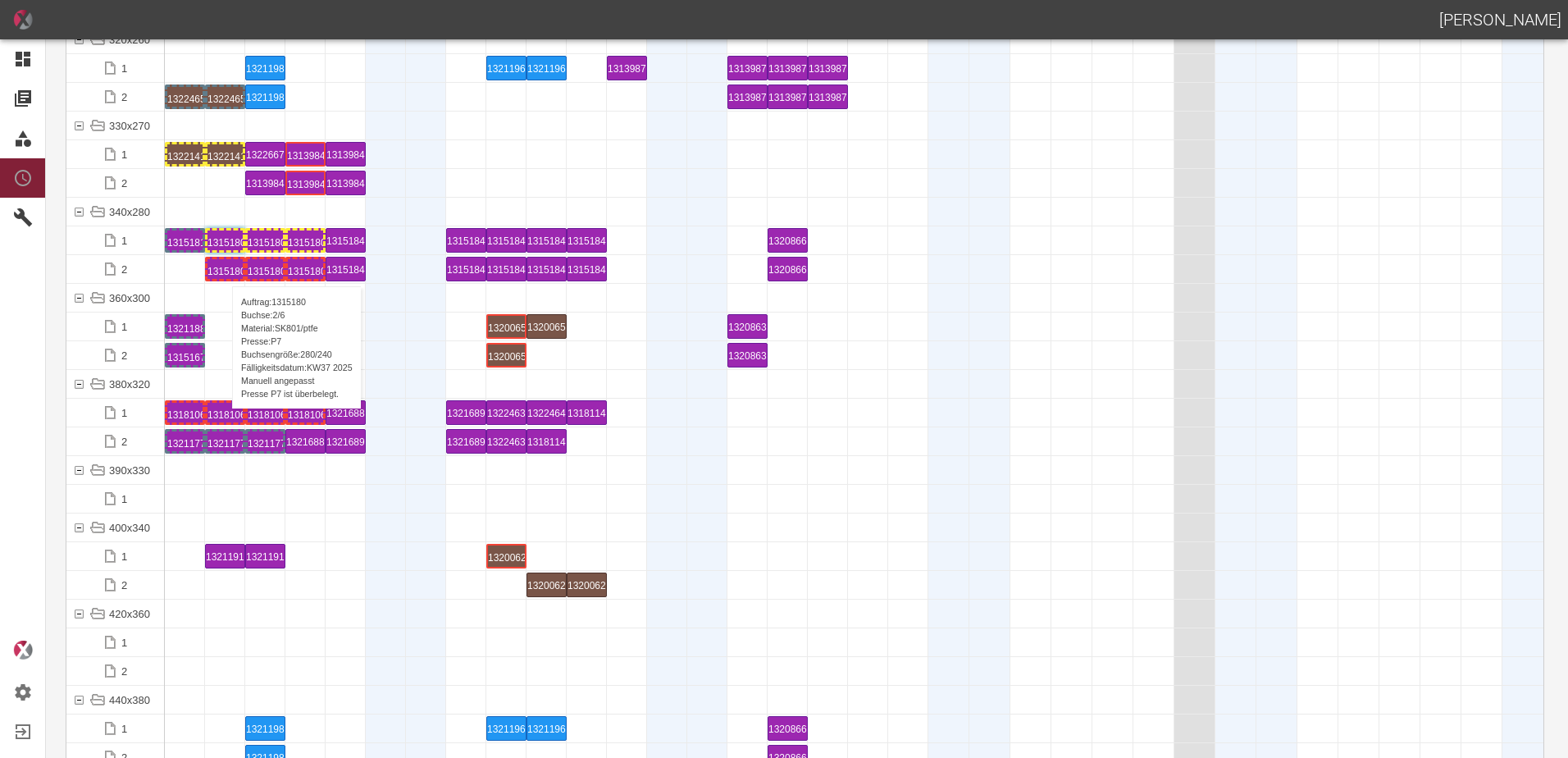
click at [225, 270] on div "1315180 2 P7" at bounding box center [225, 269] width 35 height 20
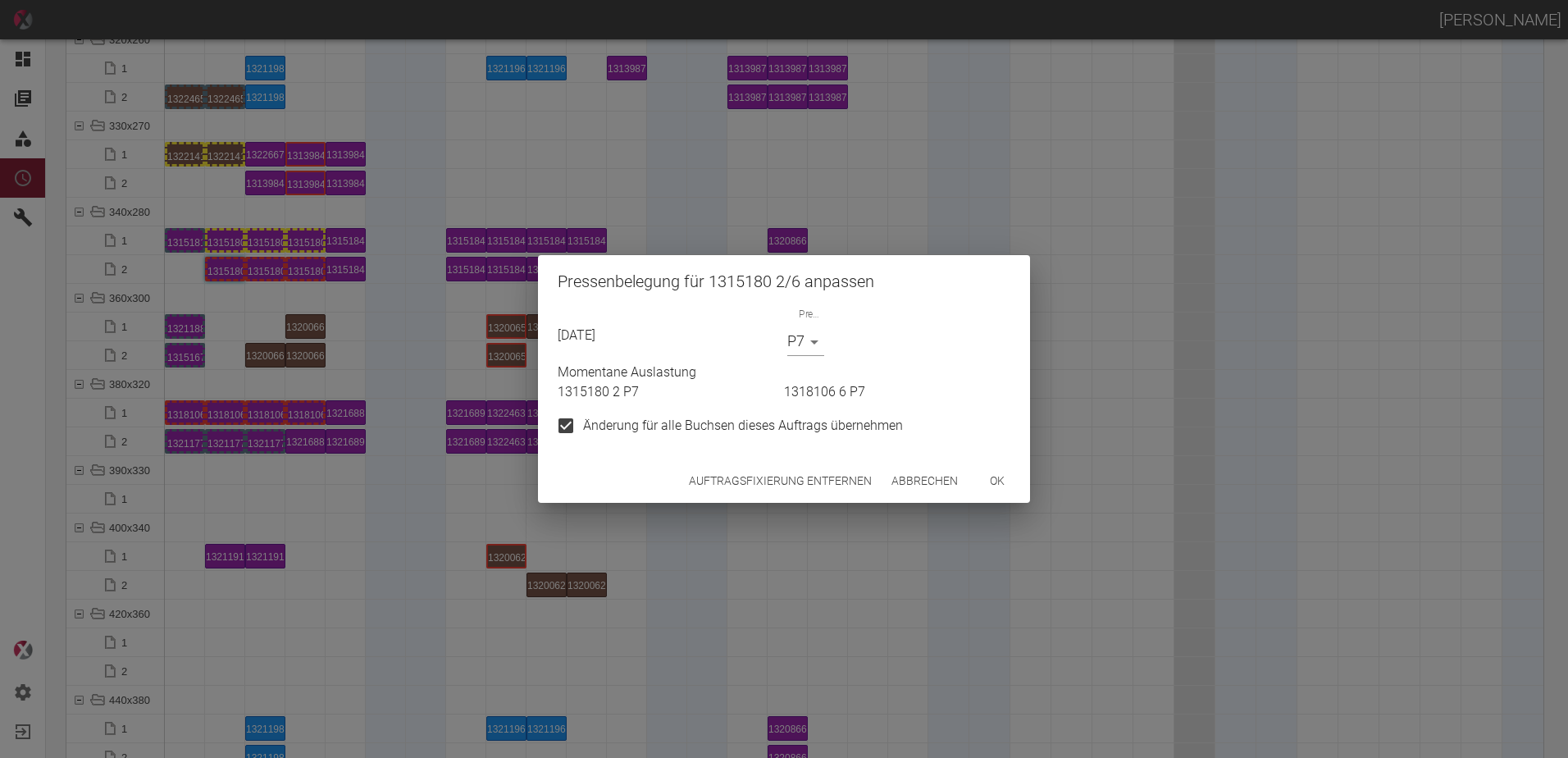
click at [581, 428] on input "Änderung für alle Buchsen dieses Auftrags übernehmen" at bounding box center [565, 425] width 35 height 35
checkbox input "false"
drag, startPoint x: 781, startPoint y: 347, endPoint x: 797, endPoint y: 359, distance: 20.0
click at [782, 347] on div "Presse P7 P7" at bounding box center [895, 332] width 230 height 49
click at [797, 359] on div "Momentane Auslastung 1315180 2 P7 1318106 6 P7" at bounding box center [781, 379] width 460 height 46
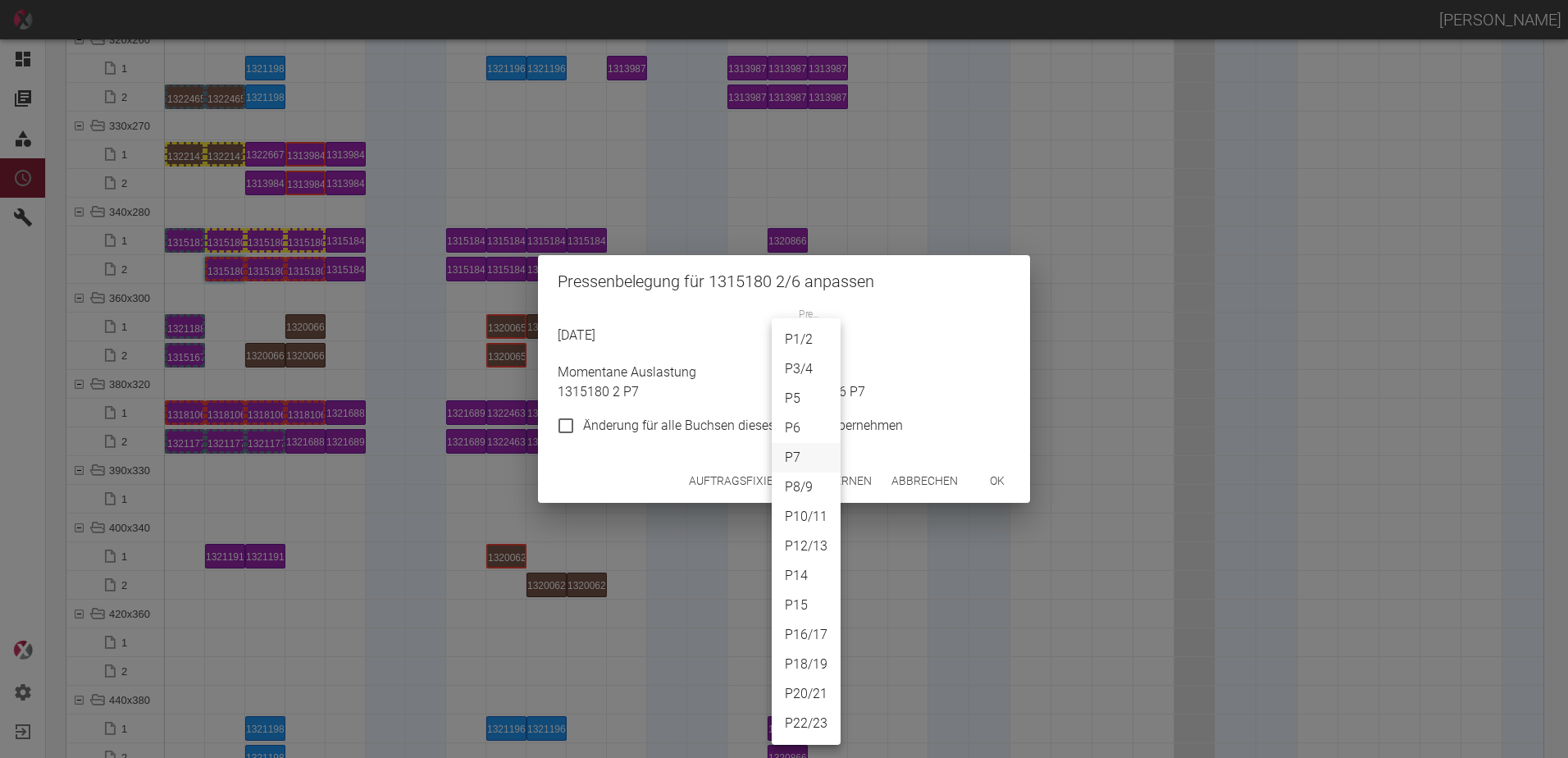
click at [794, 351] on body "ALEXANDER WERNECKE Dashboard Aufträge Materialien Planung Maschinen Einstellung…" at bounding box center [784, 379] width 1568 height 758
click at [800, 422] on li "P6" at bounding box center [807, 428] width 69 height 29
type input "P6"
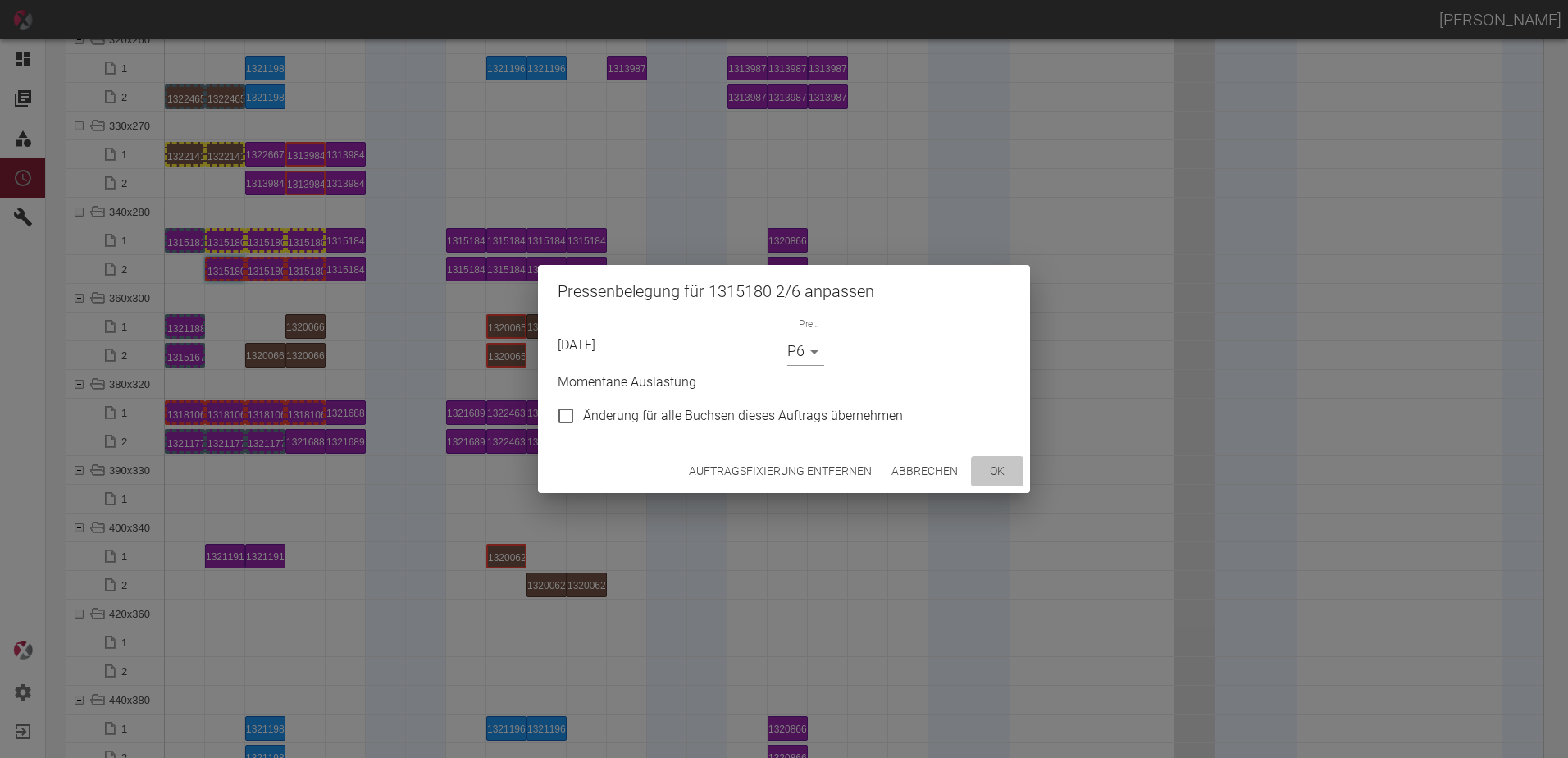
click at [995, 478] on button "ok" at bounding box center [997, 471] width 52 height 30
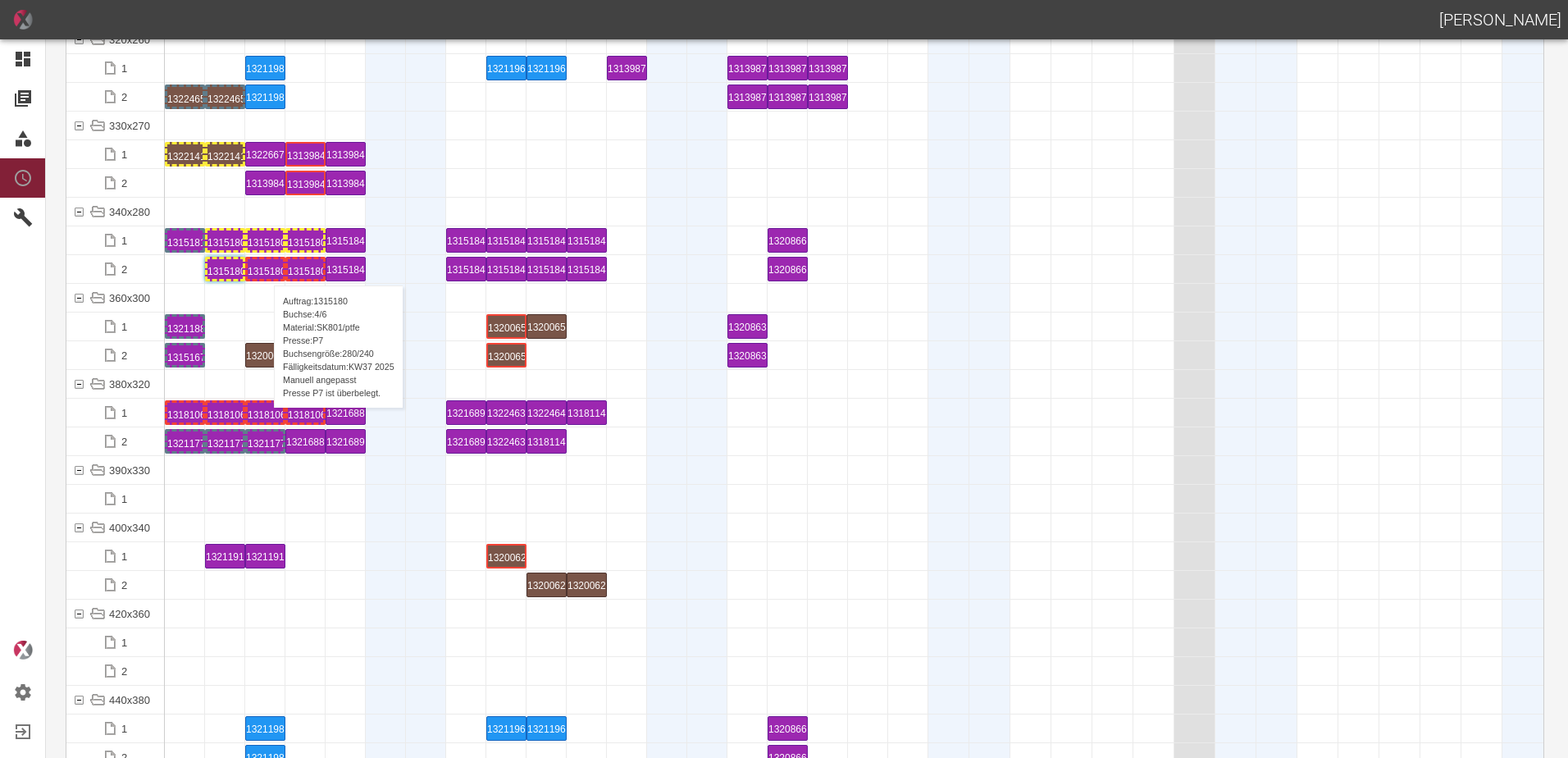
click at [265, 269] on div "1315180 4 P7" at bounding box center [265, 269] width 35 height 20
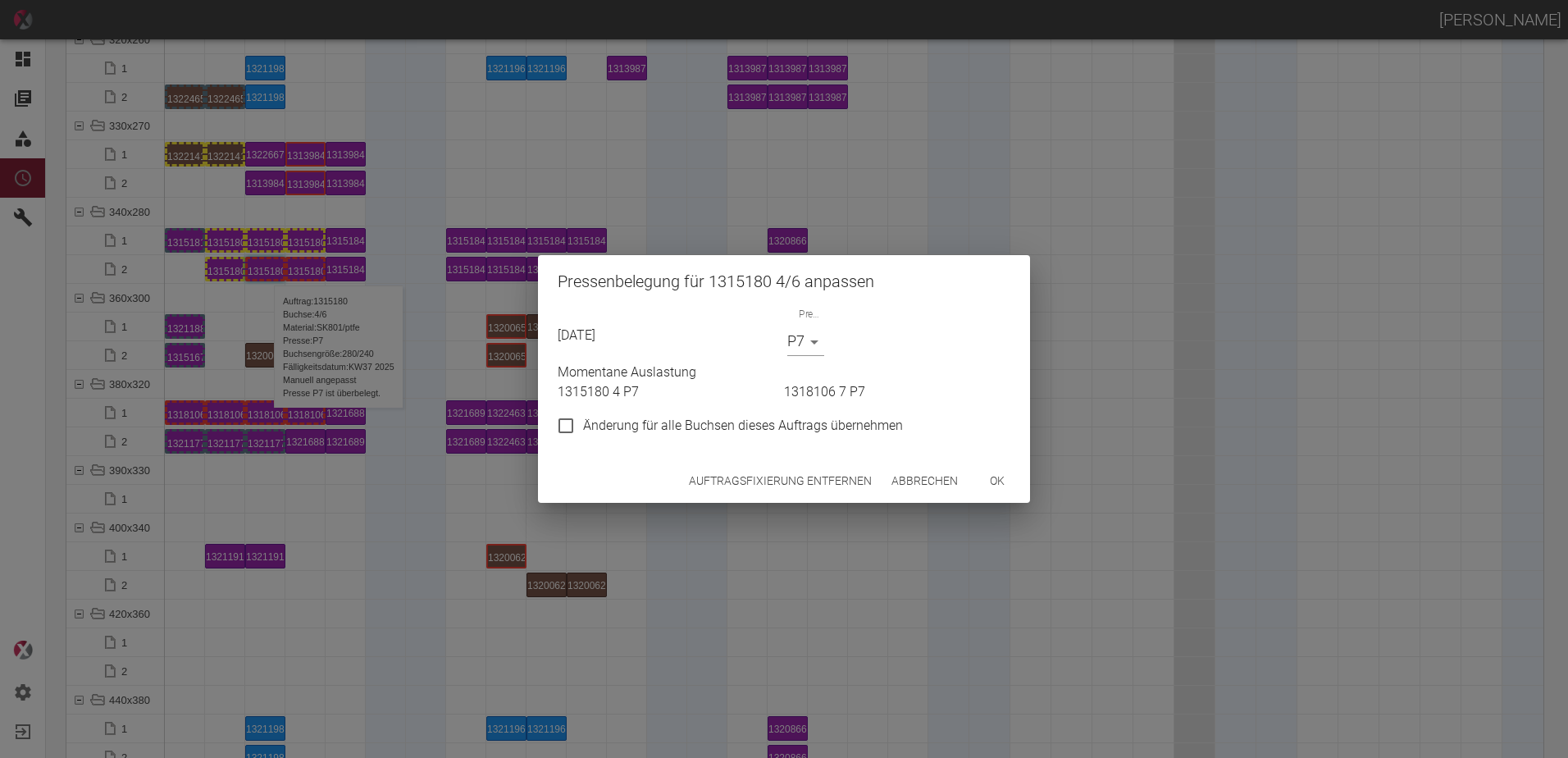
click at [802, 347] on body "ALEXANDER WERNECKE Dashboard Aufträge Materialien Planung Maschinen Einstellung…" at bounding box center [784, 379] width 1568 height 758
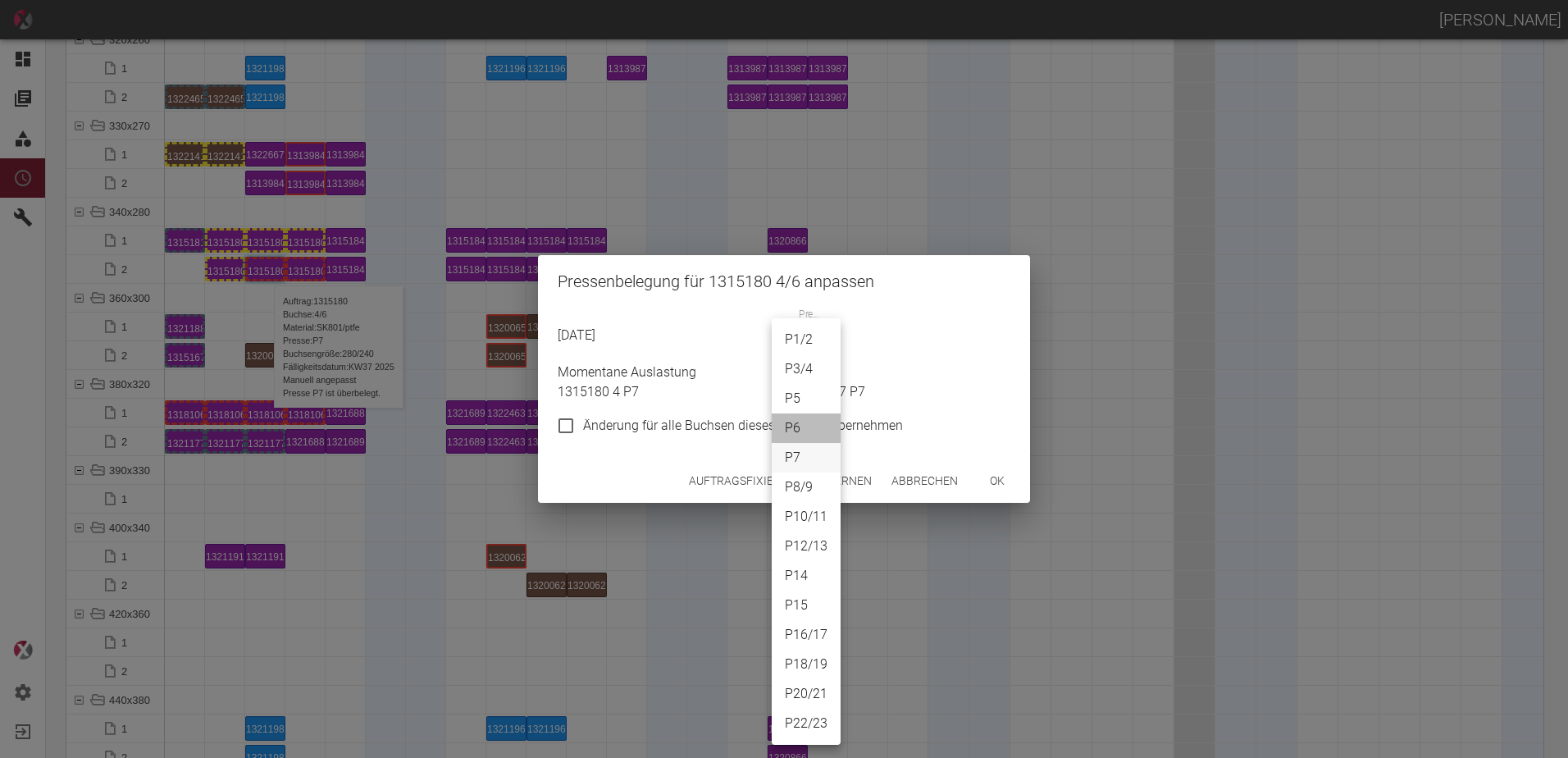
click at [804, 431] on li "P6" at bounding box center [807, 428] width 69 height 29
type input "P6"
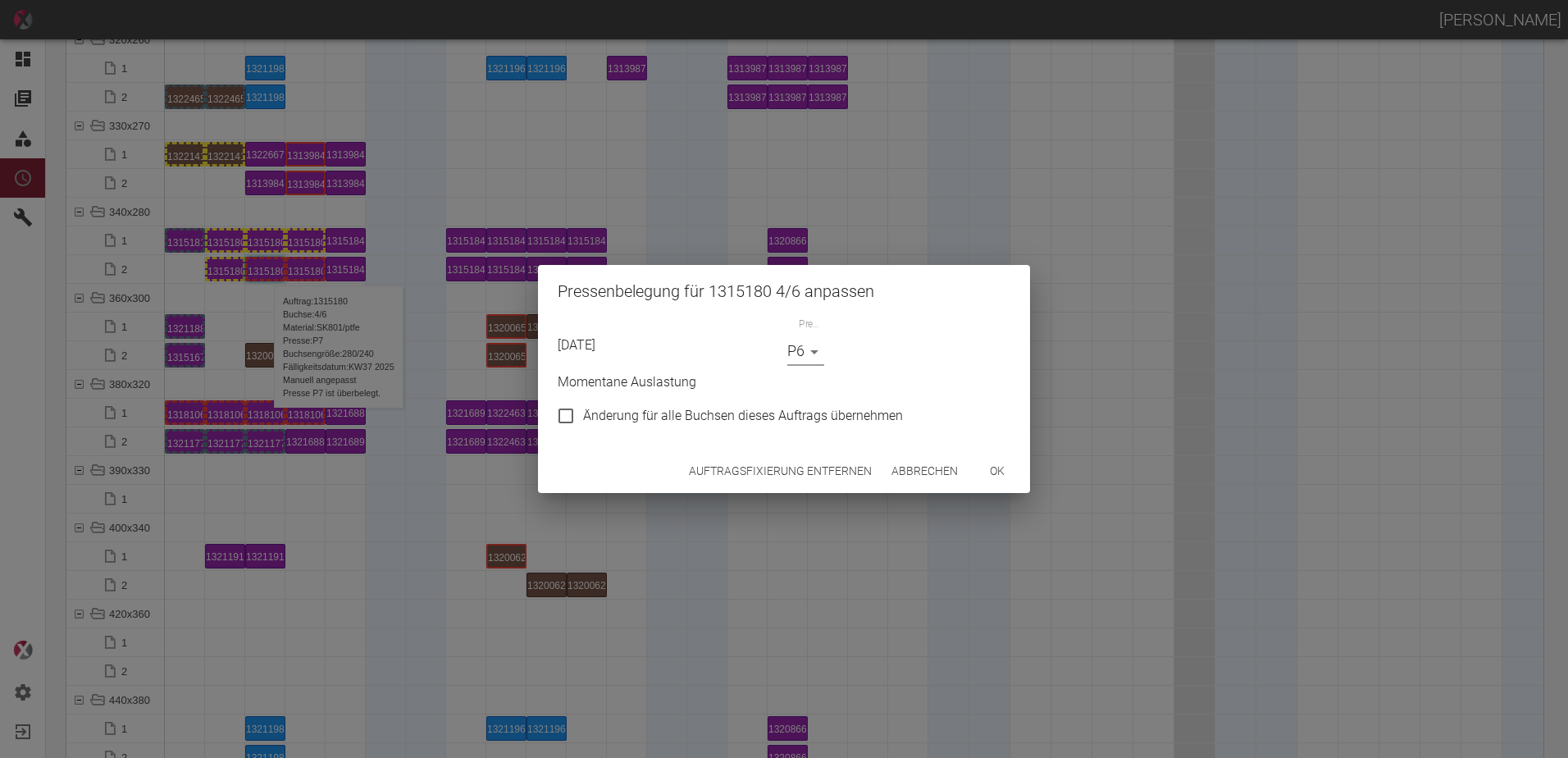
click at [988, 477] on button "ok" at bounding box center [997, 471] width 52 height 30
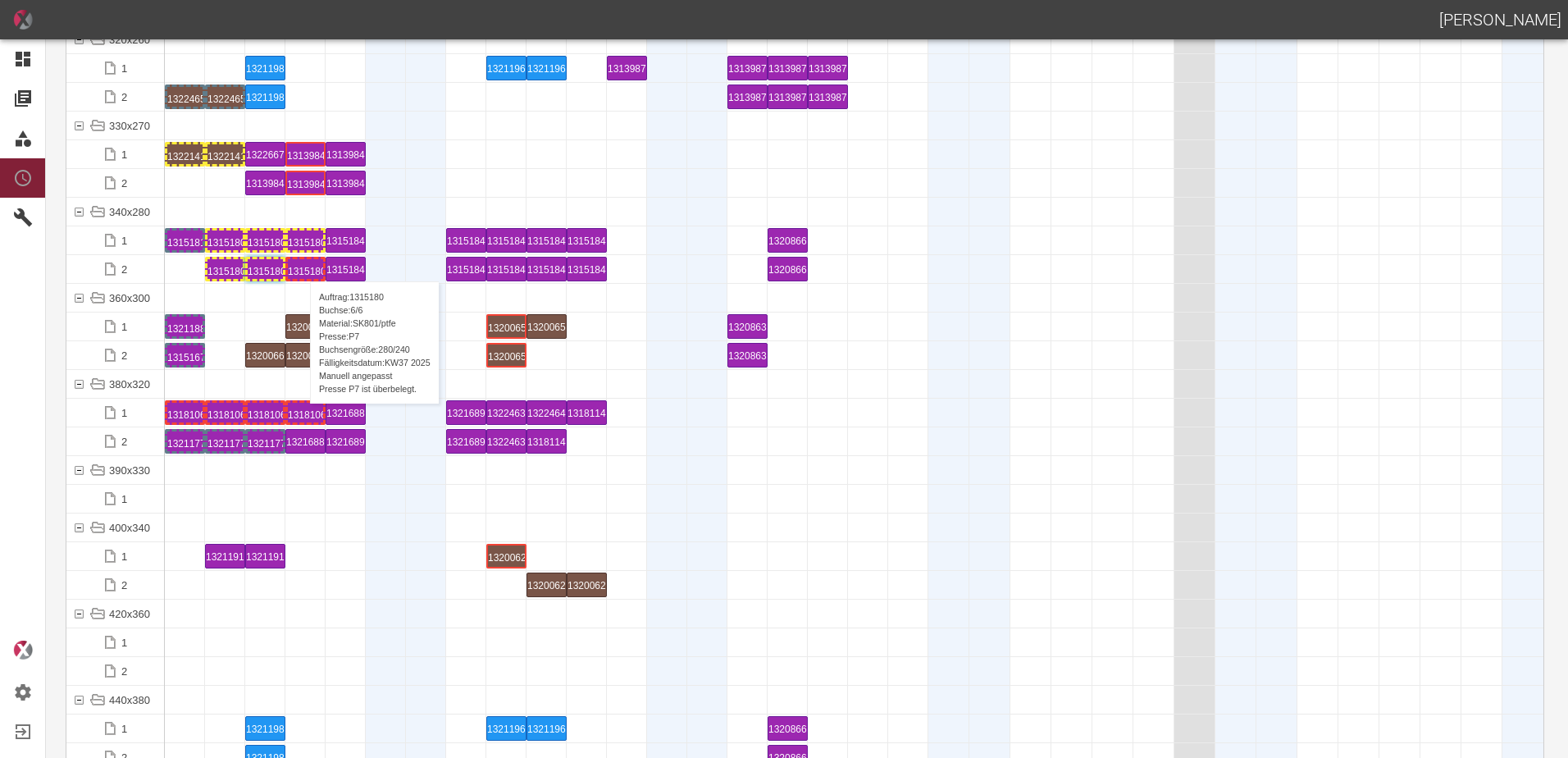
click at [302, 265] on div "1315180 6 P7" at bounding box center [305, 269] width 35 height 20
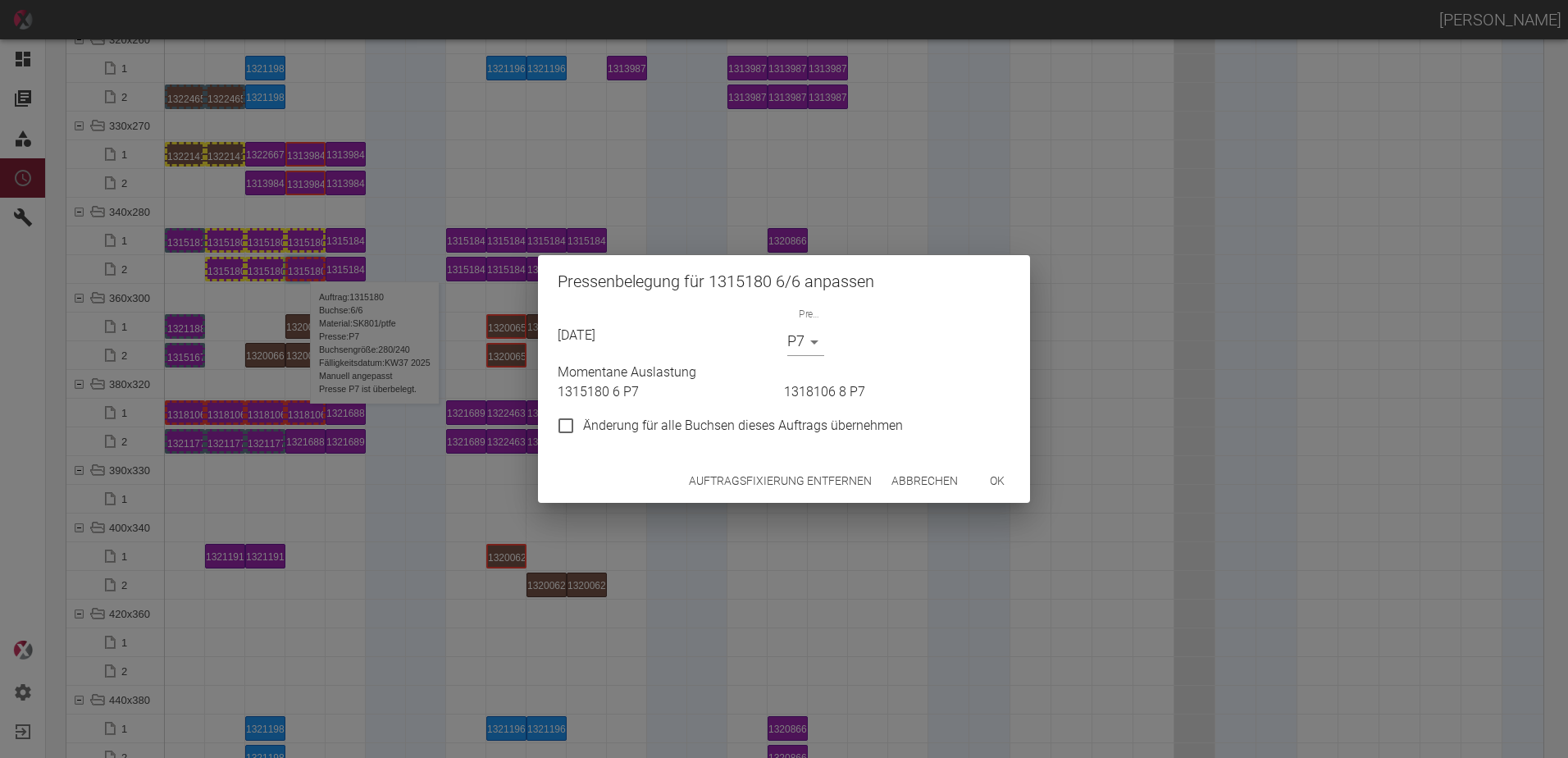
click at [802, 357] on div "Momentane Auslastung 1315180 6 P7 1318106 8 P7" at bounding box center [781, 379] width 460 height 46
click at [799, 348] on body "ALEXANDER WERNECKE Dashboard Aufträge Materialien Planung Maschinen Einstellung…" at bounding box center [784, 379] width 1568 height 758
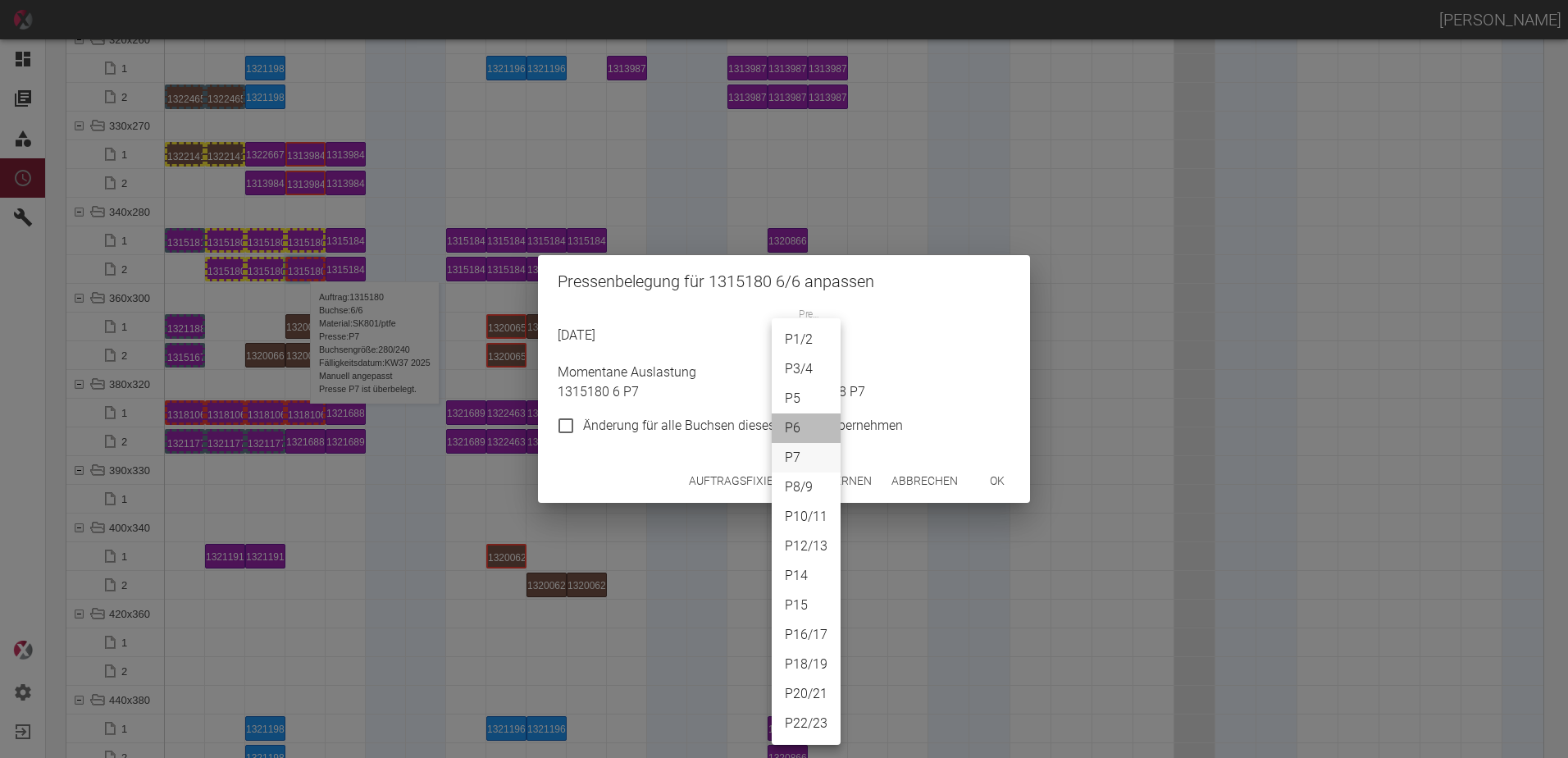
click at [804, 423] on li "P6" at bounding box center [807, 428] width 69 height 29
type input "P6"
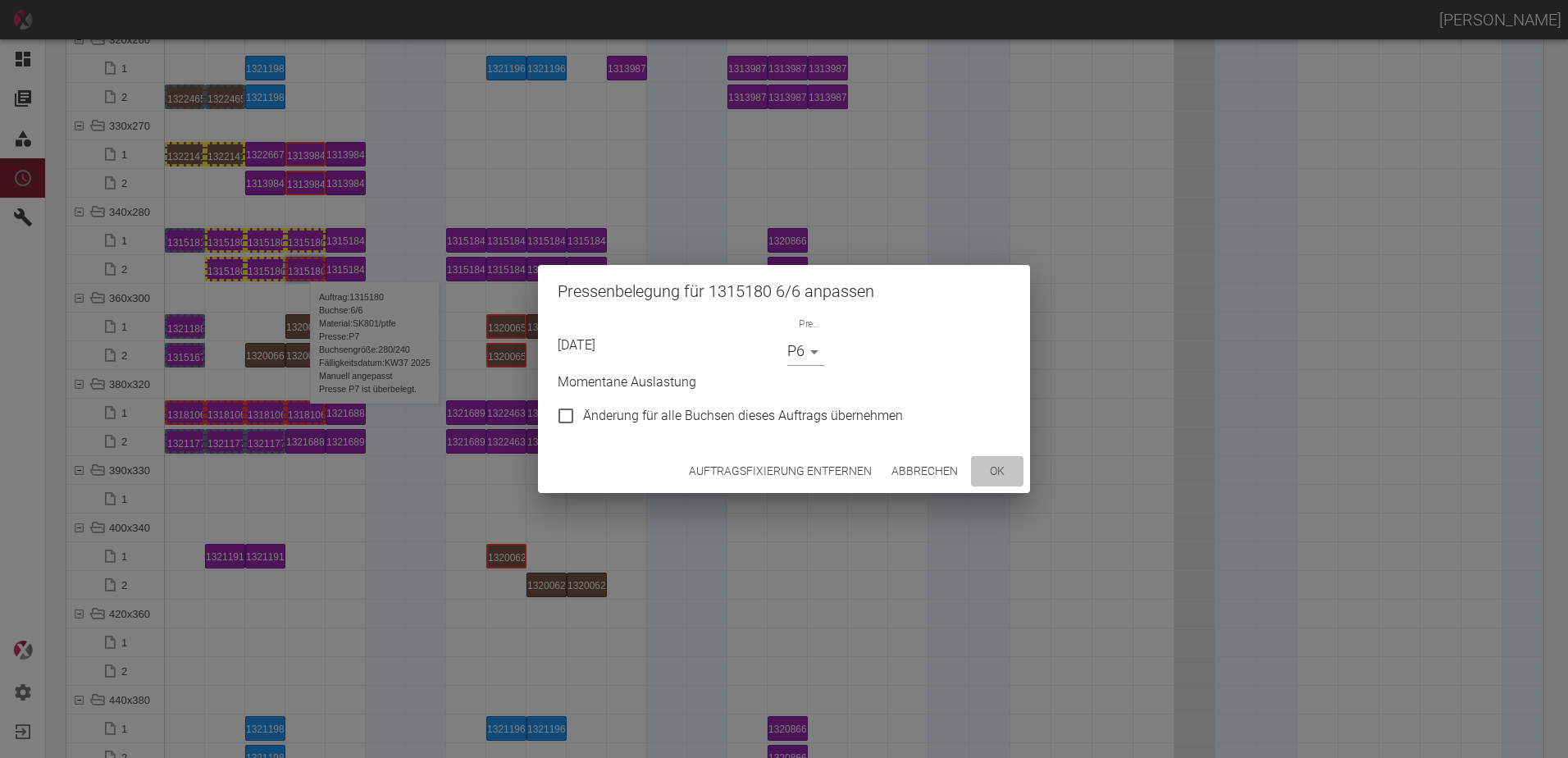
click at [981, 470] on button "ok" at bounding box center [997, 471] width 52 height 30
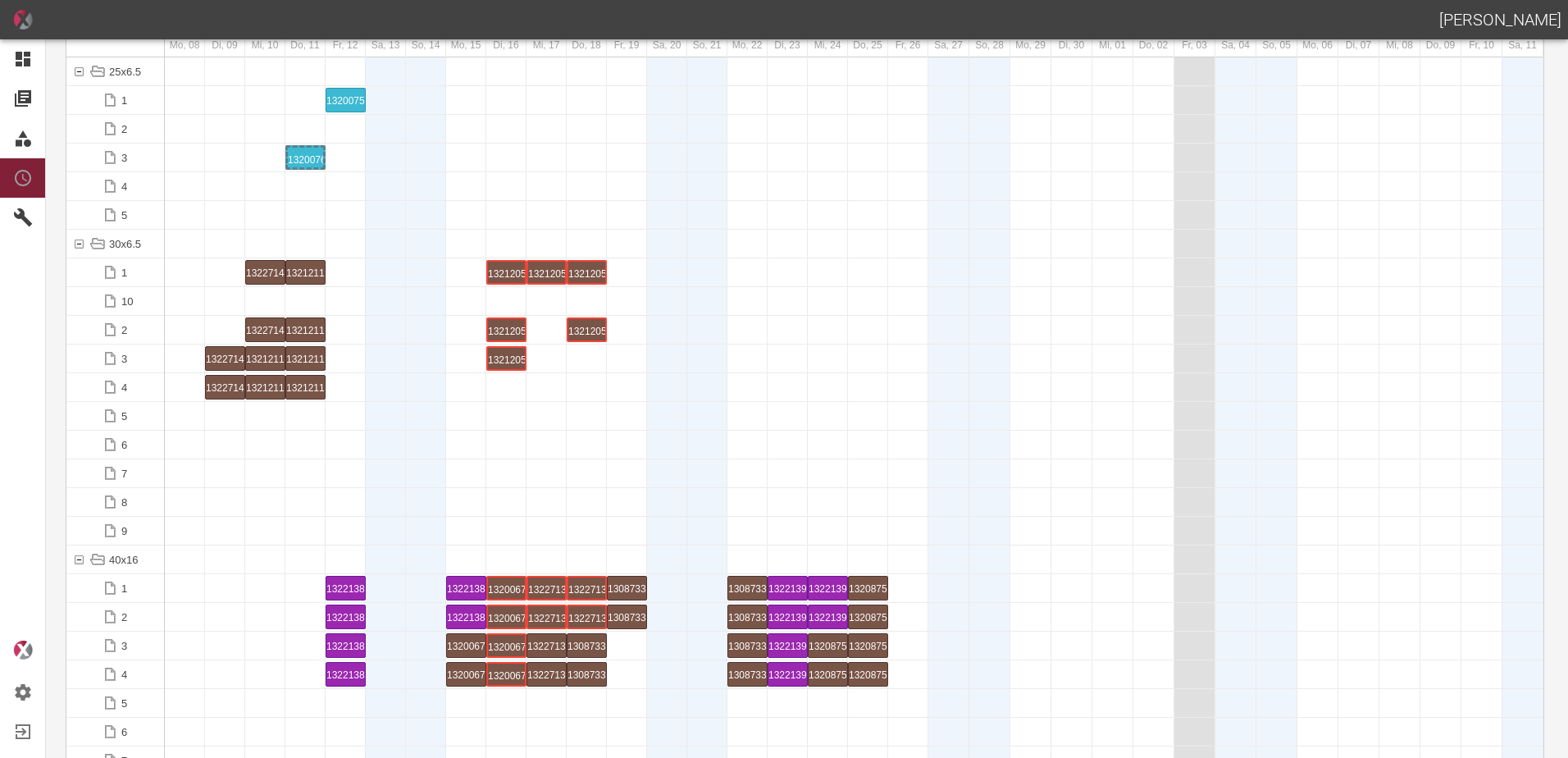
scroll to position [0, 0]
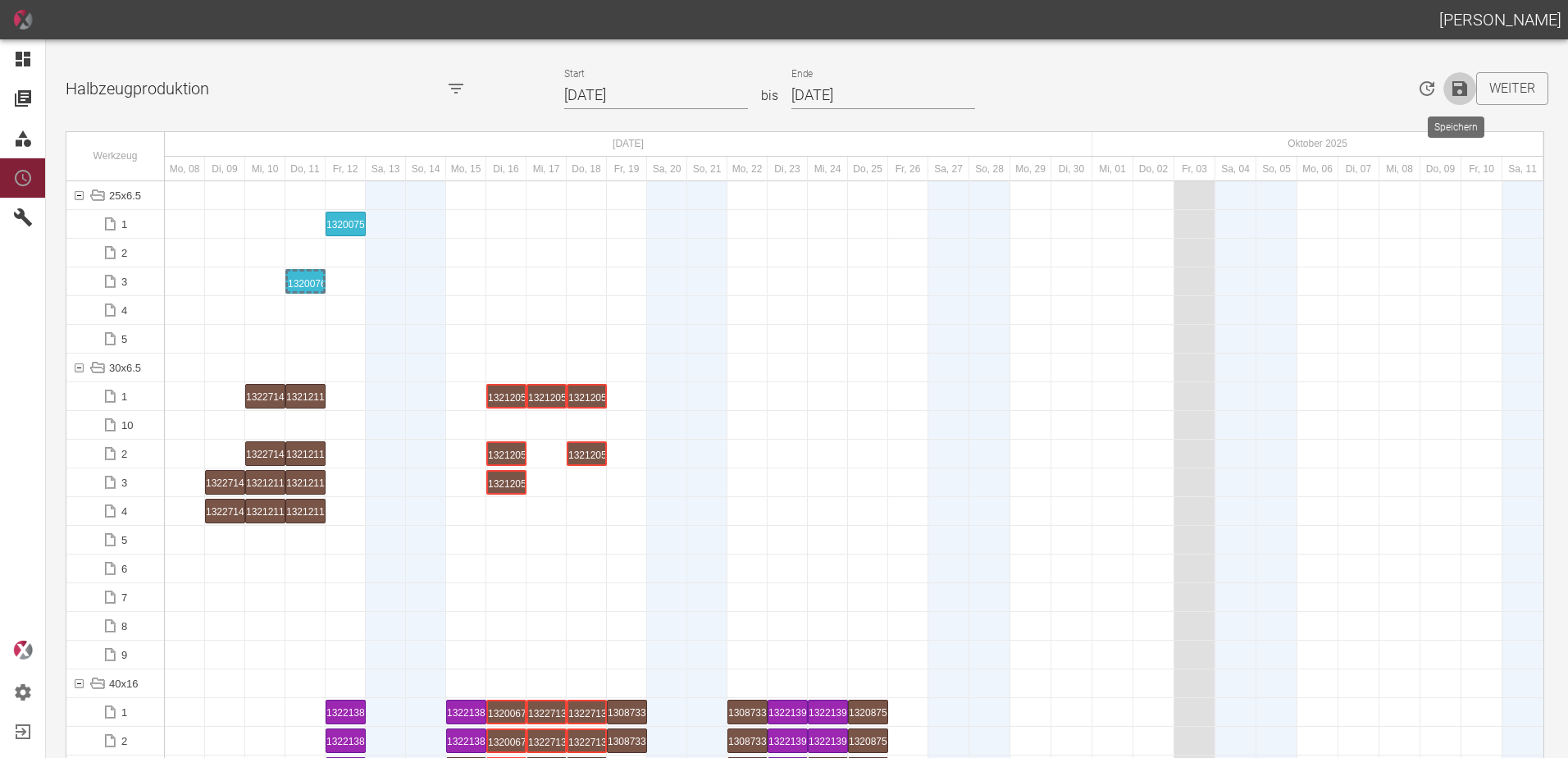
click at [1455, 96] on icon "Speichern" at bounding box center [1460, 89] width 15 height 15
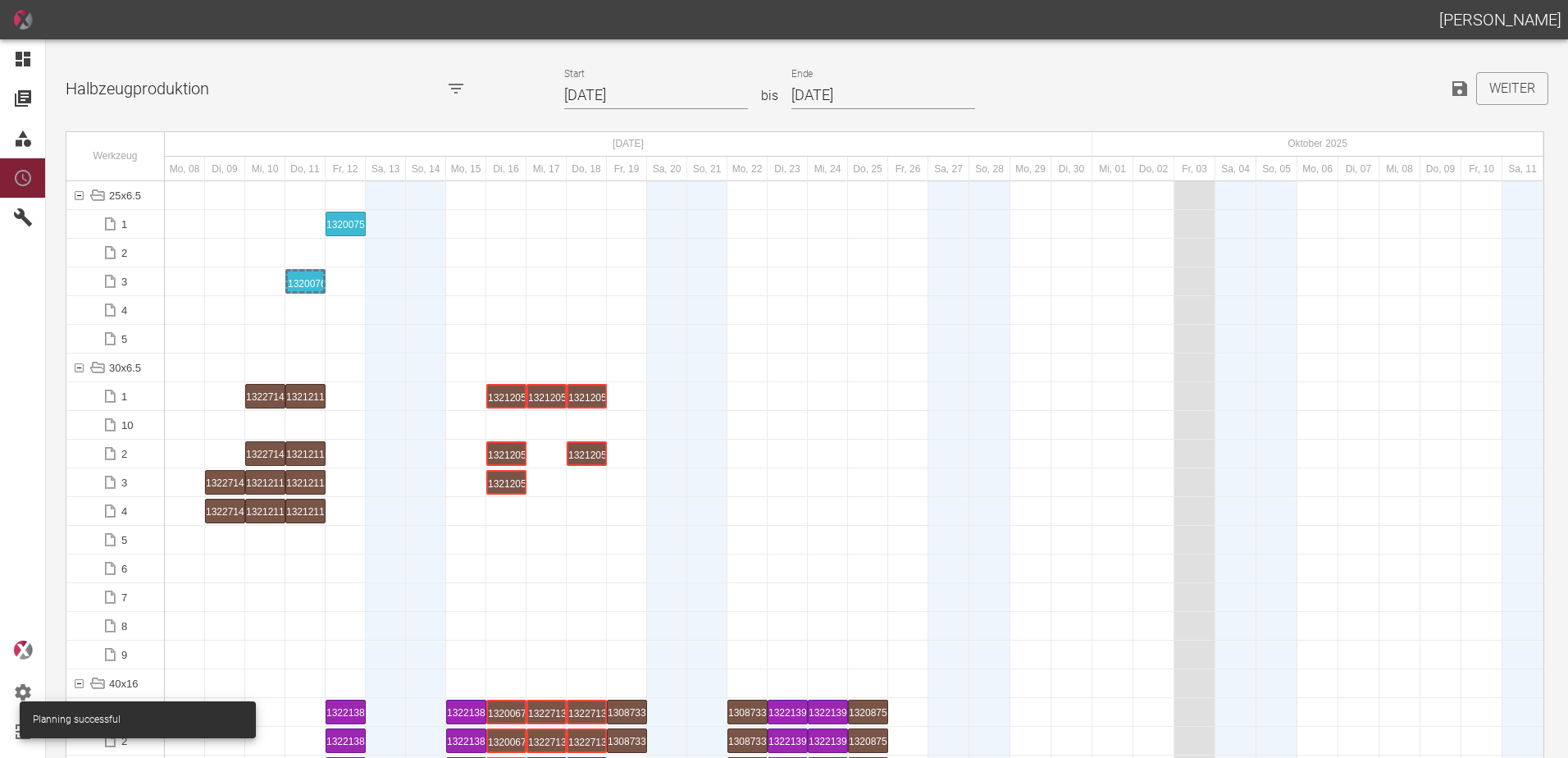
click at [400, 534] on div at bounding box center [385, 539] width 40 height 28
click at [1495, 92] on button "Weiter" at bounding box center [1512, 88] width 72 height 33
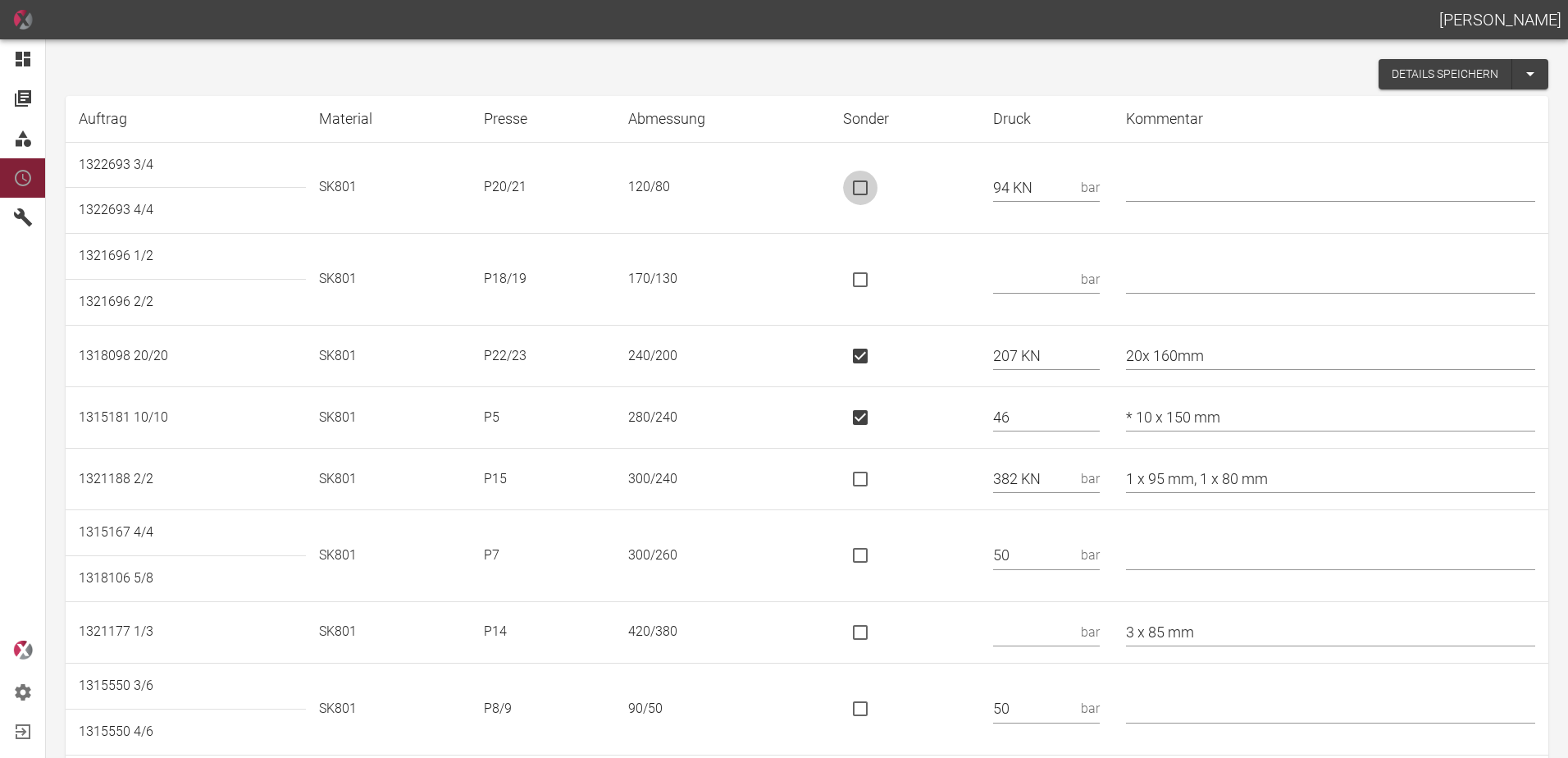
click at [878, 190] on input "is socket special" at bounding box center [860, 187] width 35 height 35
checkbox input "true"
click at [1194, 178] on input "text" at bounding box center [1330, 187] width 409 height 28
type input "* 130/80"
click at [1043, 276] on input "text" at bounding box center [1034, 280] width 82 height 28
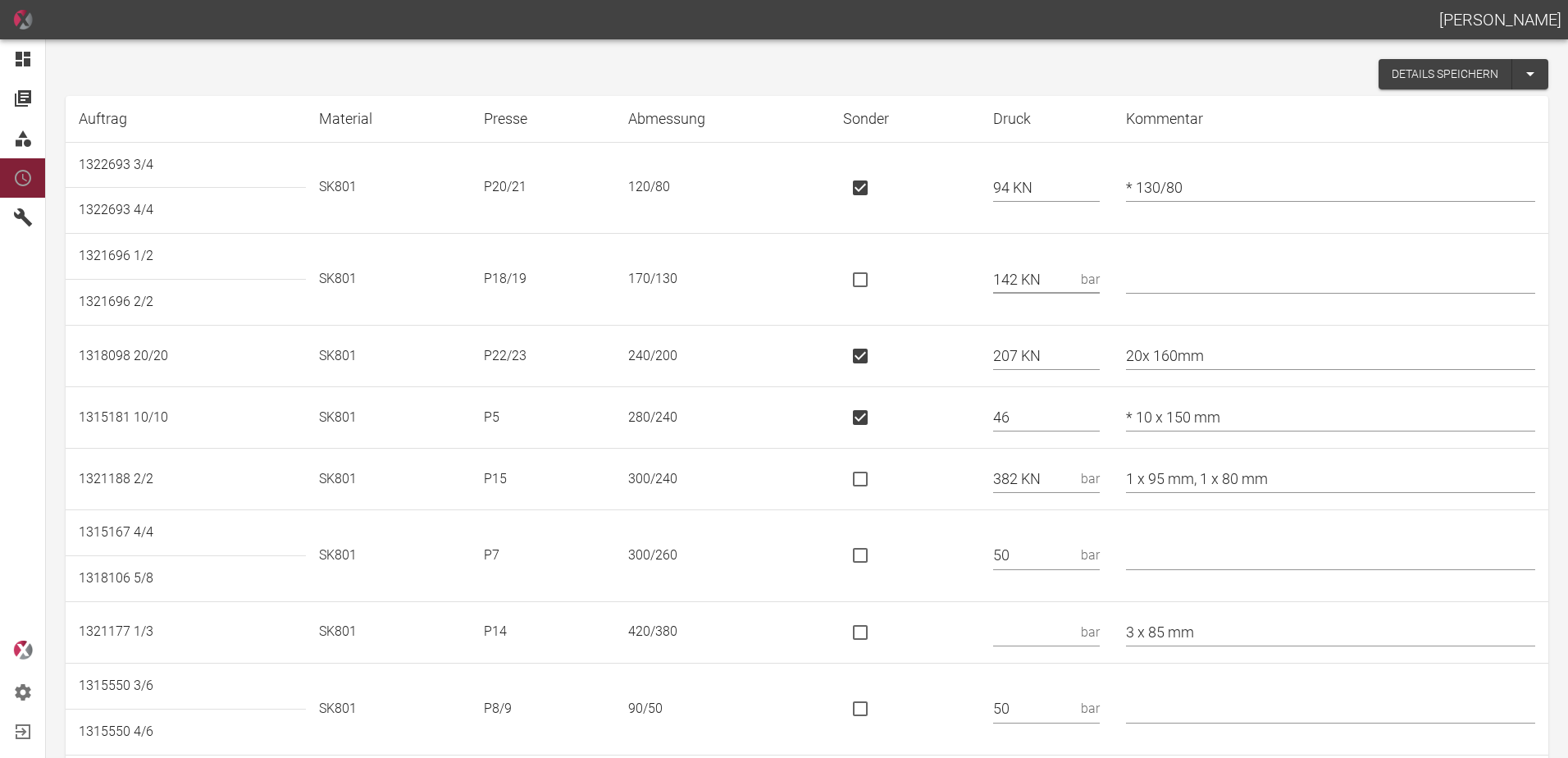
type input "142 KN"
click at [878, 272] on input "is socket special" at bounding box center [860, 280] width 35 height 35
checkbox input "true"
click at [1300, 476] on input "1 x 95 mm, 1 x 80 mm" at bounding box center [1330, 479] width 409 height 28
click at [1312, 478] on input "1 x 95 mm, 1 x 80 mm / *280x240" at bounding box center [1330, 479] width 409 height 28
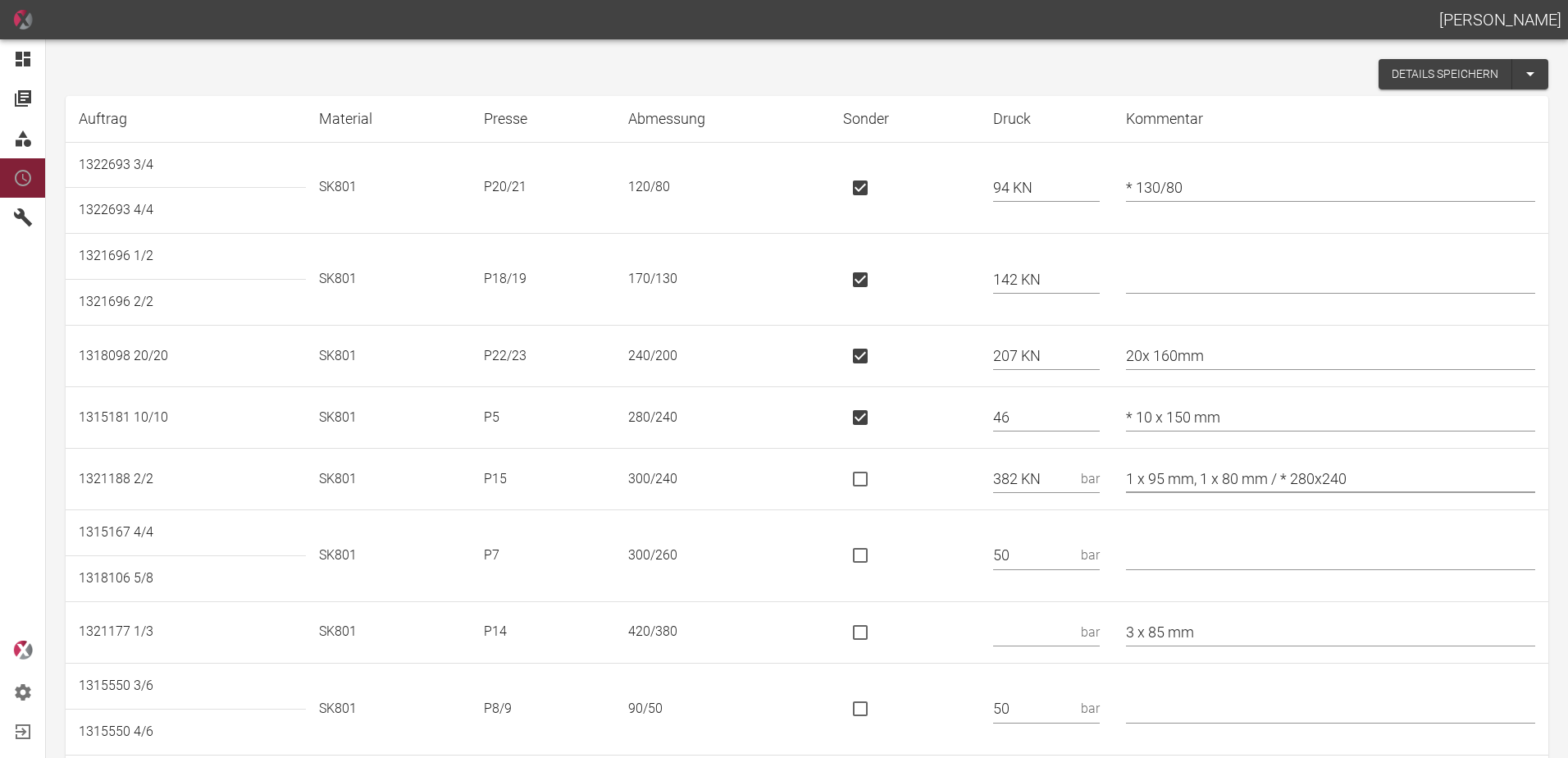
type input "1 x 95 mm, 1 x 80 mm / * 280x240"
click at [954, 476] on td at bounding box center [904, 479] width 150 height 61
click at [870, 481] on input "is socket special" at bounding box center [860, 478] width 35 height 35
checkbox input "true"
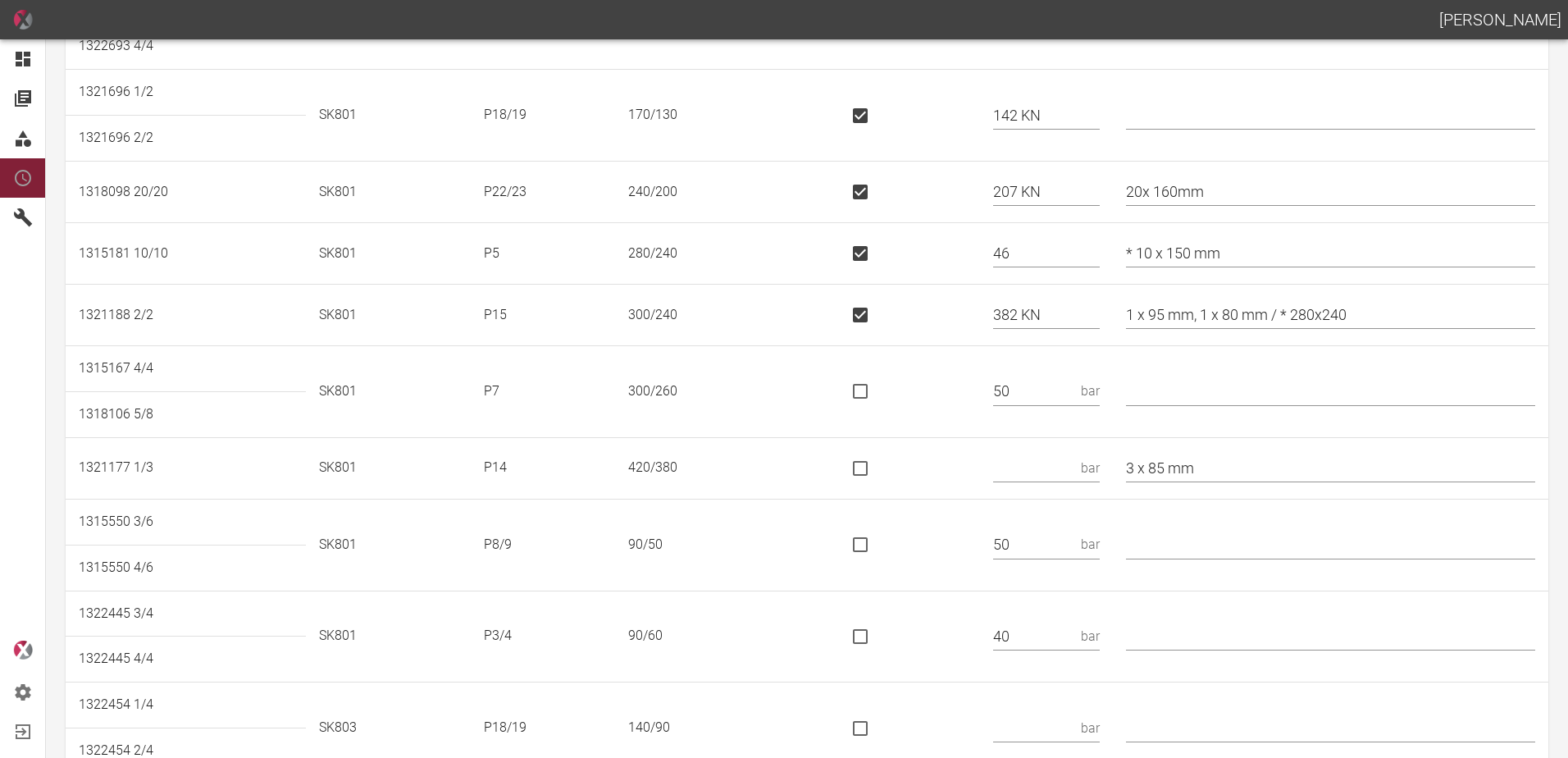
click at [1074, 449] on td "bar" at bounding box center [1047, 468] width 133 height 61
click at [1064, 461] on input "text" at bounding box center [1034, 468] width 82 height 28
type input "377 KN"
click at [874, 475] on input "is socket special" at bounding box center [860, 468] width 35 height 35
checkbox input "true"
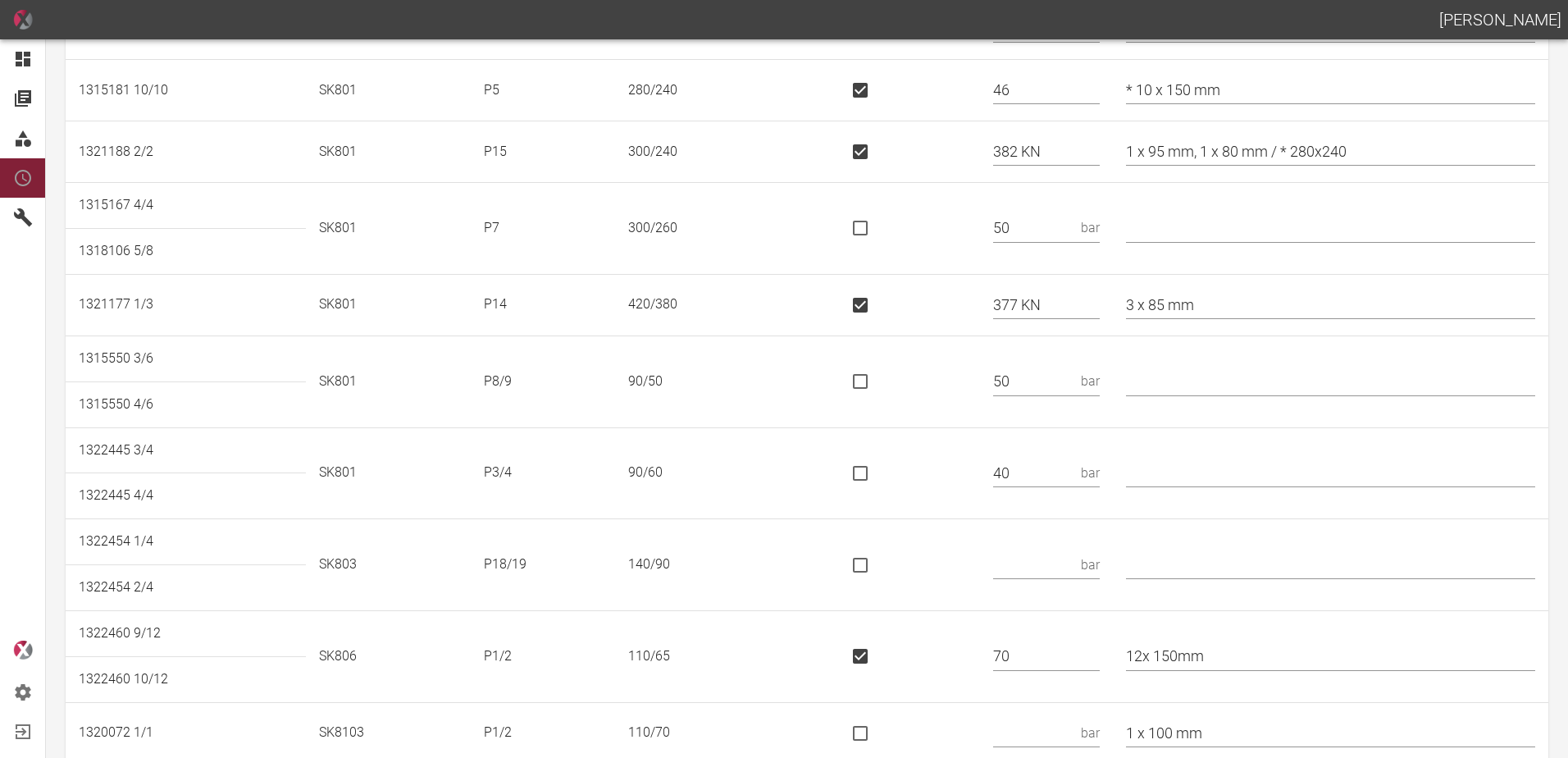
scroll to position [328, 0]
click at [1209, 472] on input "text" at bounding box center [1330, 472] width 409 height 28
type input "*"
click at [1044, 555] on input "text" at bounding box center [1034, 564] width 82 height 28
type input "136 KN"
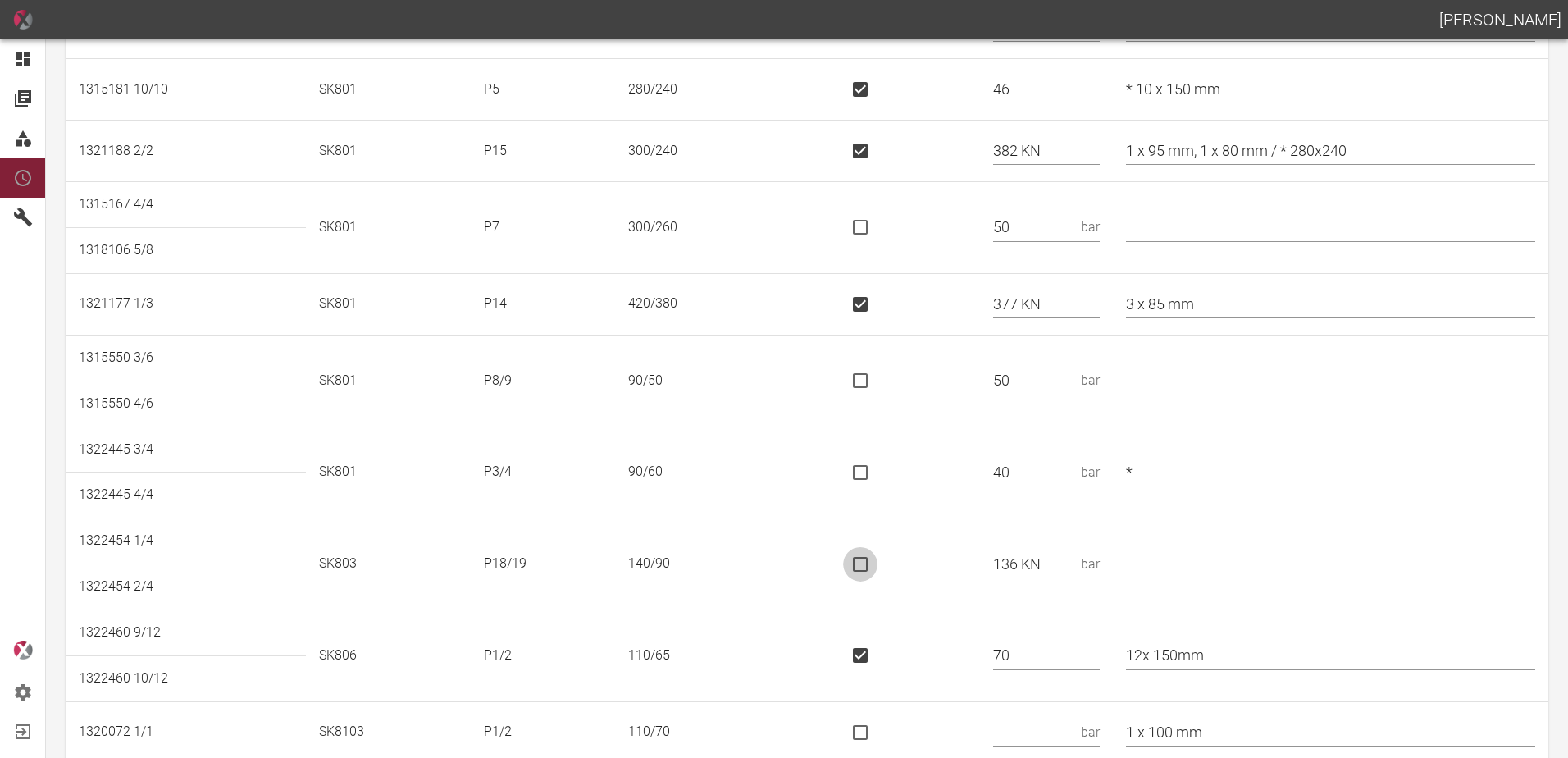
click at [878, 566] on input "is socket special" at bounding box center [860, 565] width 35 height 35
checkbox input "true"
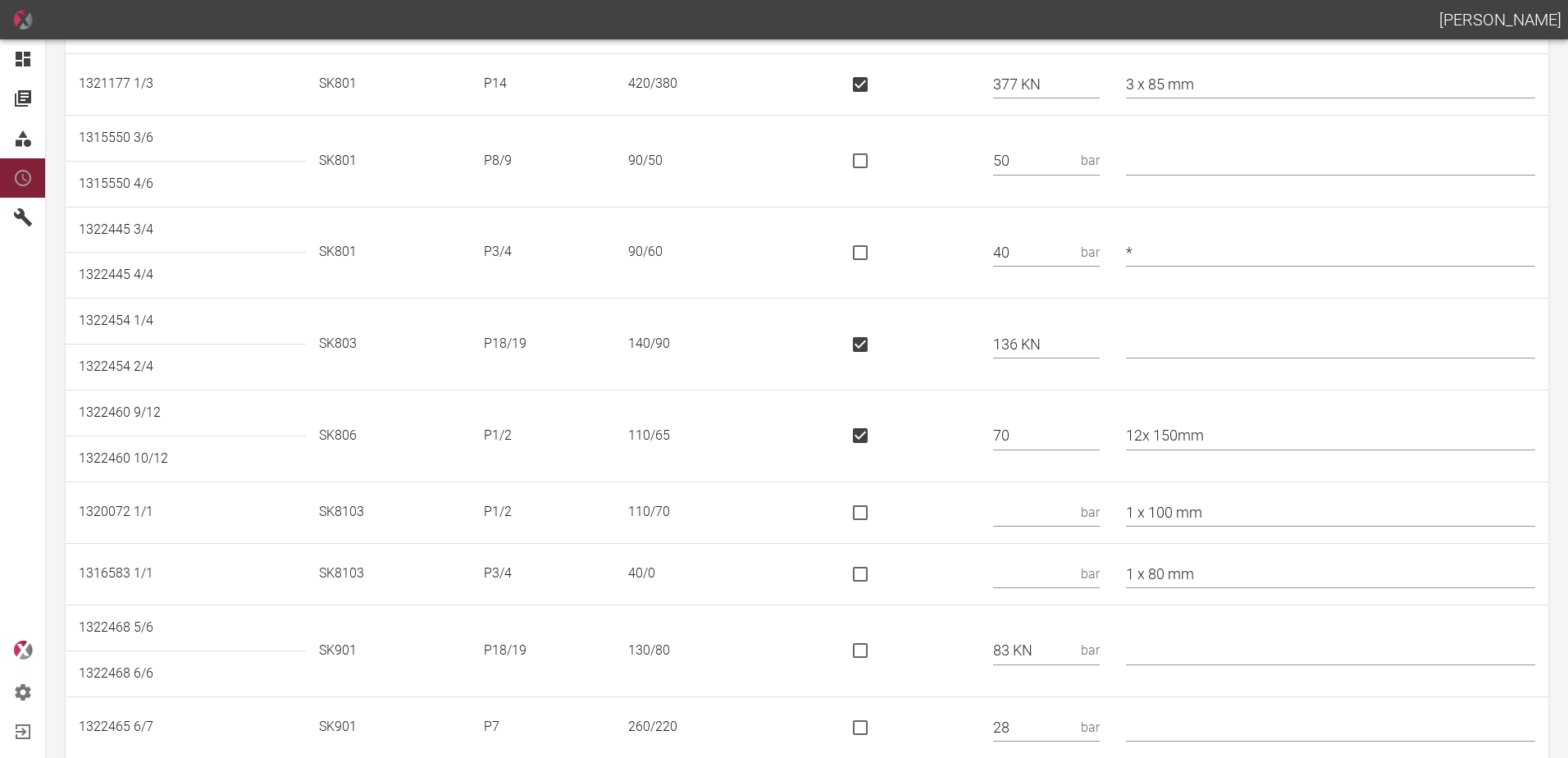
scroll to position [574, 0]
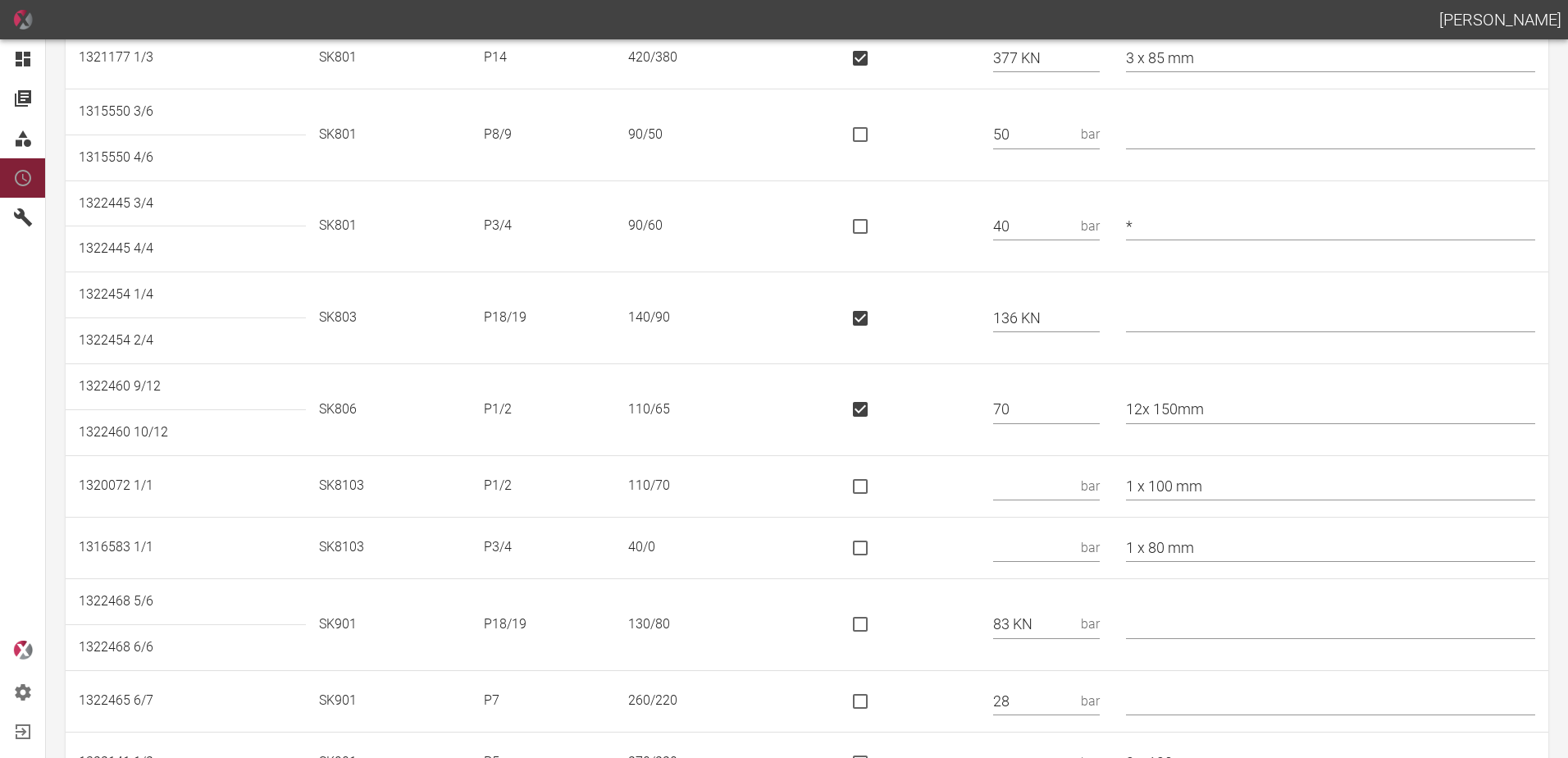
drag, startPoint x: 1035, startPoint y: 505, endPoint x: 1035, endPoint y: 496, distance: 9.0
click at [1035, 501] on td "bar" at bounding box center [1047, 486] width 133 height 61
click at [1035, 496] on input "text" at bounding box center [1034, 486] width 82 height 28
type input "43 KN"
click at [872, 489] on input "is socket special" at bounding box center [860, 486] width 35 height 35
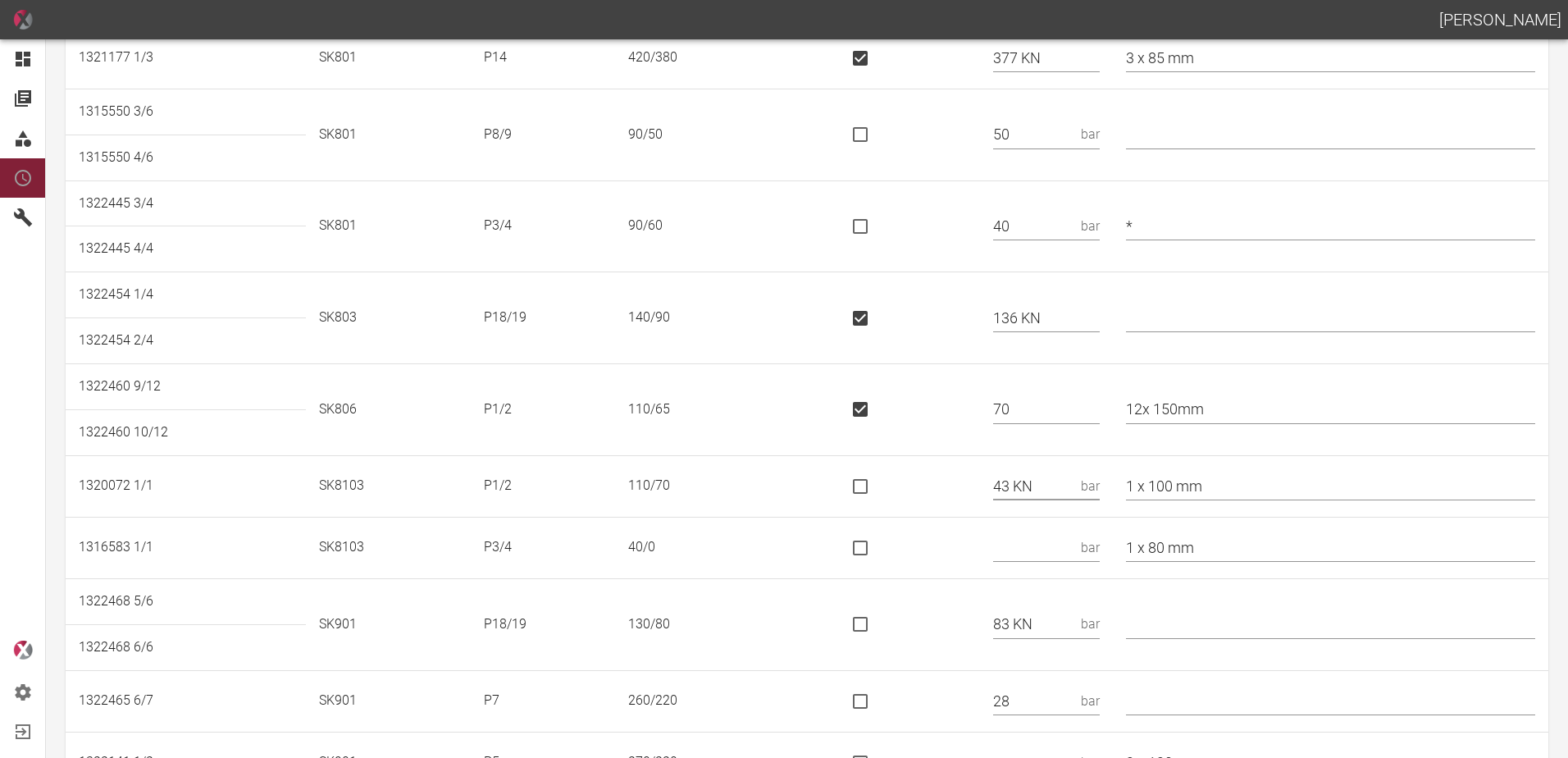
checkbox input "true"
click at [1050, 548] on input "text" at bounding box center [1034, 548] width 82 height 28
type input "15"
click at [1263, 479] on input "1 x 100 mm" at bounding box center [1330, 486] width 409 height 28
type input "1 x 100 mm - SA oben"
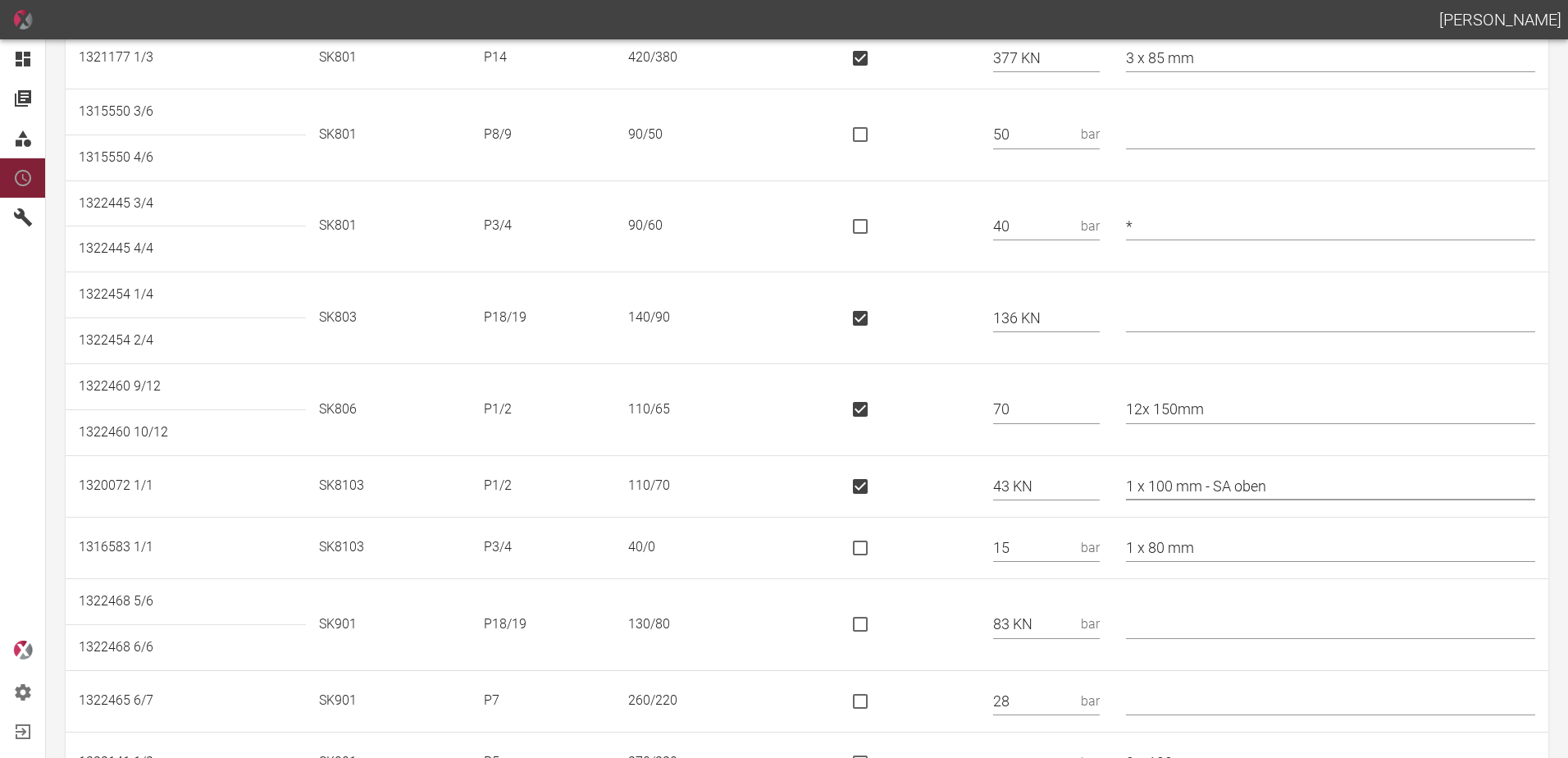
click at [862, 479] on input "is socket special" at bounding box center [860, 486] width 35 height 35
checkbox input "false"
click at [1053, 486] on input "43 KN" at bounding box center [1034, 486] width 82 height 28
type input "43"
click at [951, 537] on td at bounding box center [904, 547] width 150 height 61
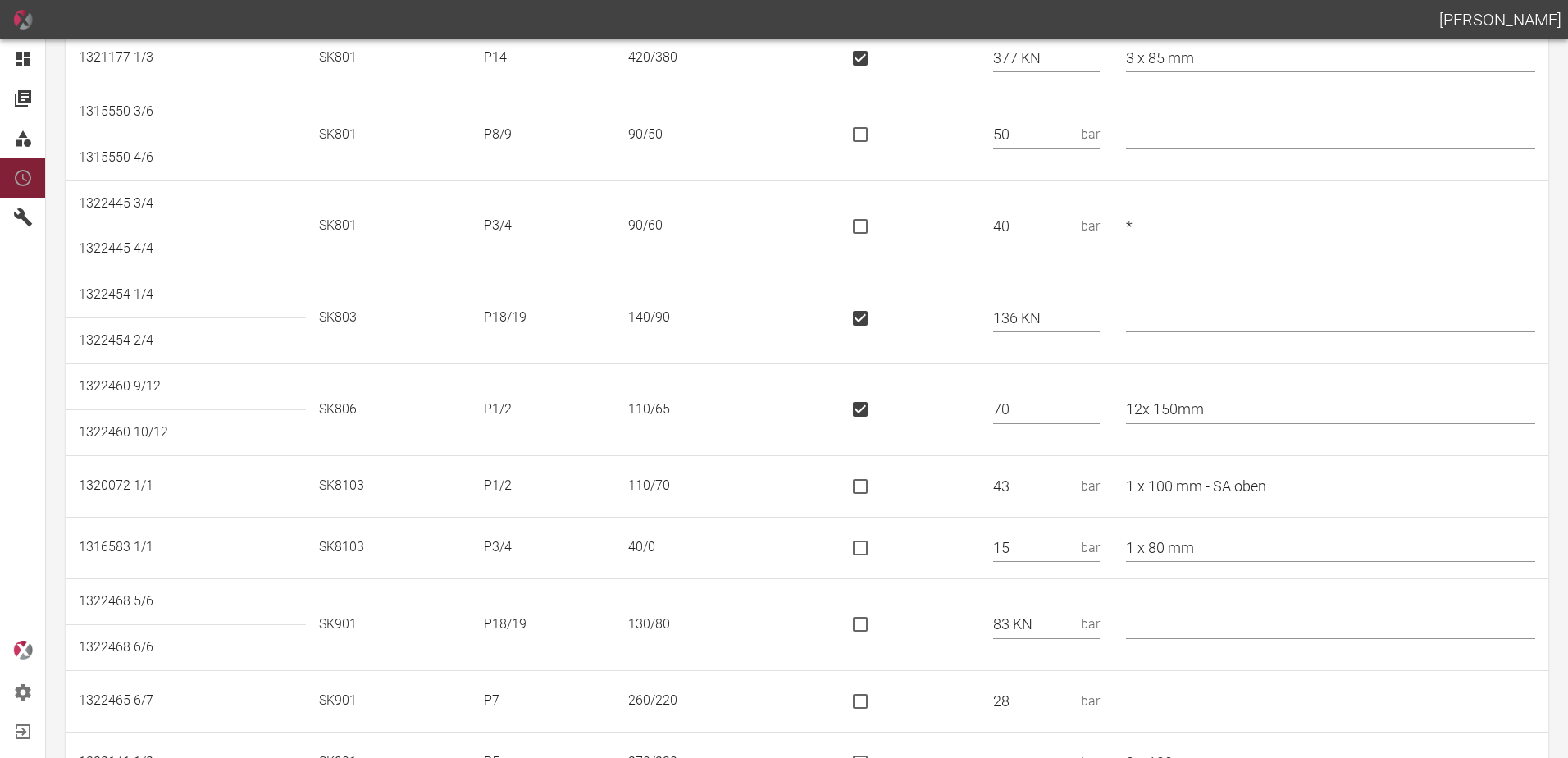
click at [1058, 548] on input "15" at bounding box center [1034, 548] width 82 height 28
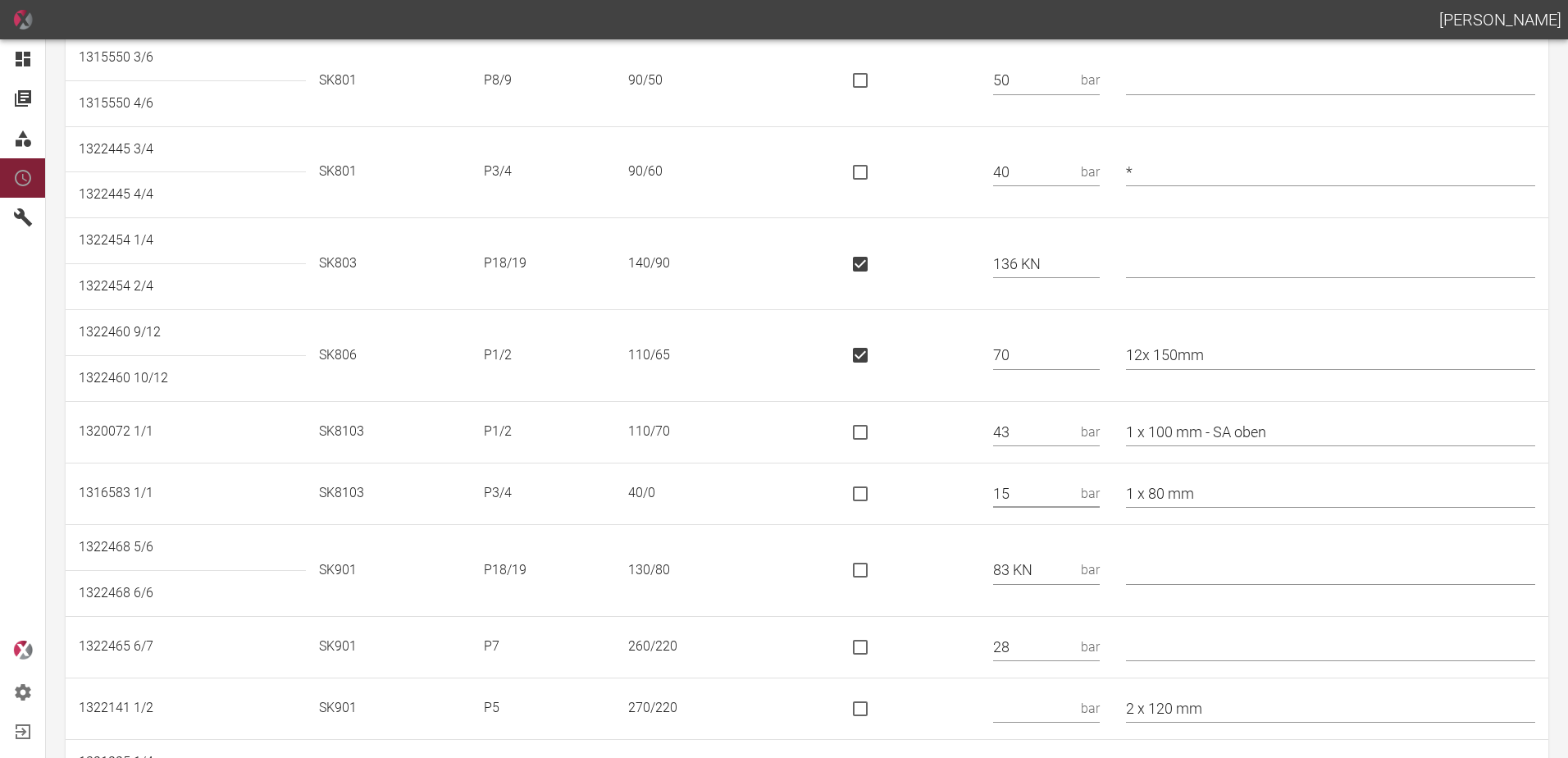
scroll to position [656, 0]
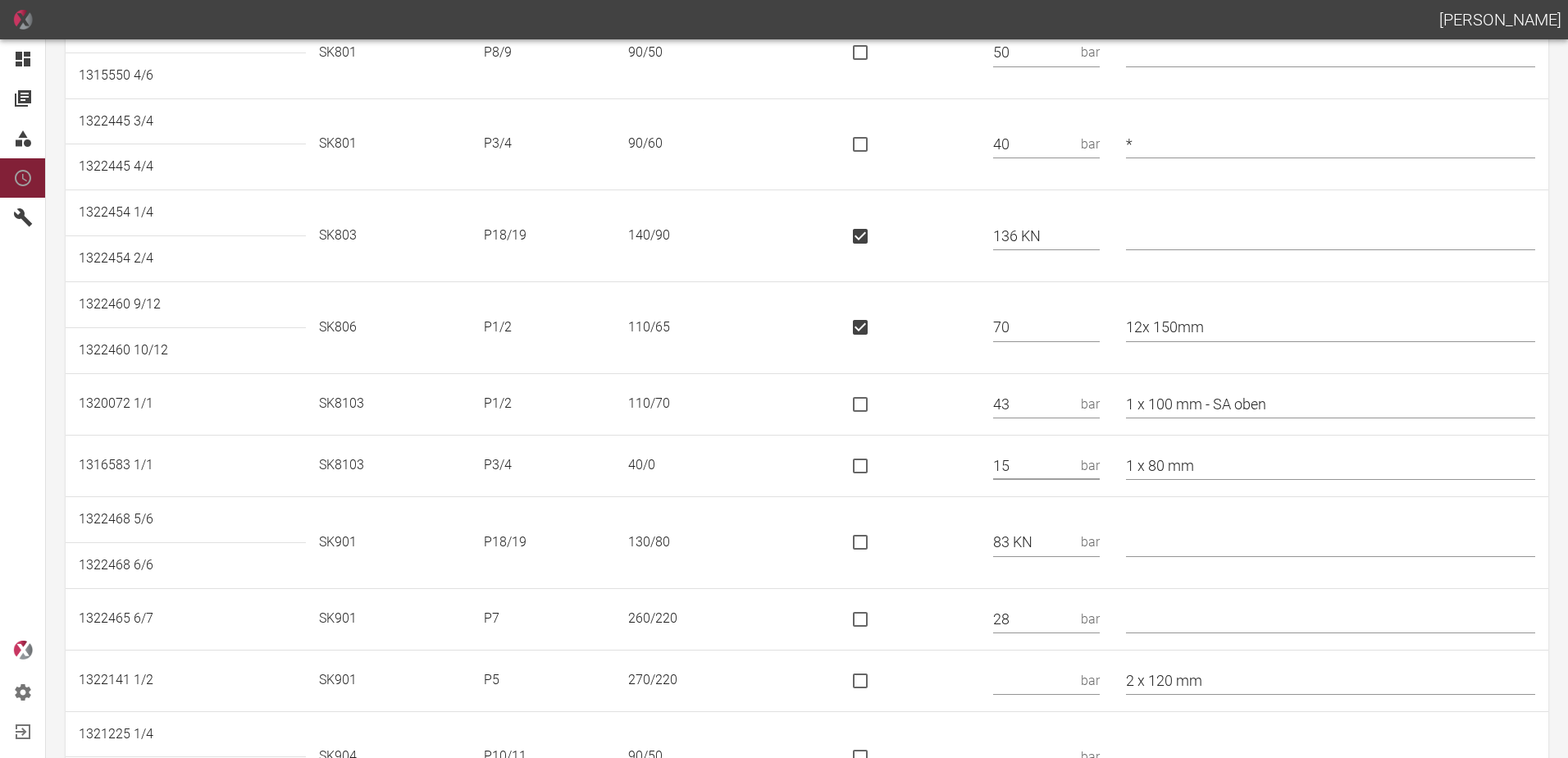
click at [1259, 460] on input "1 x 80 mm" at bounding box center [1330, 465] width 409 height 28
type input "1 x 80 mm - SA oben"
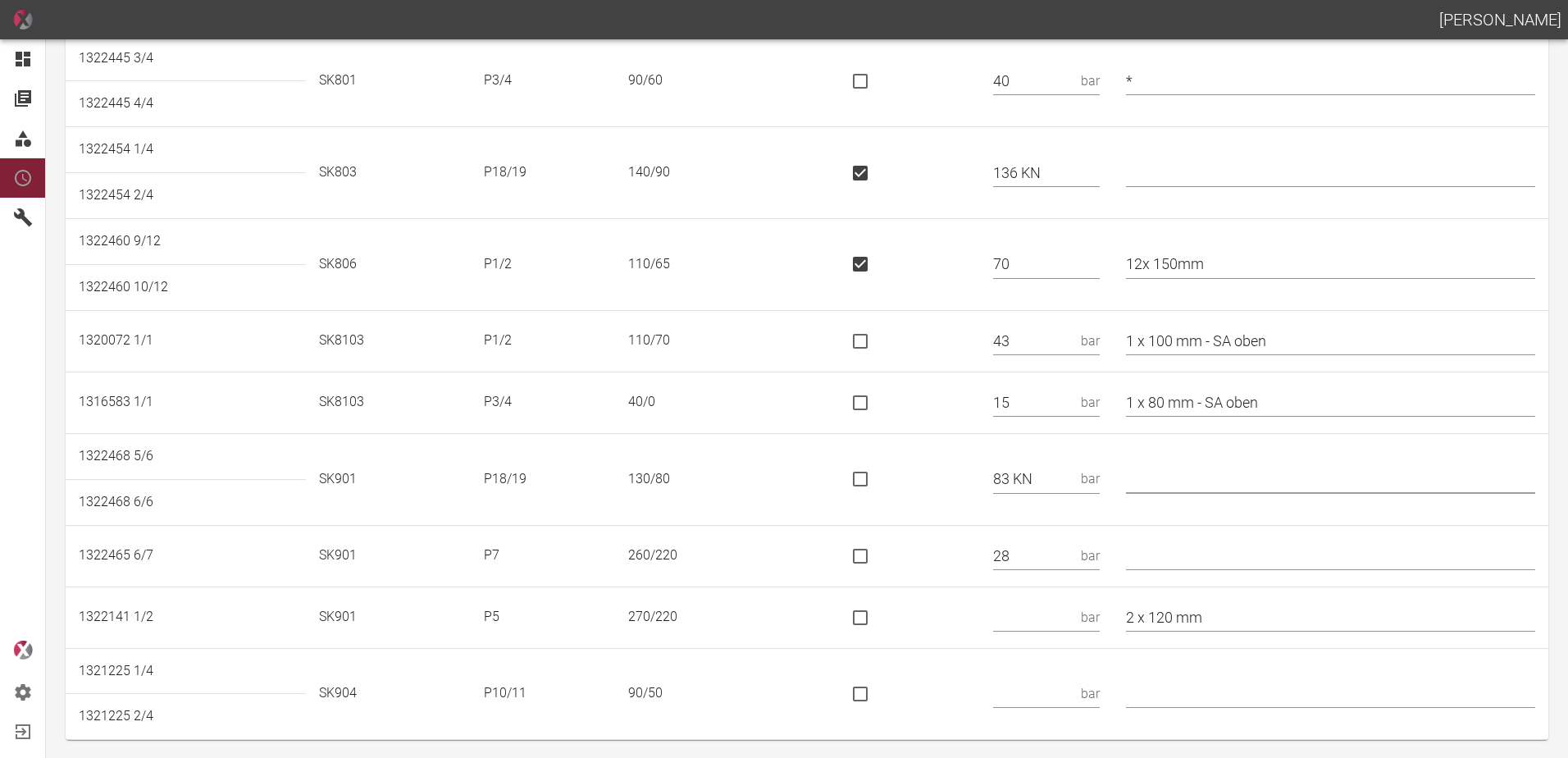
scroll to position [721, 0]
drag, startPoint x: 874, startPoint y: 475, endPoint x: 888, endPoint y: 479, distance: 14.6
click at [875, 473] on input "is socket special" at bounding box center [860, 478] width 35 height 35
checkbox input "true"
click at [1071, 620] on input "text" at bounding box center [1034, 616] width 82 height 28
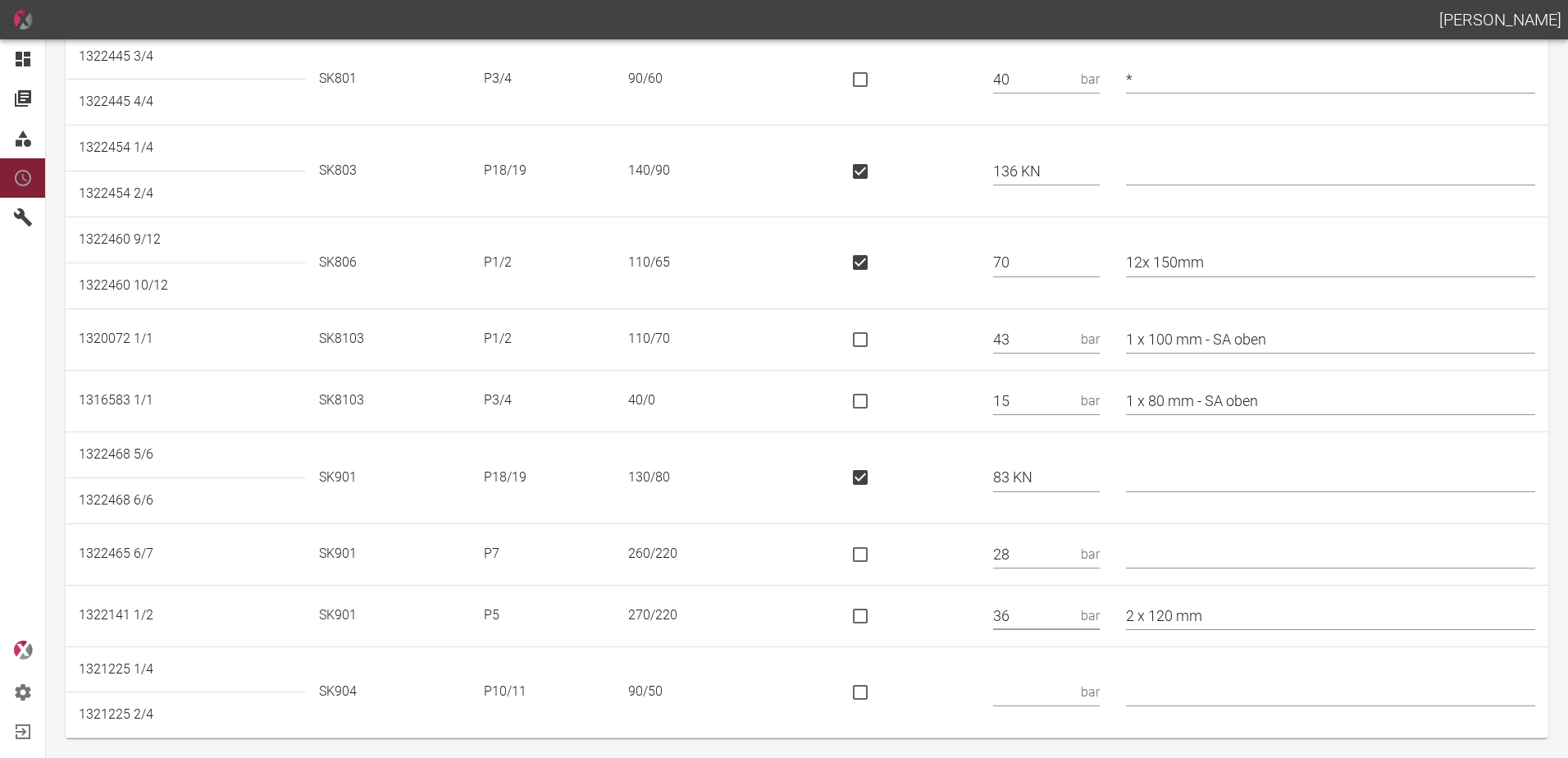
type input "36"
click at [1057, 678] on input "text" at bounding box center [1034, 691] width 82 height 28
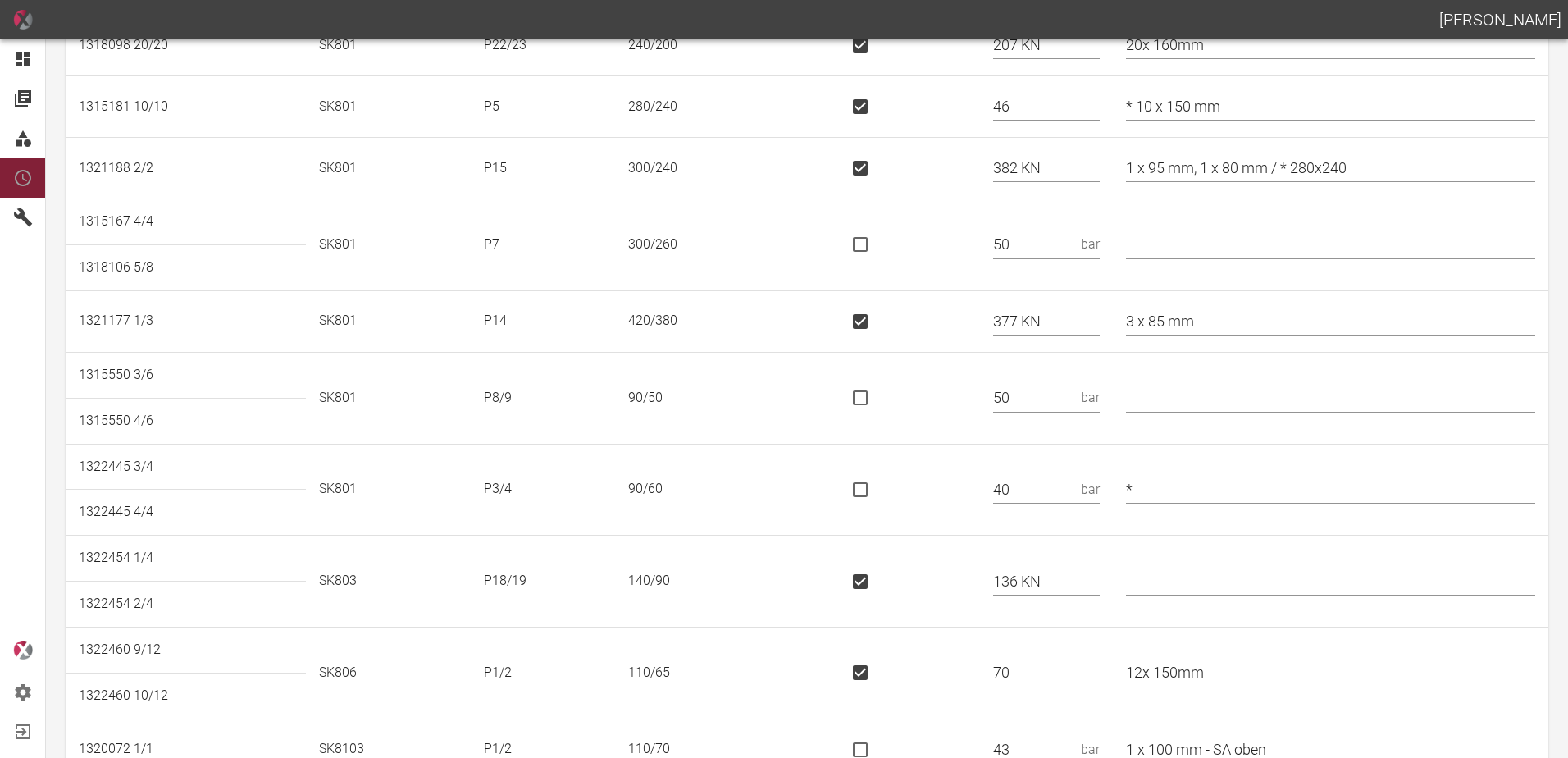
scroll to position [0, 0]
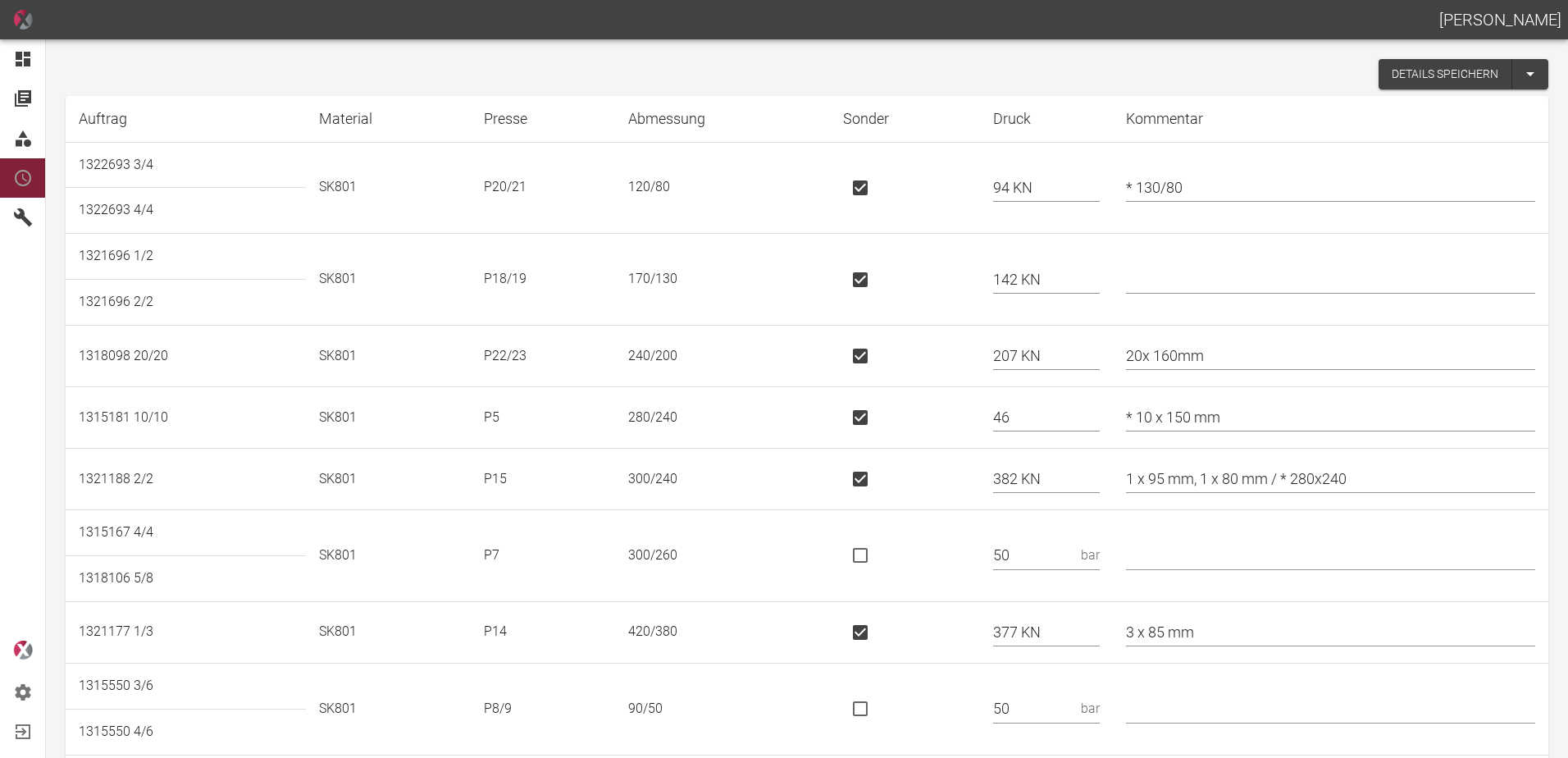
type input "33"
click at [1402, 77] on button "Details speichern" at bounding box center [1446, 75] width 134 height 30
